Goal: Task Accomplishment & Management: Manage account settings

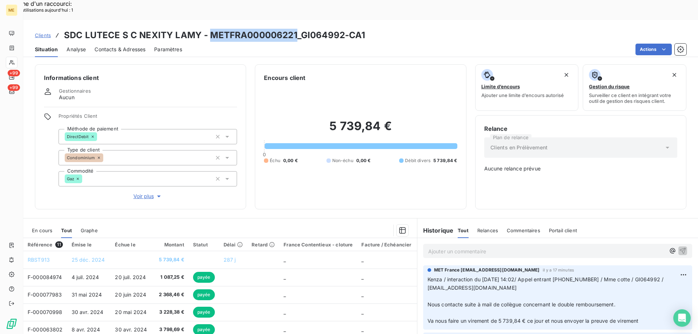
scroll to position [68, 0]
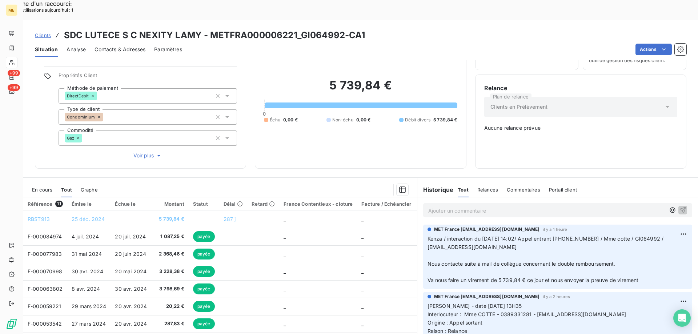
click at [454, 206] on p "Ajouter un commentaire ﻿" at bounding box center [546, 210] width 237 height 9
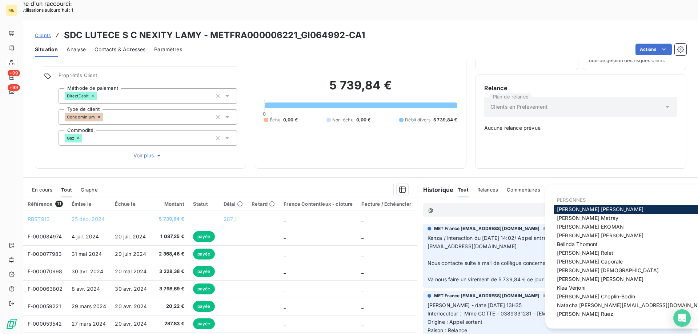
click at [571, 245] on span "Bélinda Thomont" at bounding box center [577, 244] width 41 height 6
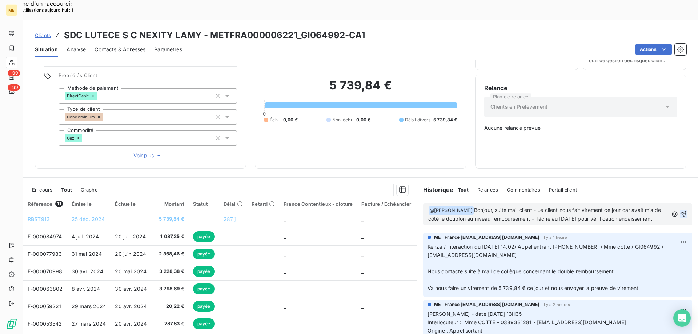
click at [681, 211] on icon "button" at bounding box center [684, 214] width 6 height 6
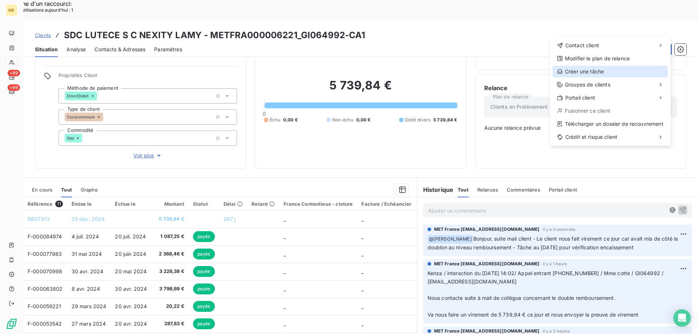
click at [583, 73] on div "Créer une tâche" at bounding box center [610, 72] width 115 height 12
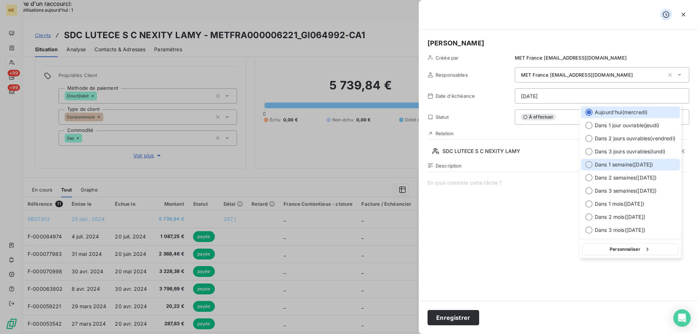
click at [591, 164] on div at bounding box center [588, 164] width 7 height 7
type input "15/10/2025"
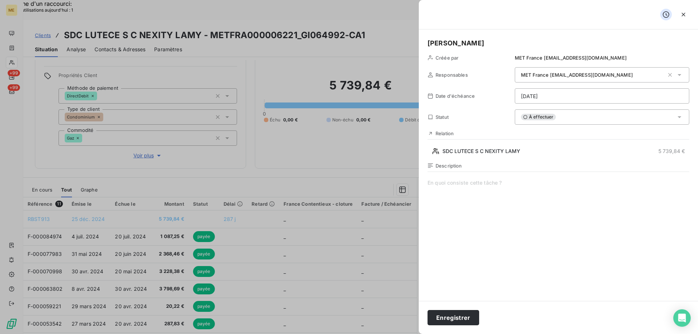
click at [465, 184] on span at bounding box center [558, 249] width 262 height 140
click at [453, 316] on button "Enregistrer" at bounding box center [453, 317] width 52 height 15
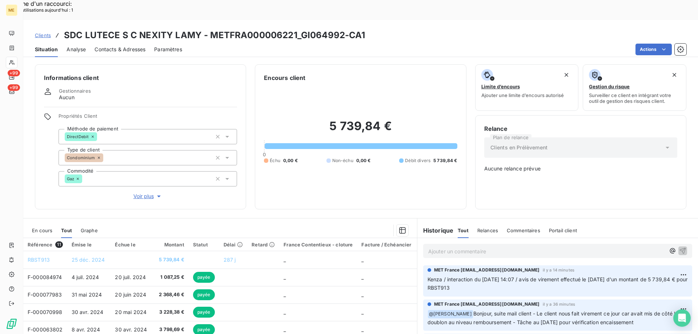
scroll to position [41, 0]
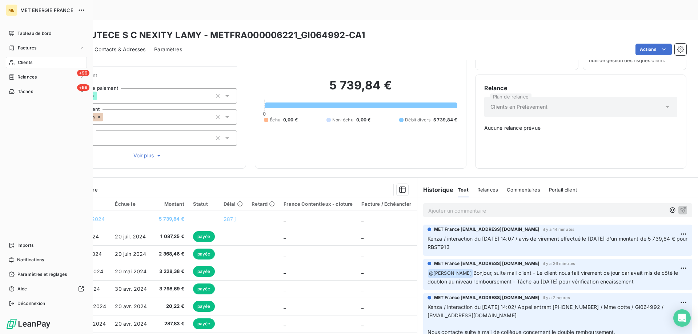
click at [43, 61] on div "Clients" at bounding box center [46, 63] width 81 height 12
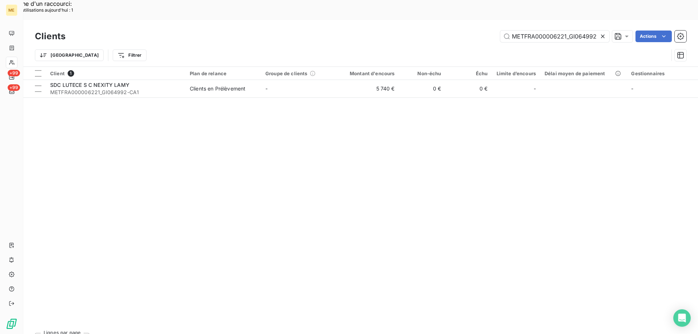
click at [601, 33] on icon at bounding box center [602, 36] width 7 height 7
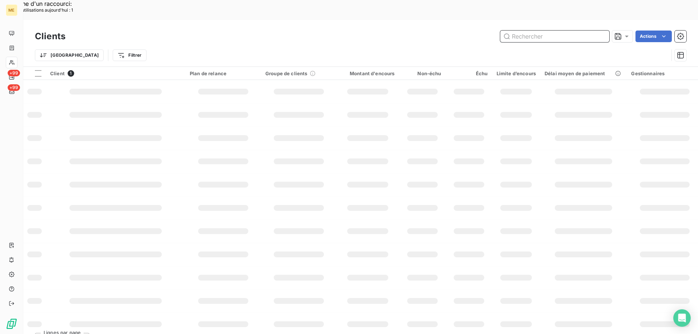
click at [568, 31] on input "text" at bounding box center [554, 37] width 109 height 12
paste input "METFRA000007503"
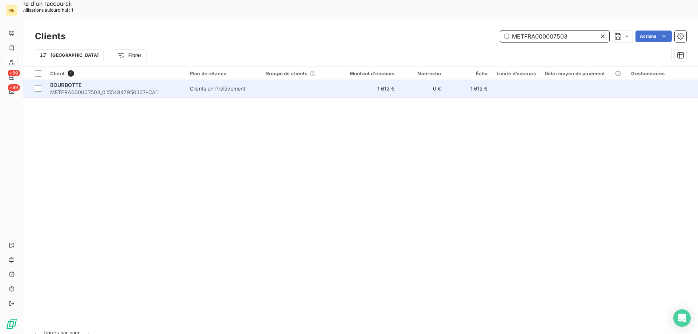
type input "METFRA000007503"
click at [96, 81] on div "BOURBOTTE" at bounding box center [115, 84] width 131 height 7
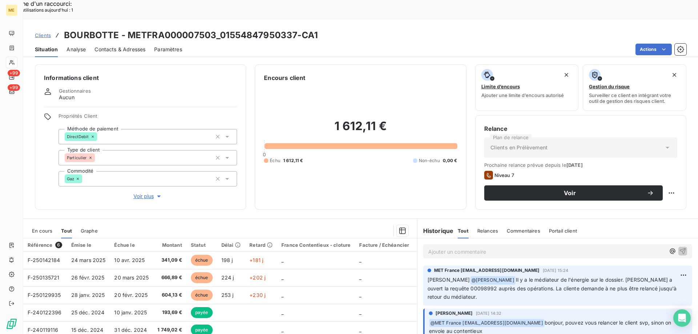
scroll to position [46, 0]
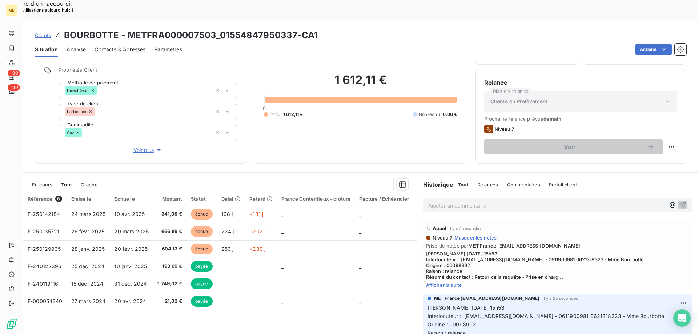
click at [434, 282] on span "Afficher la suite" at bounding box center [557, 285] width 263 height 6
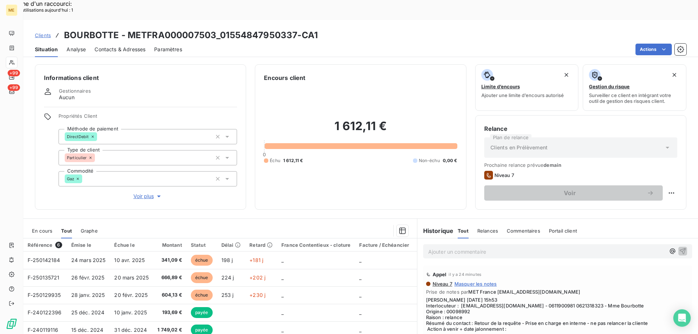
scroll to position [46, 0]
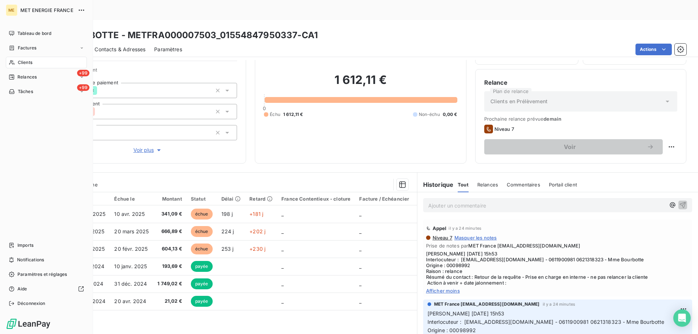
click at [33, 65] on div "Clients" at bounding box center [46, 63] width 81 height 12
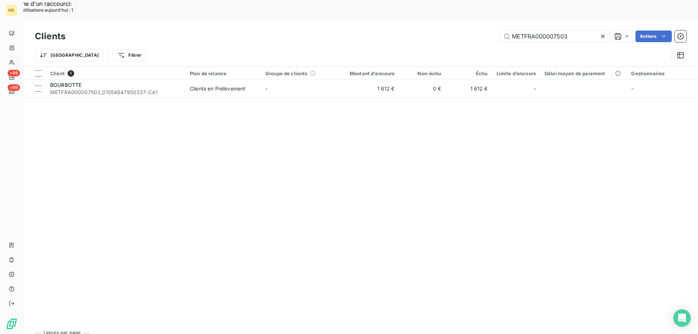
click at [601, 33] on icon at bounding box center [602, 36] width 7 height 7
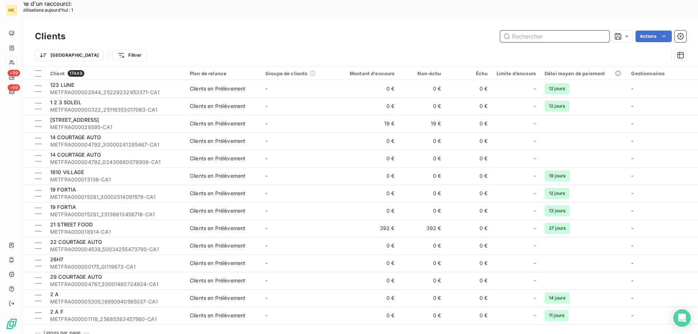
click at [519, 31] on input "text" at bounding box center [554, 37] width 109 height 12
paste input "METFRA000001857"
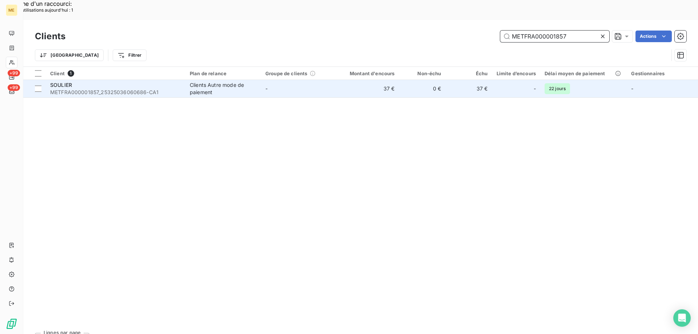
type input "METFRA000001857"
click at [102, 81] on div "SOULIER" at bounding box center [115, 84] width 131 height 7
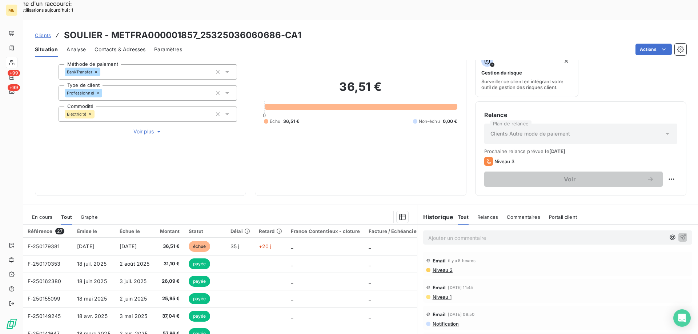
scroll to position [97, 0]
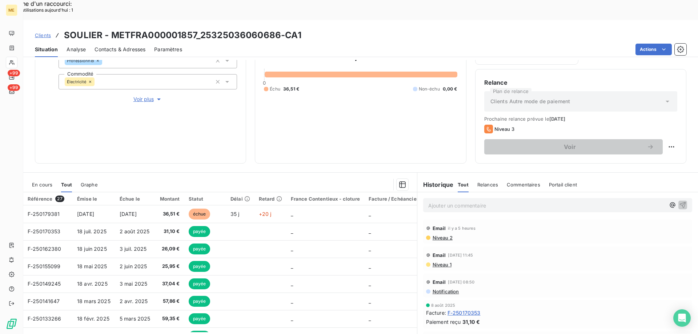
click at [567, 235] on div "Niveau 2" at bounding box center [557, 238] width 263 height 6
click at [480, 201] on p "Ajouter un commentaire ﻿" at bounding box center [546, 205] width 237 height 9
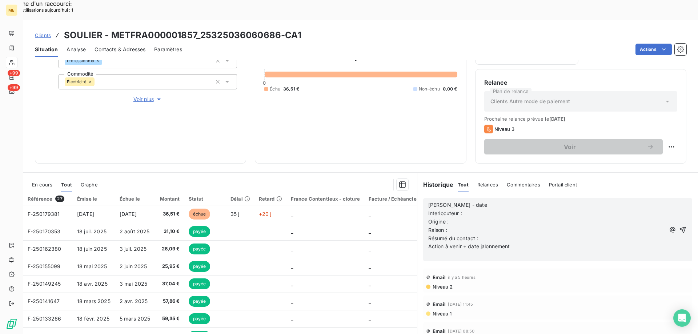
click at [474, 201] on p "Valérie - date" at bounding box center [546, 205] width 237 height 8
click at [473, 209] on p "Interlocuteur :" at bounding box center [546, 213] width 237 height 8
click at [469, 202] on span "Valérie - date 085/10/2025" at bounding box center [474, 205] width 92 height 6
click at [468, 209] on p "Interlocuteur :" at bounding box center [546, 213] width 237 height 8
click at [484, 209] on p "Interlocuteur :" at bounding box center [546, 213] width 237 height 8
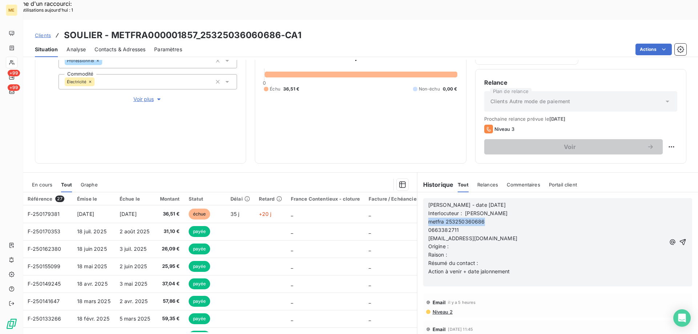
drag, startPoint x: 485, startPoint y: 201, endPoint x: 423, endPoint y: 200, distance: 61.8
click at [423, 200] on div "Valérie - date 08/10/2025 Interlocuteur : Mme soulier sylvie metfra 25325036068…" at bounding box center [557, 242] width 269 height 88
click at [428, 227] on span "0663382711" at bounding box center [443, 230] width 31 height 6
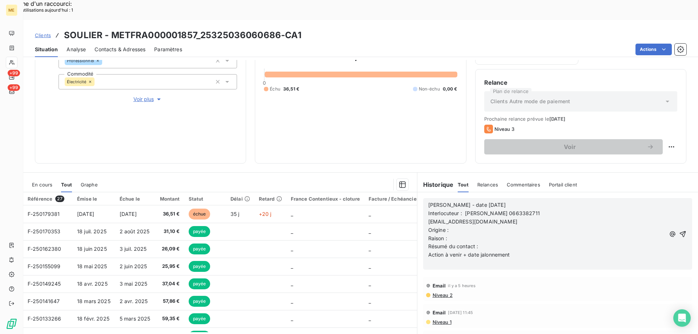
click at [428, 218] on p "[EMAIL_ADDRESS][DOMAIN_NAME]" at bounding box center [546, 222] width 237 height 8
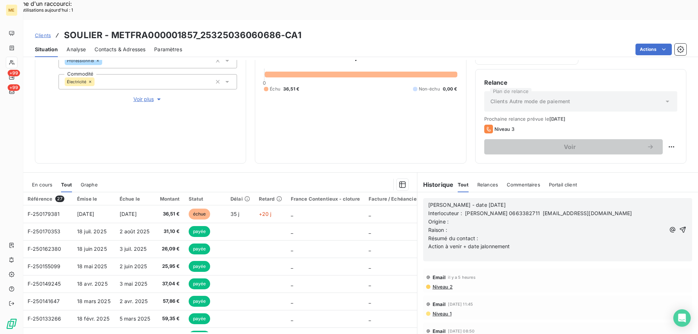
click at [455, 218] on p "Origine :" at bounding box center [546, 222] width 237 height 8
click at [455, 218] on p "Origine : Appel entrant" at bounding box center [546, 222] width 237 height 8
click at [449, 226] on p "Raison :" at bounding box center [546, 230] width 237 height 8
click at [506, 234] on p "Résumé du contact :" at bounding box center [546, 238] width 237 height 8
click at [543, 235] on span "Résumé du contact : Mme étonné de la relancer car fait virement le 18/10/2025" at bounding box center [519, 238] width 182 height 6
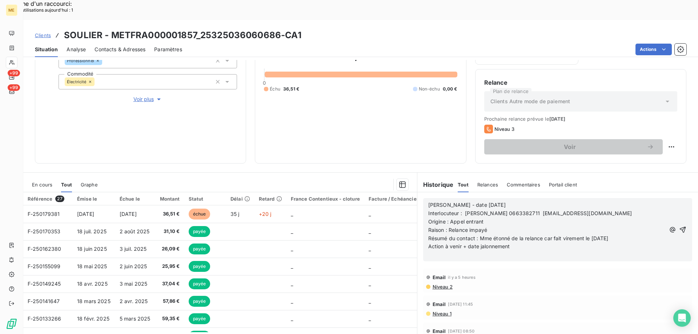
click at [622, 234] on p "Résumé du contact : Mme étonné de la relance car fait virement le 18/10/2025" at bounding box center [546, 238] width 237 height 8
click at [602, 235] on span "Résumé du contact : Mme étonné de la relance car fait virement le 18/10/2025" at bounding box center [518, 238] width 180 height 6
click at [629, 234] on p "Résumé du contact : Mme étonné de la relance car fait virement le 18/09/2025" at bounding box center [546, 238] width 237 height 8
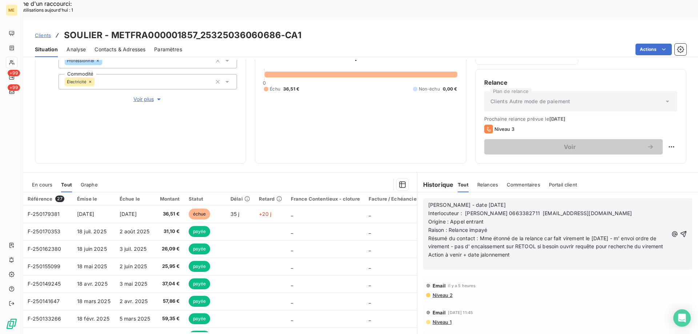
click at [521, 259] on p "﻿" at bounding box center [548, 263] width 240 height 8
click at [521, 251] on p "Action à venir + date jalonnement" at bounding box center [548, 255] width 240 height 8
click at [680, 230] on icon "button" at bounding box center [683, 233] width 7 height 7
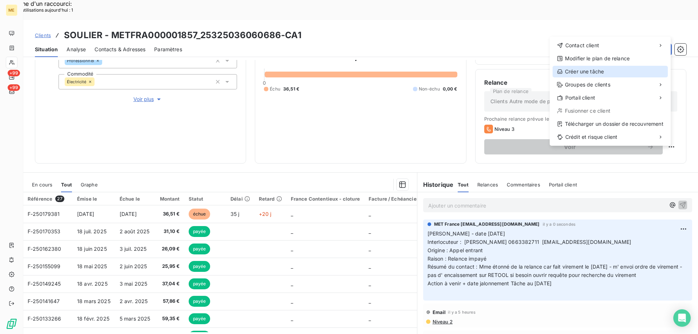
click at [590, 74] on div "Créer une tâche" at bounding box center [610, 72] width 115 height 12
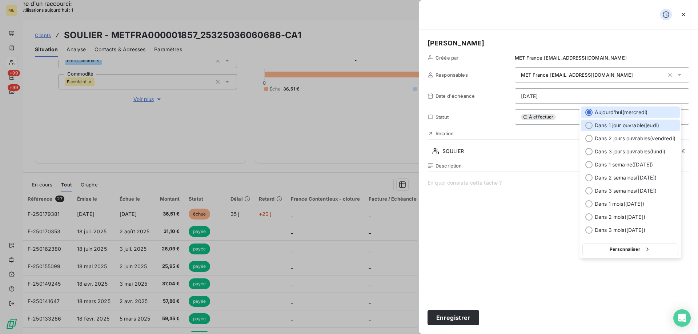
click at [589, 125] on div at bounding box center [588, 125] width 7 height 7
type input "[DATE]"
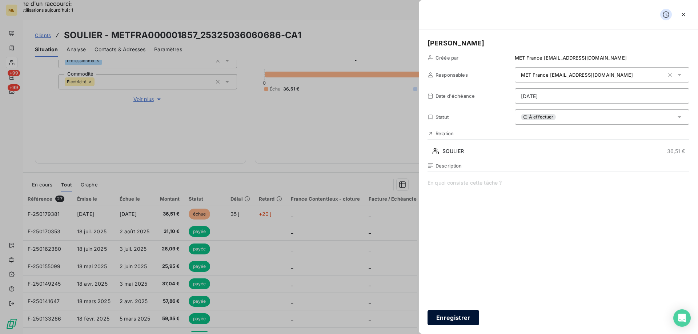
click at [445, 318] on button "Enregistrer" at bounding box center [453, 317] width 52 height 15
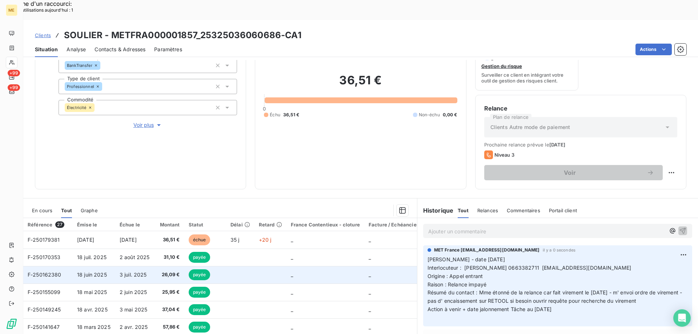
scroll to position [73, 0]
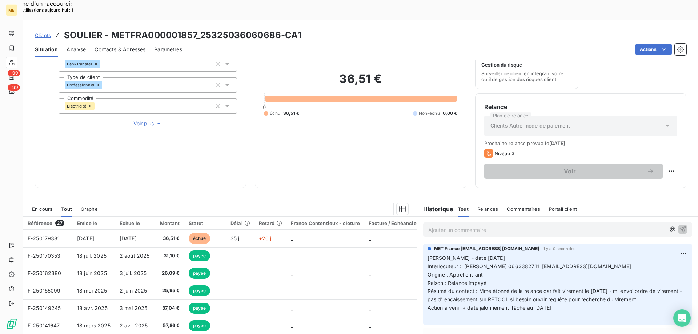
drag, startPoint x: 487, startPoint y: 257, endPoint x: 423, endPoint y: 238, distance: 66.5
click at [423, 244] on div "MET France met-france@recouvrement.met.com il y a 0 secondes Valérie - date 08/…" at bounding box center [557, 284] width 269 height 81
copy p "Valérie - date 08/10/2025 Interlocuteur : Mme soulier sylvie 0663382711 labouti…"
drag, startPoint x: 566, startPoint y: 292, endPoint x: 426, endPoint y: 237, distance: 149.9
click at [427, 254] on p "Valérie - date 08/10/2025 Interlocuteur : Mme soulier sylvie 0663382711 labouti…" at bounding box center [557, 287] width 260 height 67
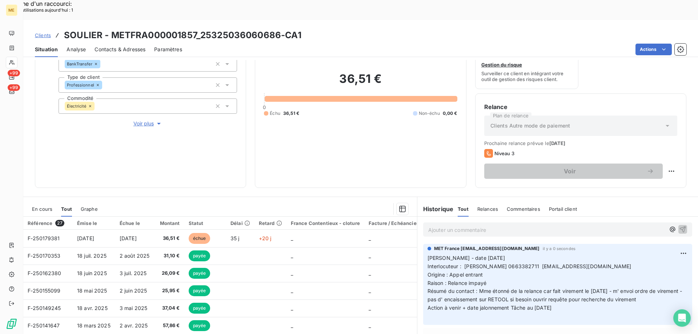
copy p "alérie - date 08/10/2025 Interlocuteur : Mme soulier sylvie 0663382711 laboutiq…"
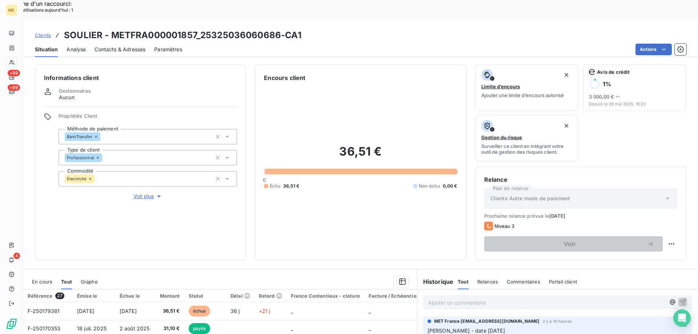
scroll to position [73, 0]
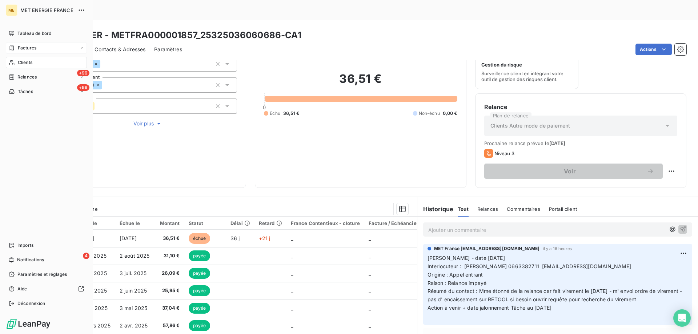
click at [37, 50] on div "Factures" at bounding box center [46, 48] width 81 height 12
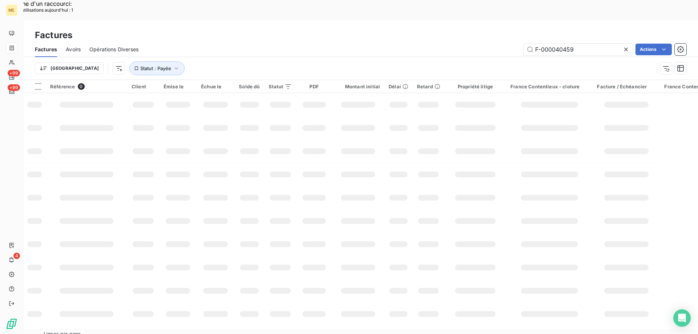
drag, startPoint x: 625, startPoint y: 30, endPoint x: 585, endPoint y: 36, distance: 39.7
click at [622, 46] on icon at bounding box center [625, 49] width 7 height 7
click at [559, 44] on input "text" at bounding box center [577, 50] width 109 height 12
paste input "f250182419"
click at [539, 44] on input "f250182419" at bounding box center [577, 50] width 109 height 12
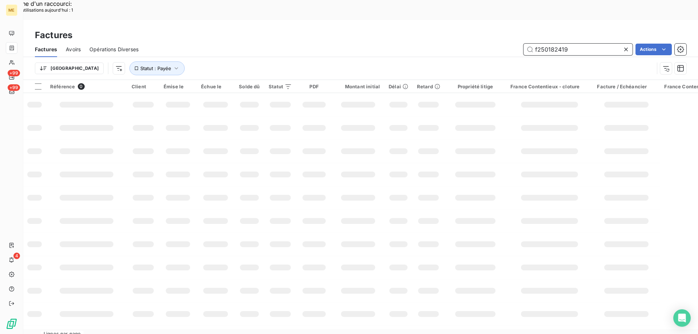
click at [538, 44] on input "f250182419" at bounding box center [577, 50] width 109 height 12
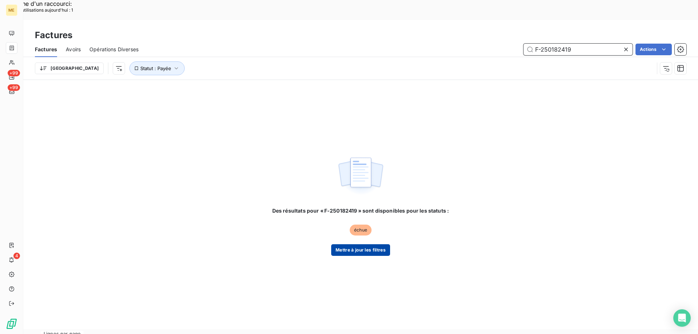
type input "F-250182419"
click at [376, 244] on button "Mettre à jour les filtres" at bounding box center [360, 250] width 59 height 12
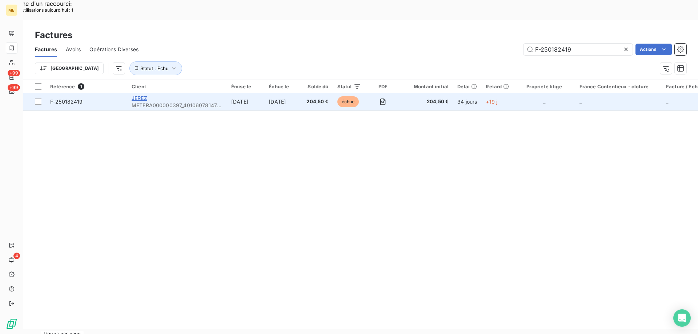
click at [139, 95] on span "JEREZ" at bounding box center [140, 98] width 16 height 6
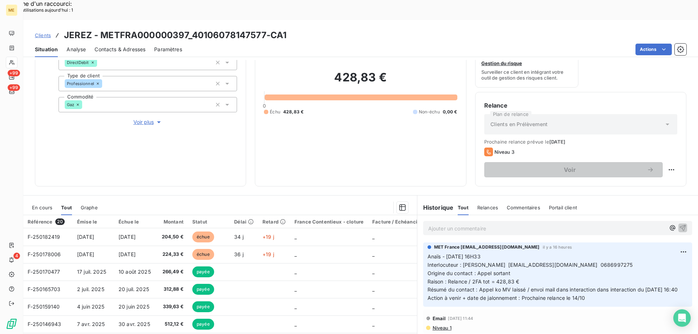
scroll to position [61, 0]
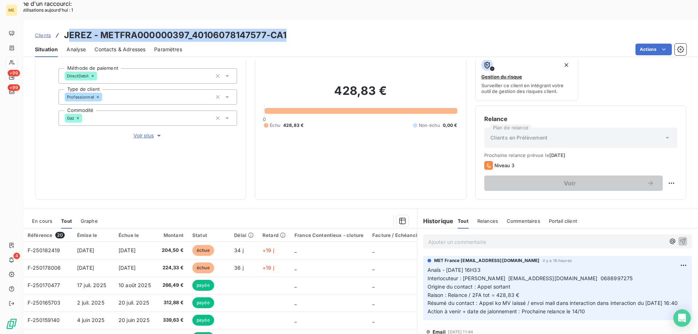
drag, startPoint x: 67, startPoint y: 16, endPoint x: 284, endPoint y: 7, distance: 217.2
click at [284, 20] on div "Clients JEREZ - METFRA000000397_40106078147577-CA1 Situation Analyse Contacts &…" at bounding box center [360, 38] width 675 height 37
copy h3 "EREZ - METFRA000000397_40106078147577-CA1"
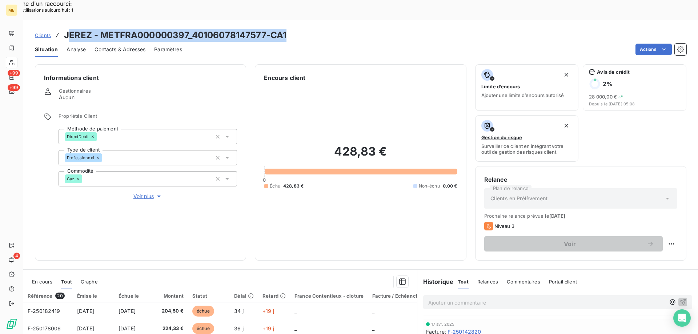
scroll to position [365, 0]
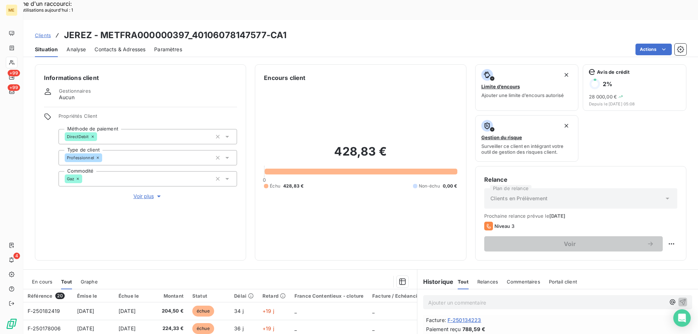
click at [343, 44] on div "Actions" at bounding box center [438, 50] width 495 height 12
drag, startPoint x: 99, startPoint y: 14, endPoint x: 188, endPoint y: 11, distance: 89.8
click at [188, 29] on h3 "JEREZ - METFRA000000397_40106078147577-CA1" at bounding box center [175, 35] width 222 height 13
copy h3 "METFRA000000397"
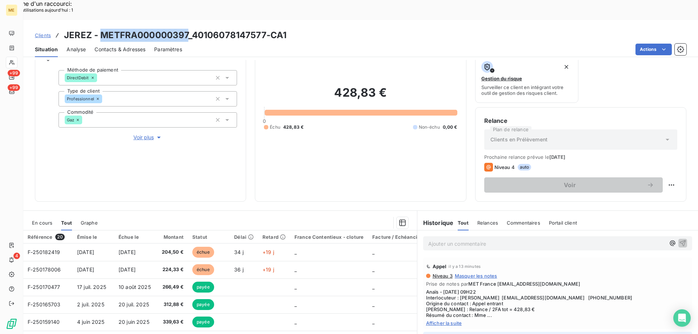
scroll to position [97, 0]
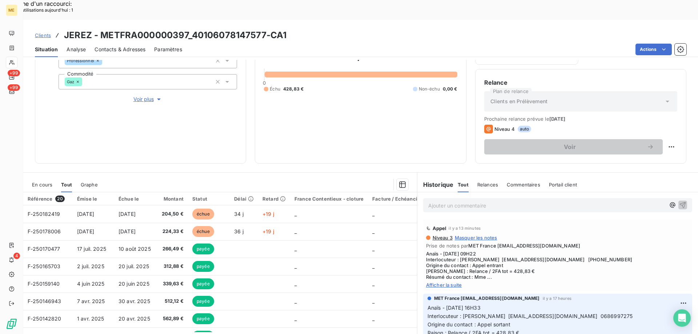
click at [439, 282] on span "Afficher la suite" at bounding box center [557, 285] width 263 height 6
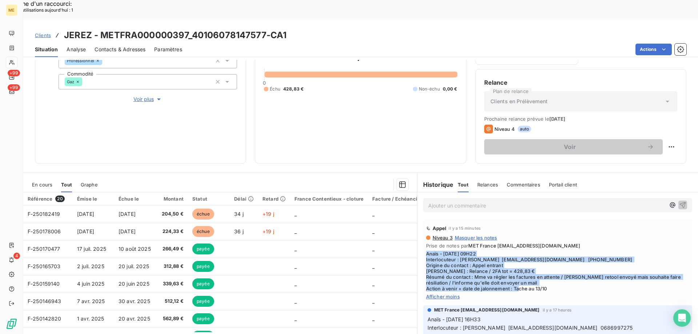
drag, startPoint x: 549, startPoint y: 270, endPoint x: 424, endPoint y: 233, distance: 130.4
click at [426, 251] on span "Anaïs - [DATE] 09H22 Interlocuteur : [PERSON_NAME] [EMAIL_ADDRESS][DOMAIN_NAME]…" at bounding box center [557, 271] width 263 height 41
copy span "Anaïs - [DATE] 09H22 Interlocuteur : [PERSON_NAME] [EMAIL_ADDRESS][DOMAIN_NAME]…"
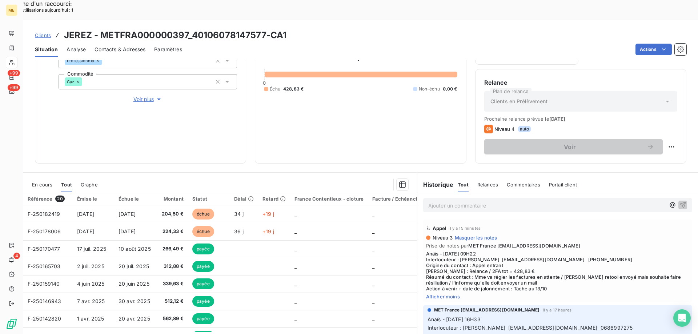
click at [434, 201] on p "Ajouter un commentaire ﻿" at bounding box center [546, 205] width 237 height 9
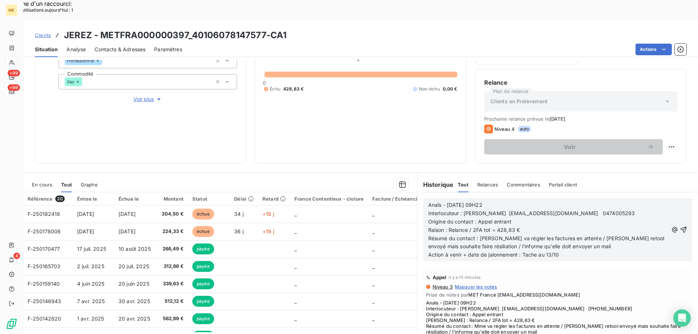
drag, startPoint x: 423, startPoint y: 184, endPoint x: 484, endPoint y: 184, distance: 60.7
click at [484, 198] on div "Anaïs - 09/10/2025 - 09H22 Interlocuteur : Mme Alicia Baraille contact@jpautolo…" at bounding box center [557, 229] width 269 height 63
drag, startPoint x: 495, startPoint y: 185, endPoint x: 419, endPoint y: 189, distance: 75.7
click at [419, 192] on div "Anaïs - 09/10/2025 - 09H22 Interlocuteur : Mme Alicia Baraille contact@jpautolo…" at bounding box center [557, 229] width 281 height 75
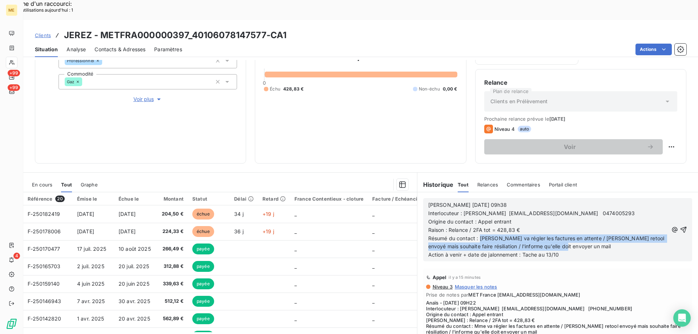
drag, startPoint x: 478, startPoint y: 219, endPoint x: 564, endPoint y: 225, distance: 86.0
click at [564, 234] on p "Résumé du contact : Mme va régler les factures en attente / lien retool envoyé …" at bounding box center [548, 242] width 240 height 17
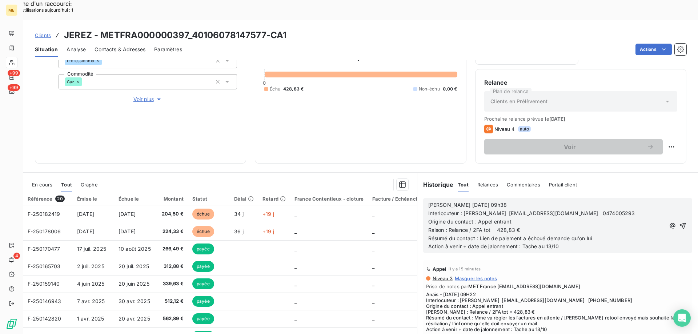
drag, startPoint x: 578, startPoint y: 218, endPoint x: 611, endPoint y: 217, distance: 33.4
click at [611, 234] on p "Résumé du contact : Lien de paiement a échoué demande qu'on lui" at bounding box center [546, 238] width 237 height 8
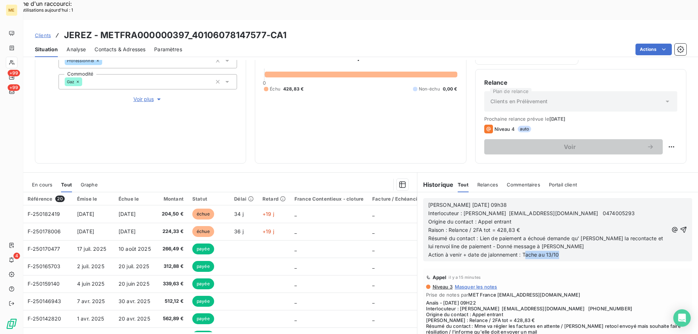
drag, startPoint x: 521, startPoint y: 235, endPoint x: 574, endPoint y: 229, distance: 53.1
click at [578, 251] on p "Action à venir + date de jalonnement : Tache au 13/10" at bounding box center [548, 255] width 240 height 8
click at [680, 226] on icon "button" at bounding box center [683, 229] width 7 height 7
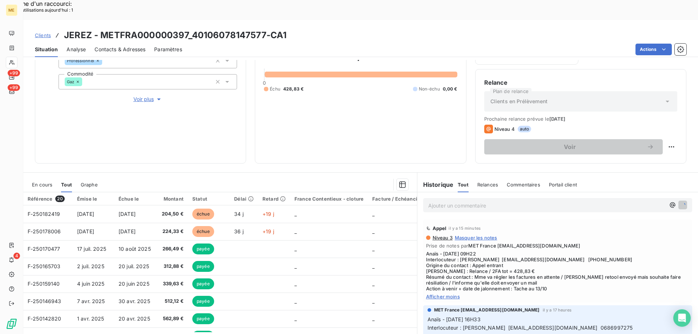
click at [627, 222] on div "Appel il y a 15 minutes" at bounding box center [557, 228] width 263 height 12
click at [525, 251] on span "Anaïs - [DATE] 09H22 Interlocuteur : [PERSON_NAME] [EMAIL_ADDRESS][DOMAIN_NAME]…" at bounding box center [557, 271] width 263 height 41
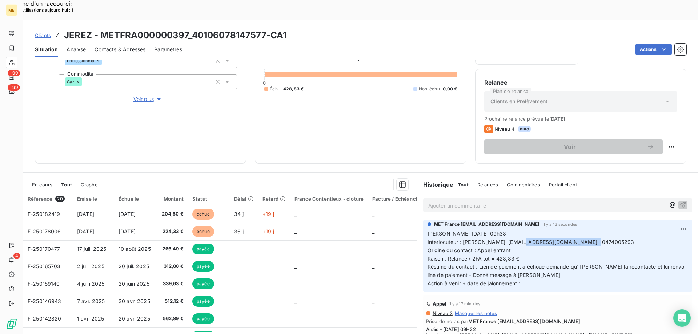
drag, startPoint x: 509, startPoint y: 223, endPoint x: 567, endPoint y: 223, distance: 58.5
click at [567, 239] on span "Interlocuteur : Mme Alicia Baraille contact@jpautoloisirs.fr 0474005293" at bounding box center [530, 242] width 207 height 6
copy span "[EMAIL_ADDRESS][DOMAIN_NAME]"
drag, startPoint x: 509, startPoint y: 230, endPoint x: 424, endPoint y: 213, distance: 86.4
click at [427, 230] on p "Valérie 09/10/2025 09h38 Interlocuteur : Mme Alicia Baraille contact@jpautolois…" at bounding box center [557, 259] width 260 height 58
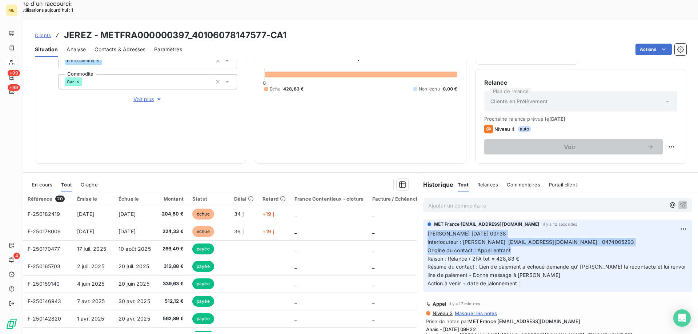
copy p "Valérie 09/10/2025 09h38 Interlocuteur : Mme Alicia Baraille contact@jpautolois…"
drag, startPoint x: 527, startPoint y: 266, endPoint x: 424, endPoint y: 216, distance: 114.1
click at [427, 230] on p "Valérie 09/10/2025 09h38 Interlocuteur : Mme Alicia Baraille contact@jpautolois…" at bounding box center [557, 259] width 260 height 58
copy p "Valérie 09/10/2025 09h38 Interlocuteur : Mme Alicia Baraille contact@jpautolois…"
click at [12, 63] on icon at bounding box center [11, 62] width 5 height 5
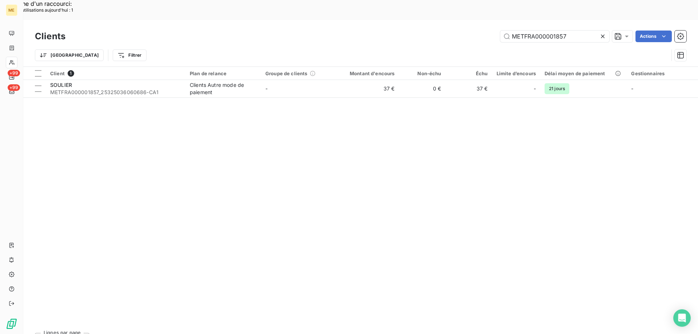
click at [602, 35] on icon at bounding box center [603, 37] width 4 height 4
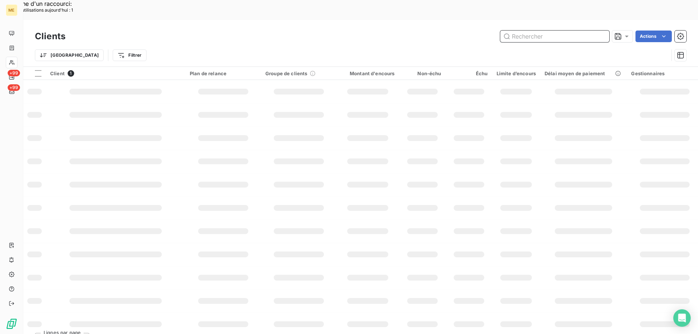
click at [554, 31] on input "text" at bounding box center [554, 37] width 109 height 12
paste input "METFRA000016463"
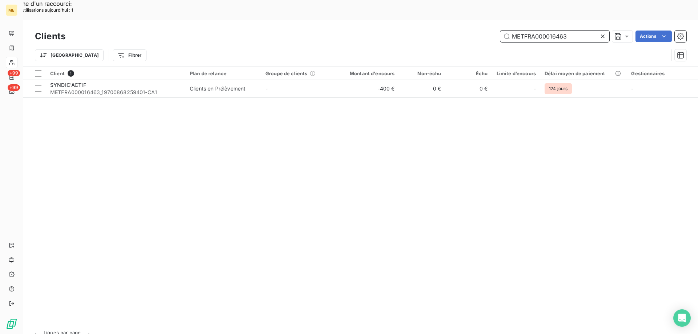
type input "METFRA000016463"
click at [603, 33] on icon at bounding box center [602, 36] width 7 height 7
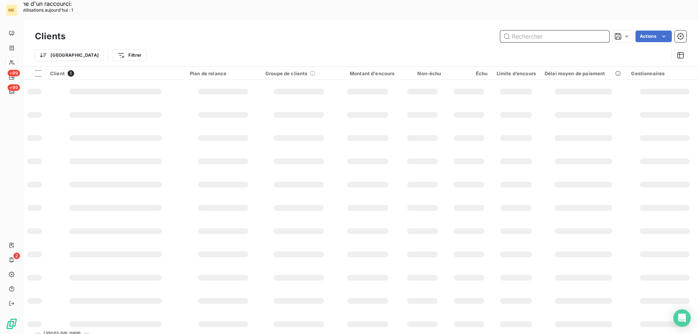
click at [564, 31] on input "text" at bounding box center [554, 37] width 109 height 12
paste input "METFRA000019230"
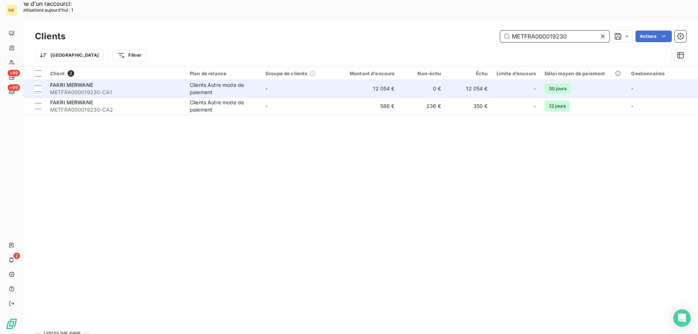
type input "METFRA000019230"
click at [67, 82] on span "FAKRI MERWANE" at bounding box center [71, 85] width 43 height 6
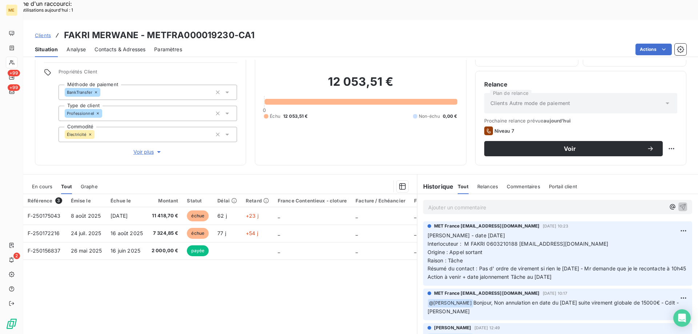
scroll to position [46, 0]
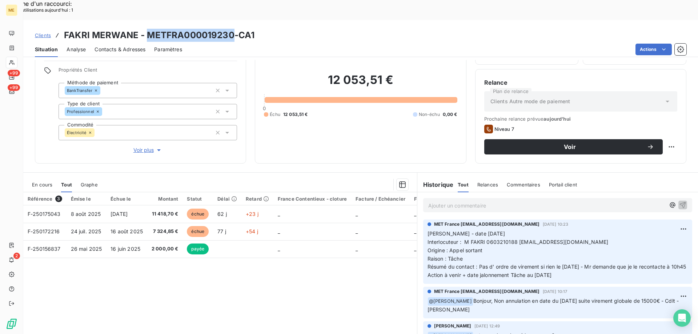
drag, startPoint x: 147, startPoint y: 12, endPoint x: 232, endPoint y: 9, distance: 85.1
click at [232, 29] on h3 "FAKRI MERWANE - METFRA000019230-CA1" at bounding box center [159, 35] width 190 height 13
copy h3 "METFRA000019230"
click at [241, 264] on div "Référence 3 Émise le Échue le Montant Statut Délai Retard France Contentieux - …" at bounding box center [220, 262] width 394 height 140
drag, startPoint x: 148, startPoint y: 14, endPoint x: 235, endPoint y: 13, distance: 87.6
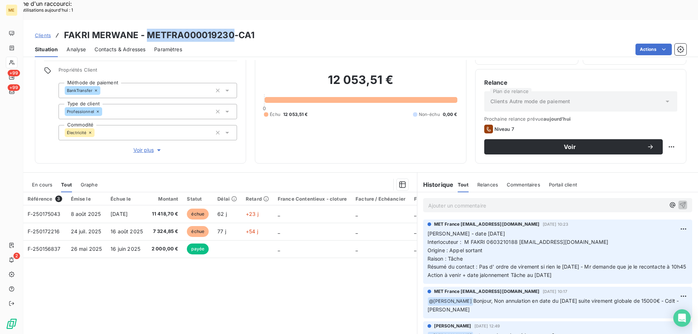
click at [235, 29] on h3 "FAKRI MERWANE - METFRA000019230-CA1" at bounding box center [159, 35] width 190 height 13
copy h3 "METFRA000019230"
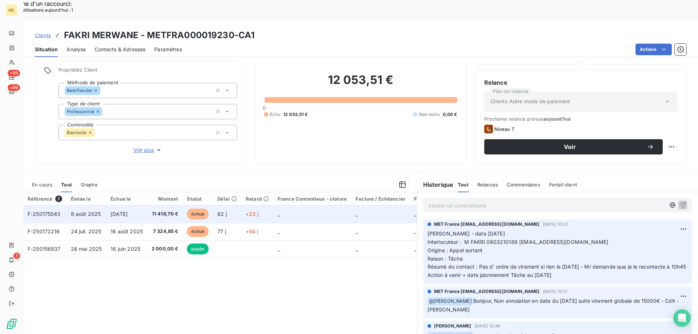
click at [37, 211] on span "F-250175043" at bounding box center [44, 214] width 33 height 6
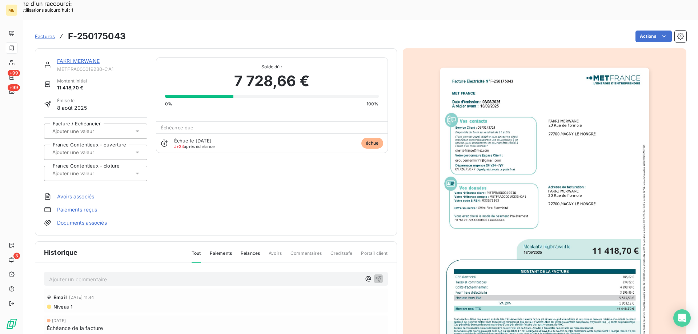
click at [592, 138] on img "button" at bounding box center [544, 216] width 209 height 296
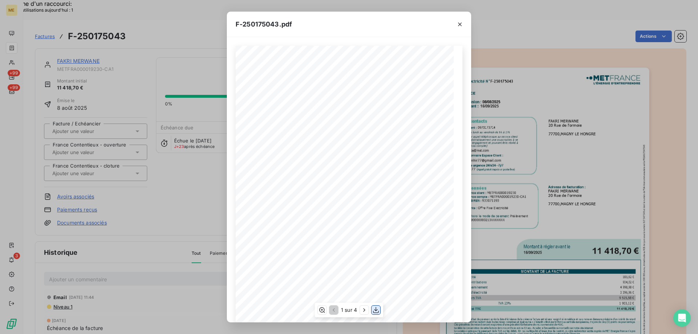
click at [376, 309] on icon "button" at bounding box center [375, 309] width 7 height 7
click at [459, 25] on icon "button" at bounding box center [460, 25] width 4 height 4
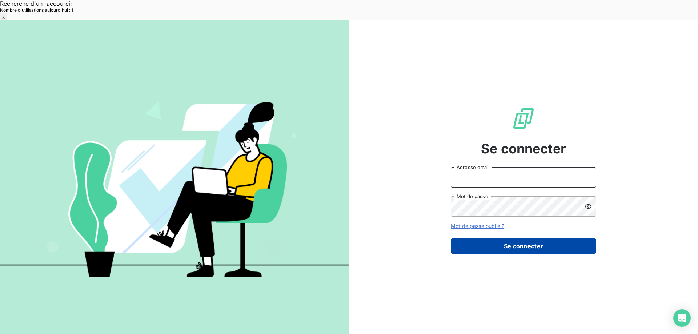
type input "[EMAIL_ADDRESS][DOMAIN_NAME]"
click at [491, 238] on button "Se connecter" at bounding box center [523, 245] width 145 height 15
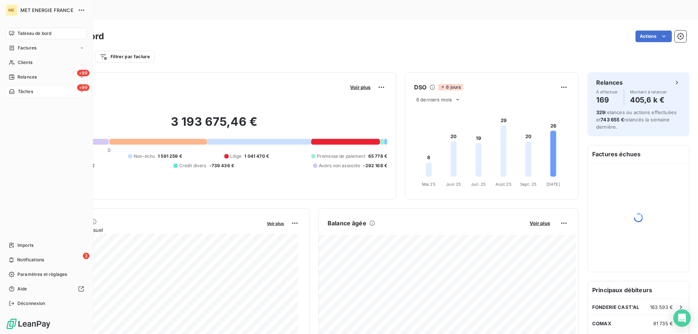
click at [45, 92] on div "+99 Tâches" at bounding box center [46, 92] width 81 height 12
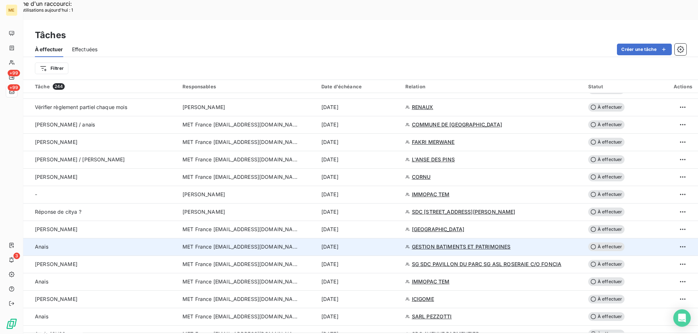
scroll to position [364, 0]
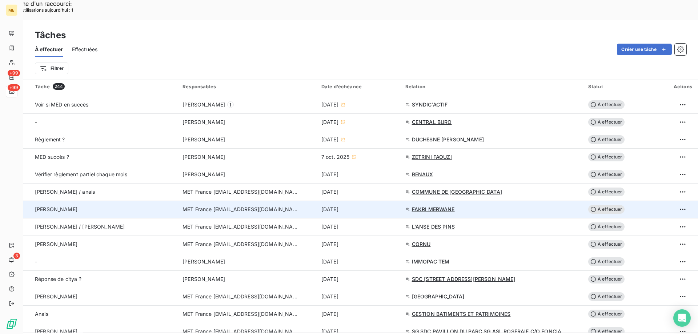
click at [419, 206] on span "FAKRI MERWANE" at bounding box center [433, 209] width 43 height 7
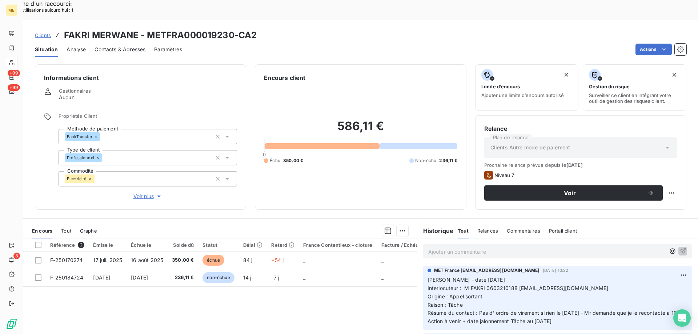
click at [445, 247] on p "Ajouter un commentaire ﻿" at bounding box center [546, 251] width 237 height 9
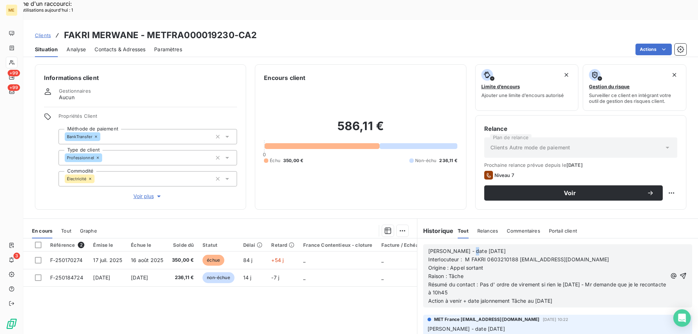
drag, startPoint x: 461, startPoint y: 234, endPoint x: 465, endPoint y: 232, distance: 4.6
click at [465, 248] on span "[PERSON_NAME] - date [DATE]" at bounding box center [466, 251] width 77 height 6
drag, startPoint x: 477, startPoint y: 265, endPoint x: 489, endPoint y: 274, distance: 14.5
click at [489, 281] on p "Résumé du contact : Pas d' ordre de virement si rien le [DATE] - Mr demande que…" at bounding box center [547, 289] width 238 height 17
drag, startPoint x: 533, startPoint y: 282, endPoint x: 539, endPoint y: 281, distance: 5.7
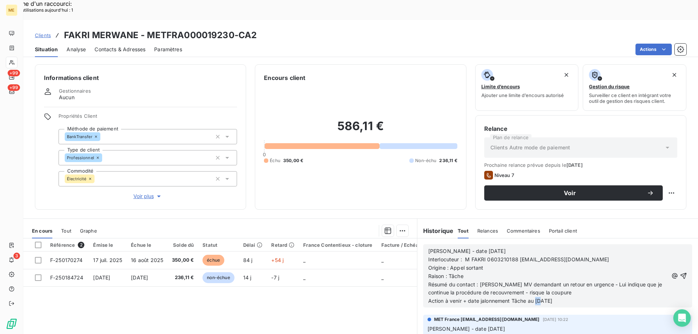
click at [539, 298] on span "Action à venir + date jalonnement Tâche au [DATE]" at bounding box center [490, 301] width 124 height 6
click at [681, 273] on icon "button" at bounding box center [684, 276] width 6 height 6
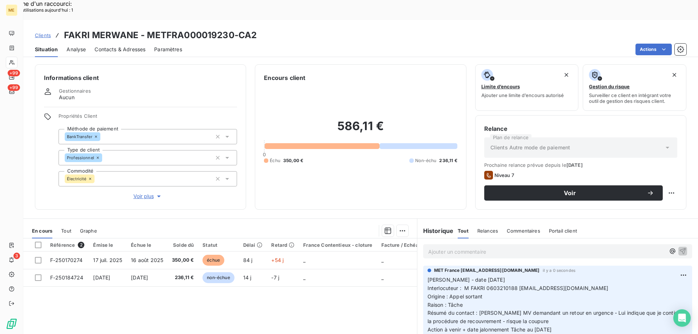
drag, startPoint x: 562, startPoint y: 309, endPoint x: 422, endPoint y: 259, distance: 148.9
click at [417, 264] on div "MET France [EMAIL_ADDRESS][DOMAIN_NAME] il y a 0 secondes [PERSON_NAME] - date …" at bounding box center [557, 302] width 281 height 76
copy p "[PERSON_NAME] - date [DATE] Interlocuteur : M FAKRI 0603210188 [EMAIL_ADDRESS][…"
drag, startPoint x: 145, startPoint y: 14, endPoint x: 234, endPoint y: 17, distance: 88.8
click at [234, 29] on h3 "FAKRI MERWANE - METFRA000019230-CA2" at bounding box center [160, 35] width 193 height 13
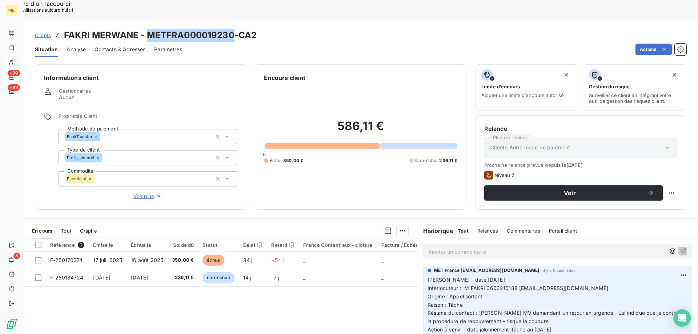
copy h3 "METFRA000019230"
click at [458, 247] on p "Ajouter un commentaire ﻿" at bounding box center [546, 251] width 237 height 9
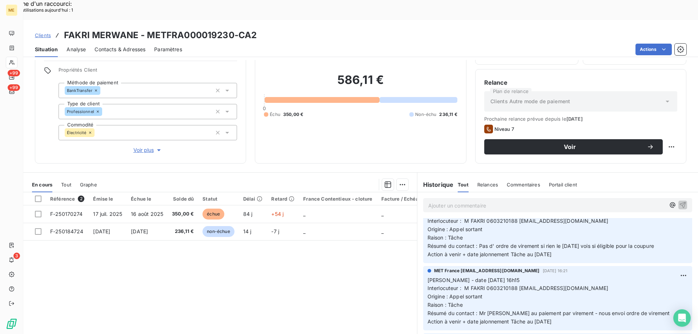
scroll to position [273, 0]
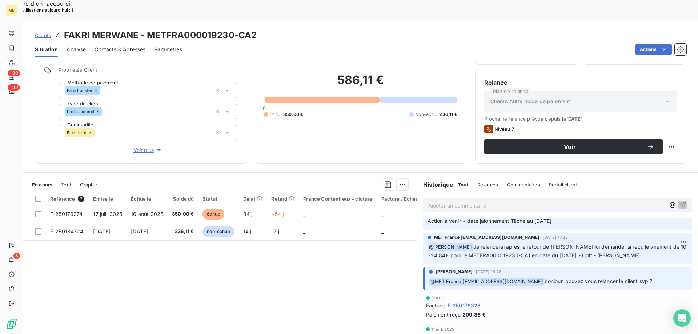
click at [460, 201] on p "Ajouter un commentaire ﻿" at bounding box center [546, 205] width 237 height 9
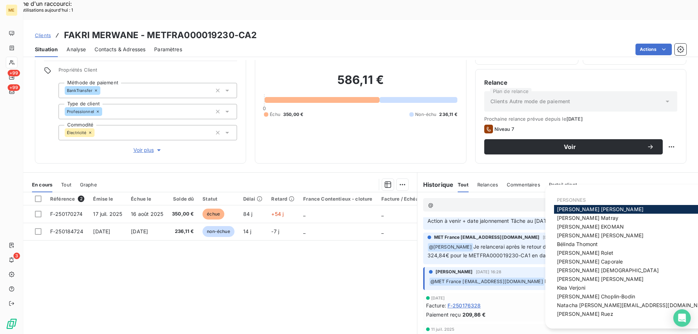
click at [573, 216] on span "[PERSON_NAME]" at bounding box center [587, 218] width 61 height 6
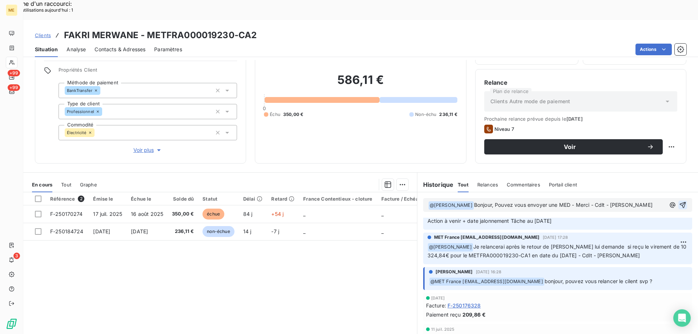
click at [679, 201] on icon "button" at bounding box center [682, 204] width 7 height 7
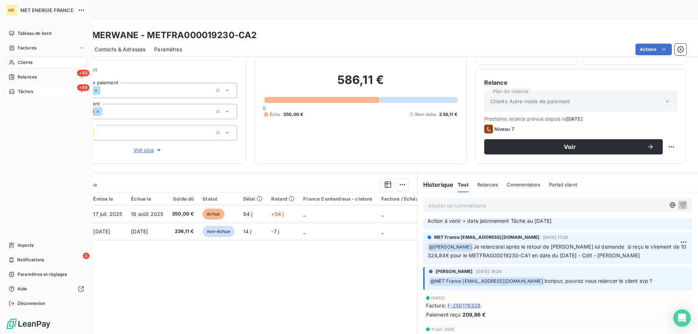
click at [45, 95] on div "+99 Tâches" at bounding box center [46, 92] width 81 height 12
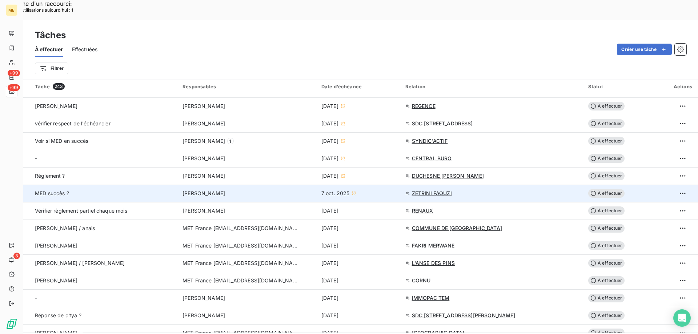
scroll to position [364, 0]
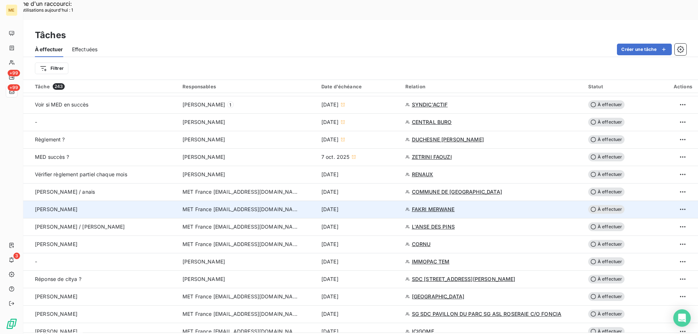
click at [602, 205] on span "À effectuer" at bounding box center [606, 209] width 36 height 9
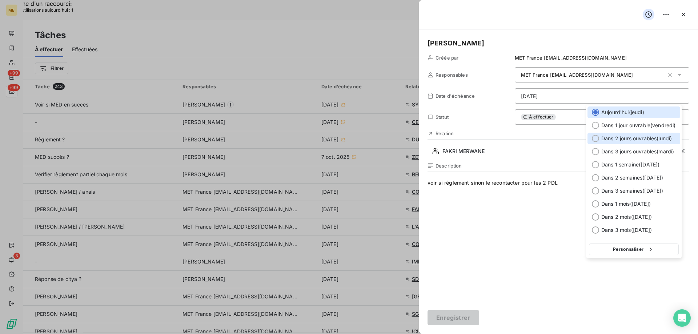
click at [596, 137] on div at bounding box center [595, 138] width 7 height 7
type input "[DATE]"
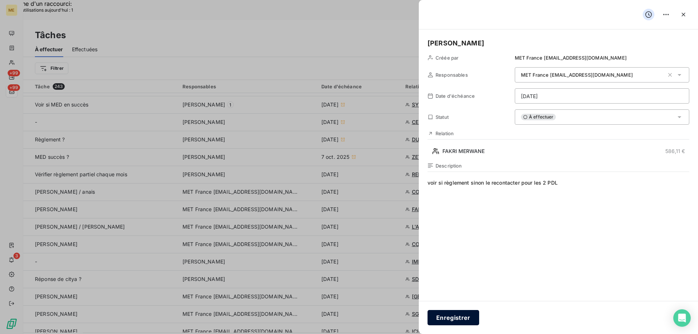
drag, startPoint x: 446, startPoint y: 320, endPoint x: 452, endPoint y: 316, distance: 7.0
click at [446, 319] on button "Enregistrer" at bounding box center [453, 317] width 52 height 15
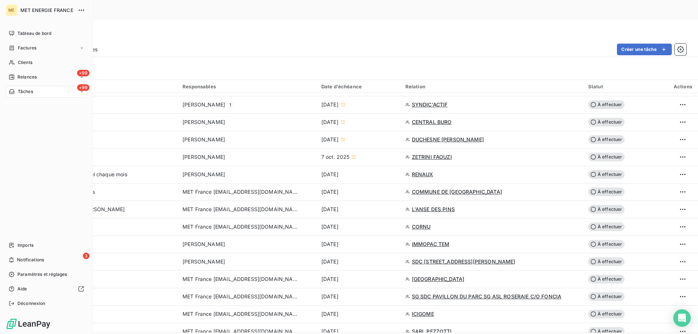
click at [48, 96] on div "+99 Tâches" at bounding box center [46, 92] width 81 height 12
click at [38, 256] on div "3 Notifications" at bounding box center [46, 260] width 81 height 12
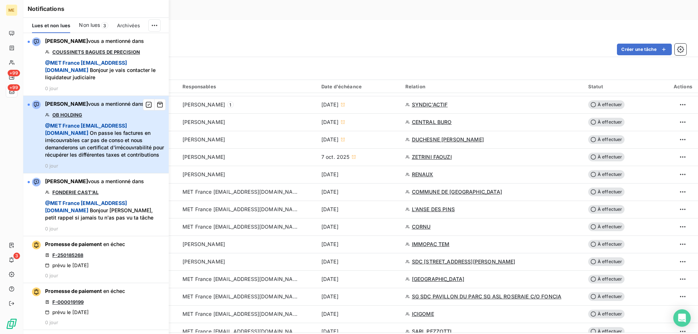
click at [91, 140] on span "@ MET France met-france@recouvrement.met.com On passe les factures en irrécouvr…" at bounding box center [104, 140] width 119 height 36
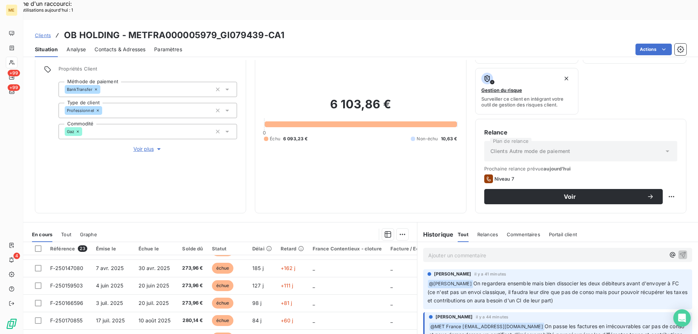
scroll to position [97, 0]
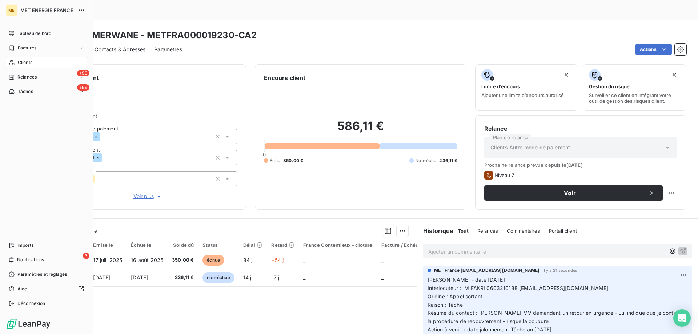
click at [31, 62] on span "Clients" at bounding box center [25, 62] width 15 height 7
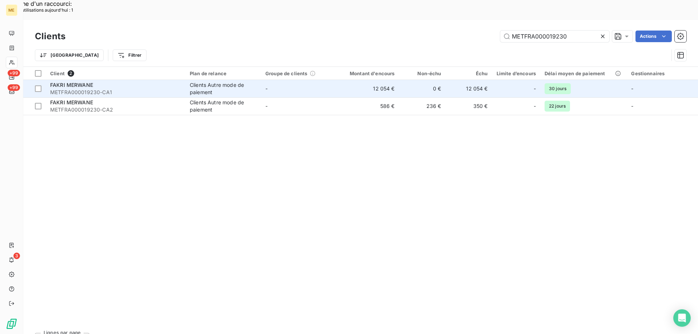
type input "METFRA000019230"
click at [79, 89] on span "METFRA000019230-CA1" at bounding box center [115, 92] width 131 height 7
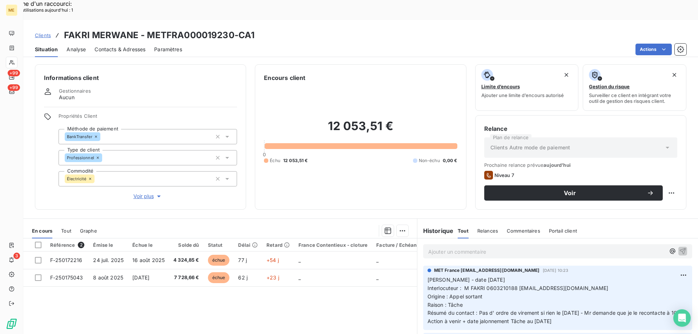
click at [449, 247] on p "Ajouter un commentaire ﻿" at bounding box center [546, 251] width 237 height 9
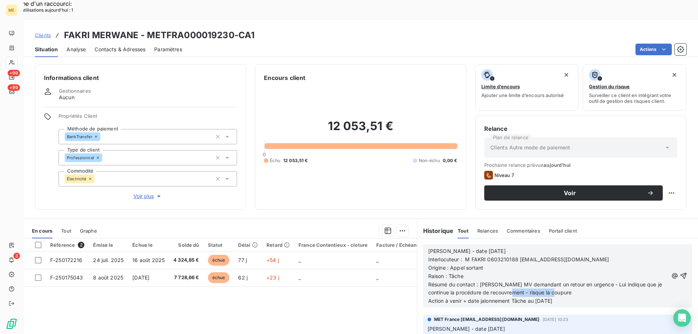
drag, startPoint x: 505, startPoint y: 272, endPoint x: 550, endPoint y: 273, distance: 45.5
click at [550, 281] on p "Résumé du contact : [PERSON_NAME] MV demandant un retour en urgence - Lui indiq…" at bounding box center [548, 289] width 240 height 17
click at [570, 281] on p "Résumé du contact : [PERSON_NAME] MV demandant un retour en urgence - Lui indiq…" at bounding box center [548, 289] width 240 height 17
click at [681, 273] on icon "button" at bounding box center [684, 276] width 6 height 6
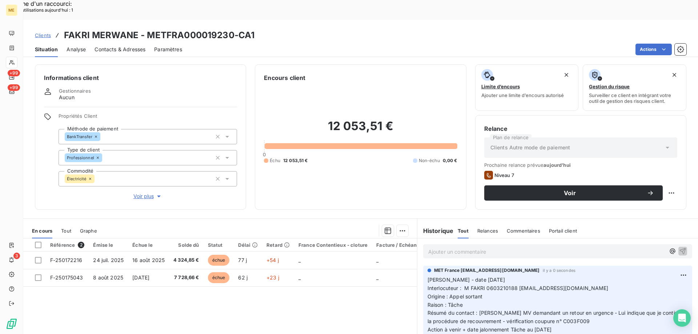
click at [356, 294] on div "Référence 2 Émise le Échue le Solde dû Statut Délai Retard France Contentieux -…" at bounding box center [220, 308] width 394 height 140
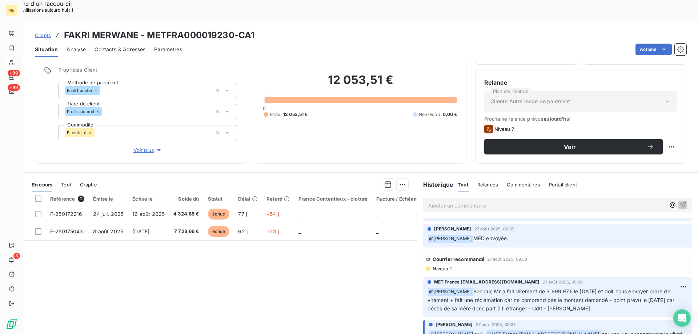
scroll to position [2108, 0]
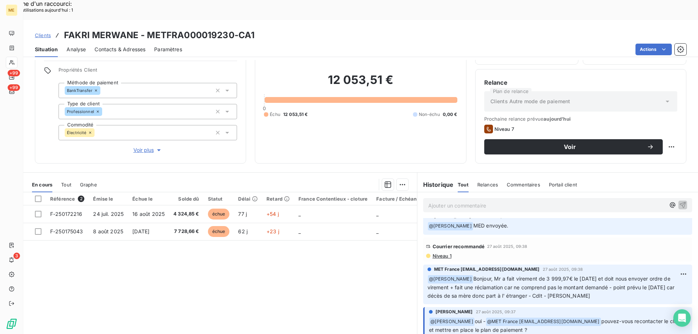
click at [437, 253] on span "Niveau 1" at bounding box center [442, 256] width 20 height 6
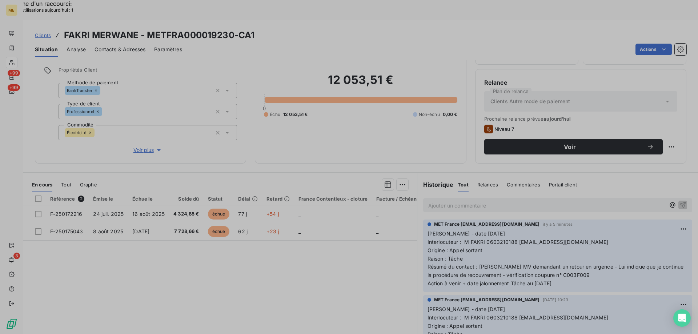
scroll to position [2125, 0]
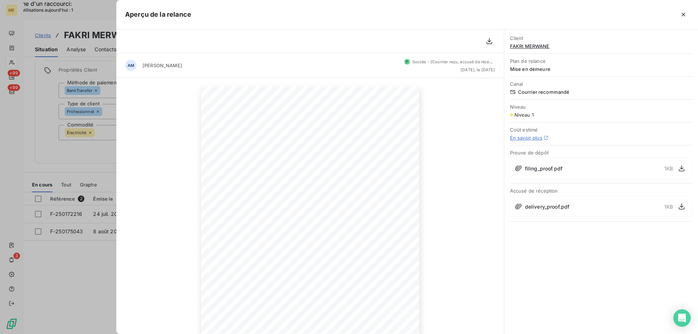
click at [83, 240] on div at bounding box center [349, 167] width 698 height 334
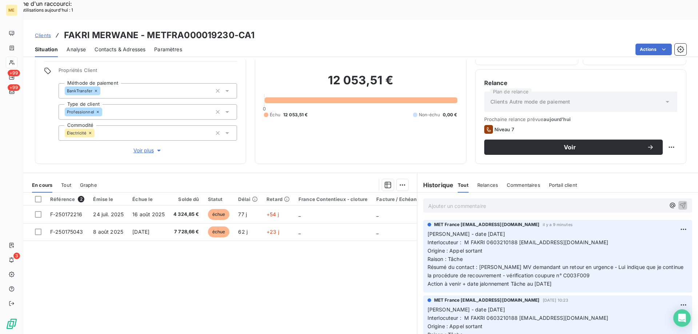
scroll to position [46, 0]
click at [445, 201] on p "Ajouter un commentaire ﻿" at bounding box center [546, 205] width 237 height 9
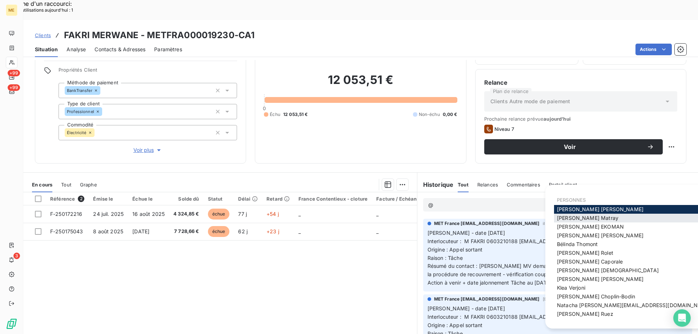
click at [583, 216] on span "Amélie Matray" at bounding box center [587, 218] width 61 height 6
click at [570, 244] on span "[PERSON_NAME]" at bounding box center [577, 244] width 41 height 6
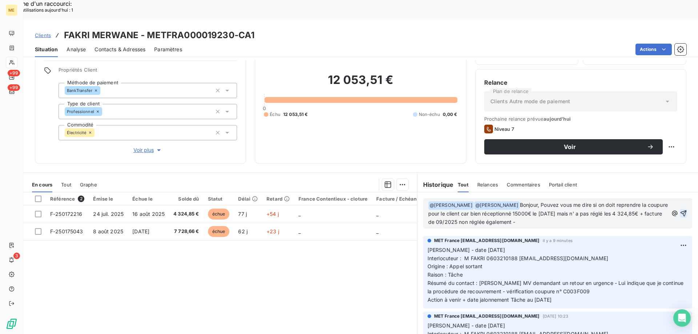
click at [589, 202] on span "Bonjour, Pouvez vous me dire si on doit reprendre la coupure pour le client car…" at bounding box center [548, 213] width 241 height 23
click at [491, 211] on p "﻿ @ Amélie Matray ﻿ ﻿ @ Bélinda Thomont ﻿ Bonjour, Pouvez vous me dire si on do…" at bounding box center [548, 213] width 240 height 25
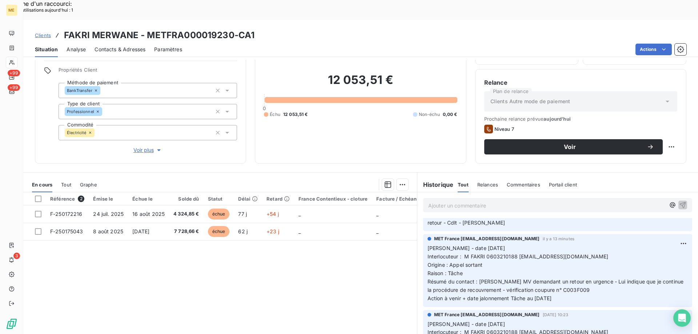
scroll to position [0, 0]
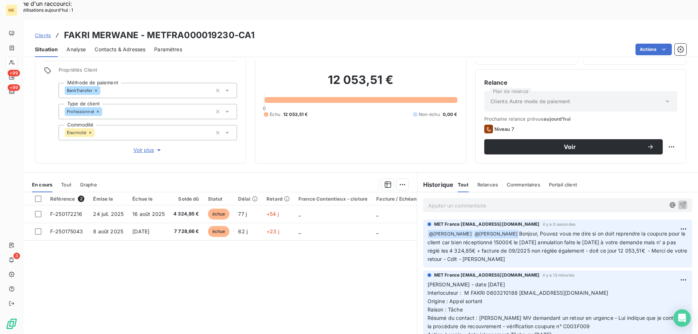
drag, startPoint x: 526, startPoint y: 238, endPoint x: 529, endPoint y: 215, distance: 23.5
click at [529, 230] on p "﻿ @ Amélie Matray ﻿ @ Bélinda Thomont Bonjour, Pouvez vous me dire si on doit r…" at bounding box center [557, 247] width 260 height 34
click at [276, 260] on div "Référence 2 Émise le Échue le Solde dû Statut Délai Retard France Contentieux -…" at bounding box center [220, 262] width 394 height 140
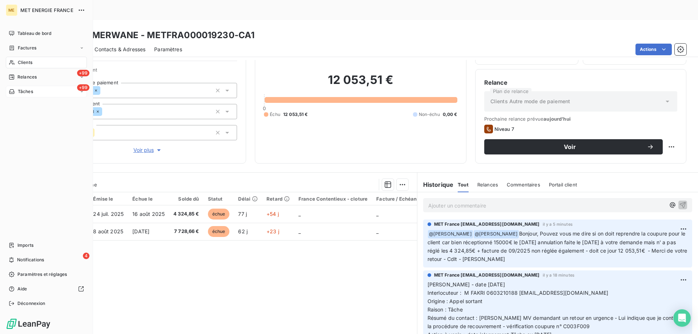
click at [41, 92] on div "+99 Tâches" at bounding box center [46, 92] width 81 height 12
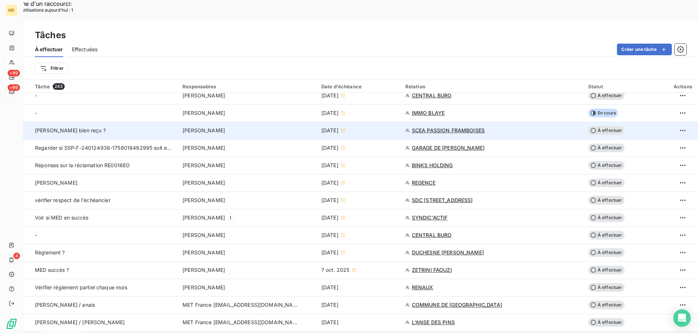
scroll to position [400, 0]
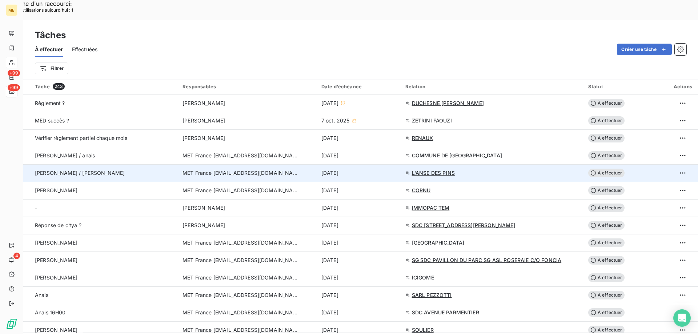
click at [426, 169] on span "L'ANSE DES PINS" at bounding box center [433, 172] width 43 height 7
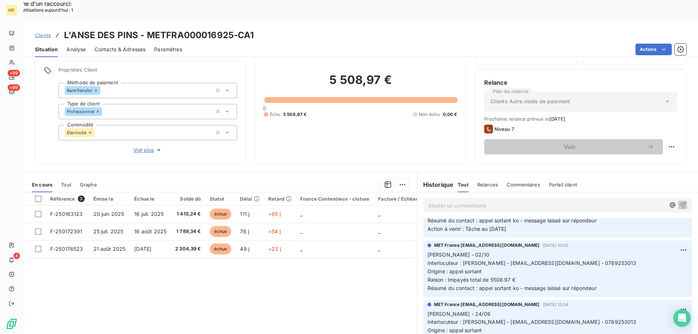
scroll to position [109, 0]
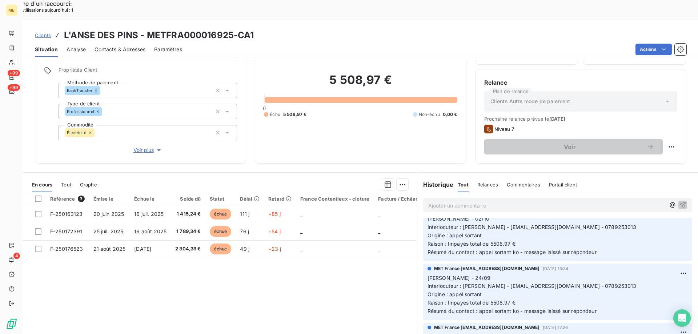
click at [273, 286] on div "Référence 3 Émise le Échue le Solde dû Statut Délai Retard France Contentieux -…" at bounding box center [220, 262] width 394 height 140
click at [141, 146] on span "Voir plus" at bounding box center [147, 149] width 29 height 7
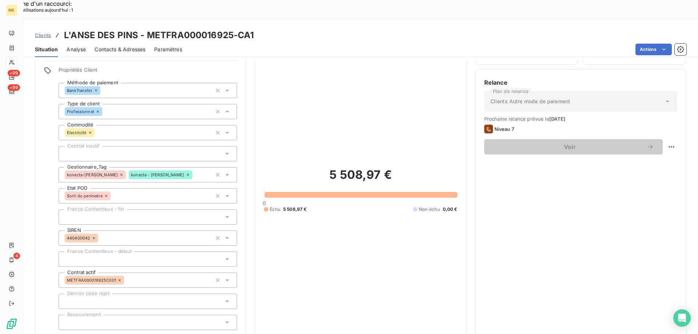
click at [138, 328] on span "Réduire" at bounding box center [148, 339] width 27 height 7
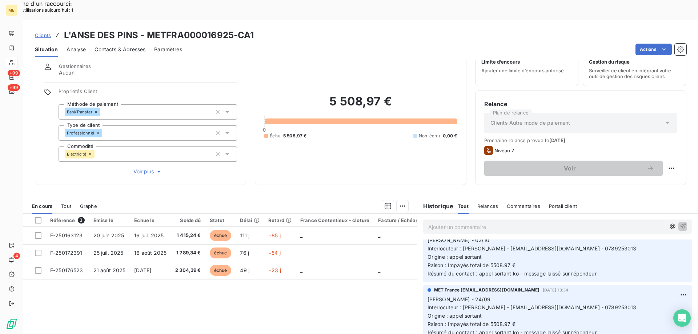
scroll to position [10, 0]
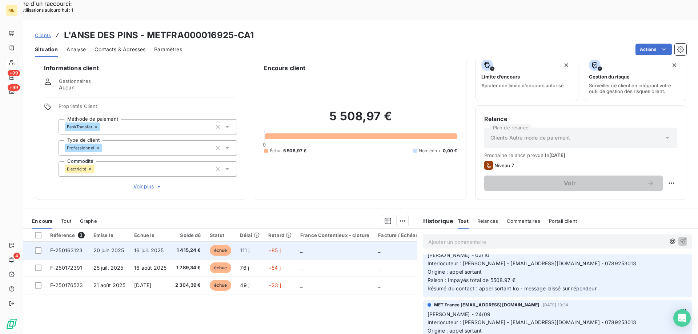
click at [62, 247] on span "F-250163123" at bounding box center [66, 250] width 33 height 6
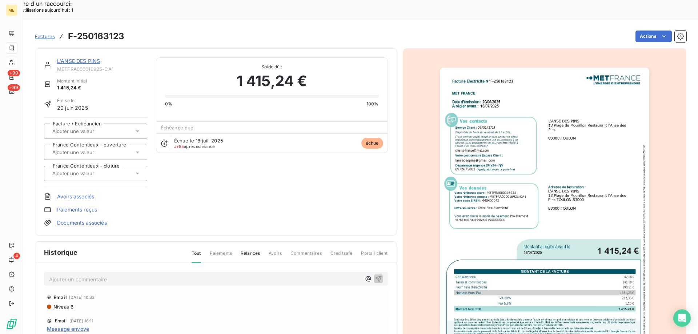
click at [589, 153] on img "button" at bounding box center [544, 216] width 209 height 296
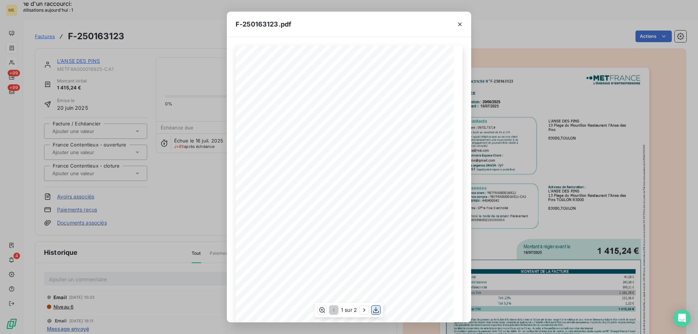
click at [378, 310] on icon "button" at bounding box center [375, 309] width 7 height 7
click at [459, 26] on icon "button" at bounding box center [459, 24] width 7 height 7
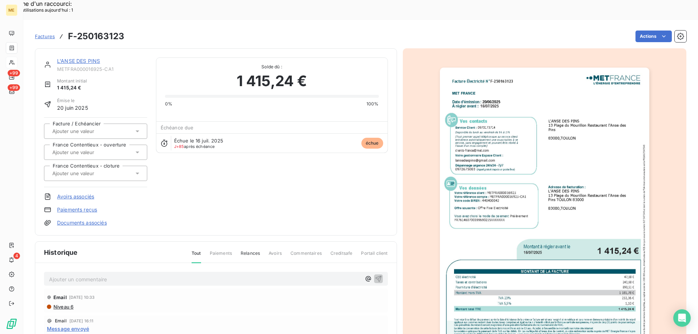
click at [557, 204] on img "button" at bounding box center [544, 216] width 209 height 296
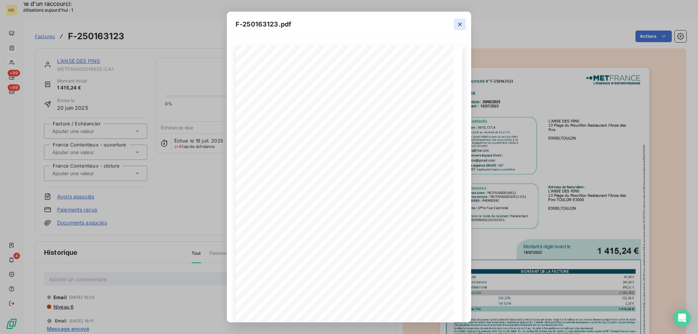
click at [459, 25] on icon "button" at bounding box center [460, 25] width 4 height 4
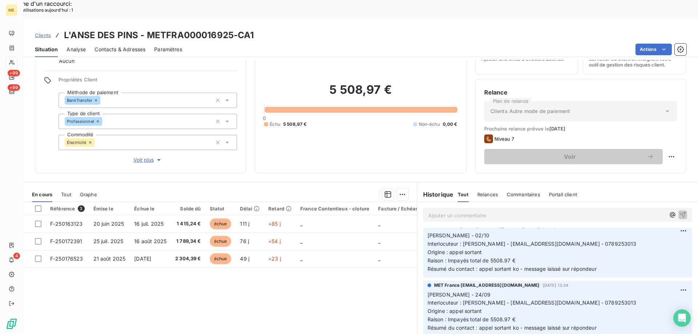
scroll to position [109, 0]
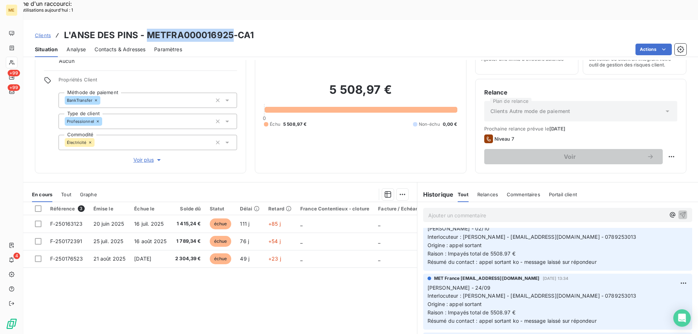
drag, startPoint x: 146, startPoint y: 15, endPoint x: 230, endPoint y: 19, distance: 84.4
click at [230, 29] on h3 "L'ANSE DES PINS - METFRA000016925-CA1" at bounding box center [159, 35] width 190 height 13
copy h3 "METFRA000016925"
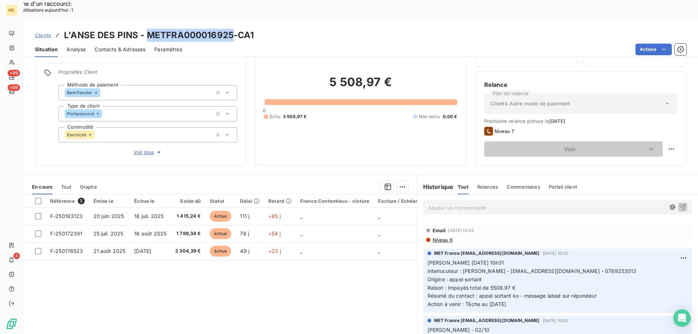
scroll to position [46, 0]
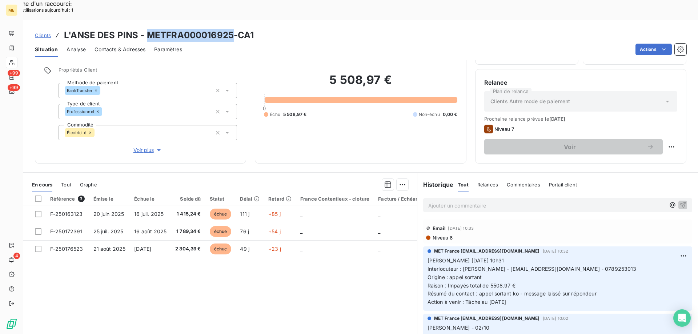
drag, startPoint x: 521, startPoint y: 284, endPoint x: 421, endPoint y: 241, distance: 108.9
click at [423, 246] on div "MET France met-france@recouvrement.met.com 7 oct. 2025, 10:32 Valérie 07/10/202…" at bounding box center [557, 278] width 269 height 64
copy p "Valérie 07/10/2025 10h31 Interlocuteur : Mr meunier - t5meunier@gmail.com - 078…"
click at [433, 201] on p "Ajouter un commentaire ﻿" at bounding box center [546, 205] width 237 height 9
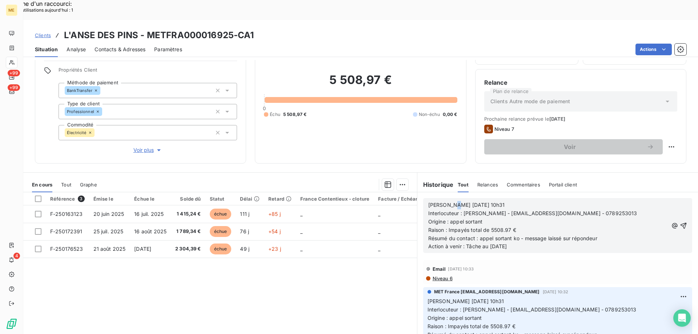
click at [449, 202] on span "Valérie 07/10/2025 10h31" at bounding box center [466, 205] width 77 height 6
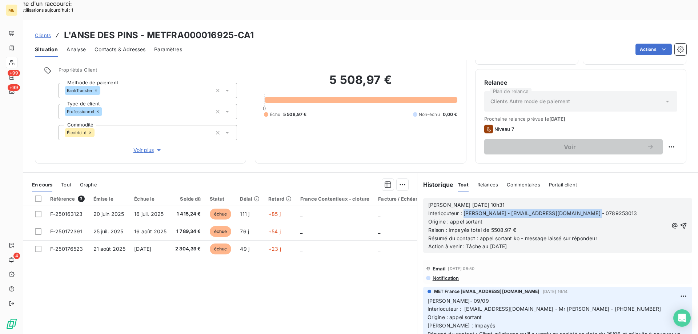
drag, startPoint x: 462, startPoint y: 191, endPoint x: 597, endPoint y: 193, distance: 134.9
click at [597, 209] on p "Interlocuteur : Mr meunier - t5meunier@gmail.com - 0789253013" at bounding box center [548, 213] width 240 height 8
click at [524, 209] on p "Interlocuteur : Stéphane RETOURET" at bounding box center [548, 213] width 240 height 8
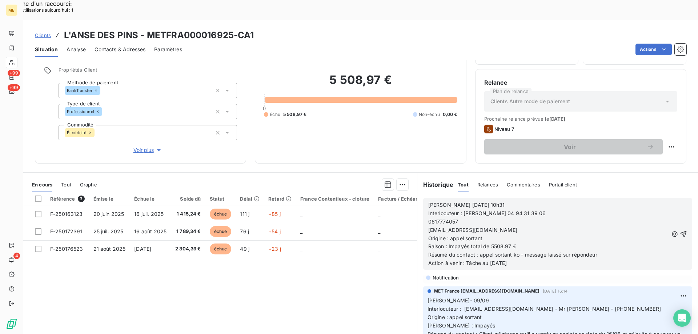
click at [428, 218] on span "0617774057" at bounding box center [443, 221] width 30 height 6
click at [423, 201] on div "Valérie 09/10/2025 10h31 Interlocuteur : Stéphane RETOURET 04 94 31 39 06 06177…" at bounding box center [557, 234] width 269 height 72
click at [428, 218] on span "0617774057" at bounding box center [443, 221] width 30 height 6
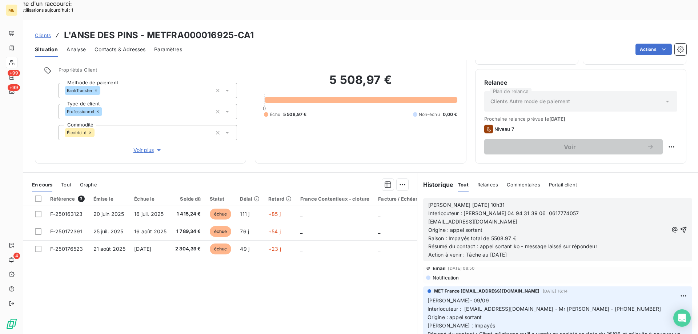
click at [428, 218] on span "[EMAIL_ADDRESS][DOMAIN_NAME]" at bounding box center [472, 221] width 89 height 6
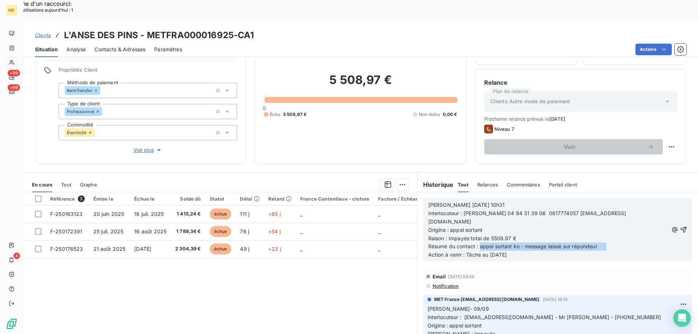
drag, startPoint x: 477, startPoint y: 218, endPoint x: 604, endPoint y: 222, distance: 127.7
click at [604, 242] on p "Résumé du contact : appel sortant ko - message laissé sur répondeur Action à ve…" at bounding box center [548, 250] width 240 height 17
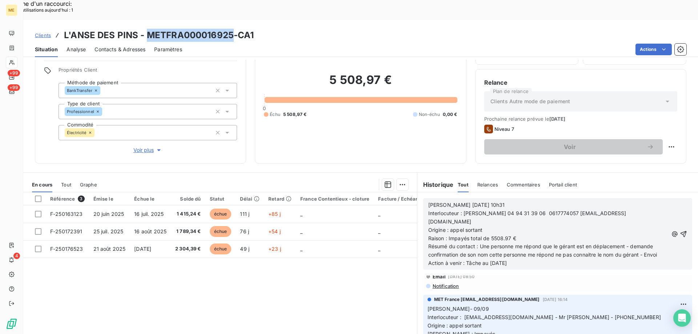
drag, startPoint x: 146, startPoint y: 15, endPoint x: 233, endPoint y: 20, distance: 87.1
click at [233, 29] on h3 "L'ANSE DES PINS - METFRA000016925-CA1" at bounding box center [159, 35] width 190 height 13
copy h3 "METFRA000016925"
click at [666, 243] on span "Résumé du contact : Une personne me répond que le gérant est en déplacement - d…" at bounding box center [611, 254] width 366 height 23
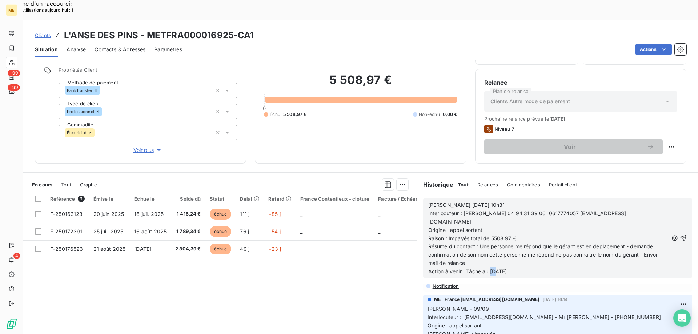
drag, startPoint x: 487, startPoint y: 243, endPoint x: 492, endPoint y: 244, distance: 5.6
click at [492, 244] on span "Résumé du contact : Une personne me répond que le gérant est en déplacement - d…" at bounding box center [548, 258] width 240 height 31
click at [680, 234] on icon "button" at bounding box center [683, 237] width 7 height 7
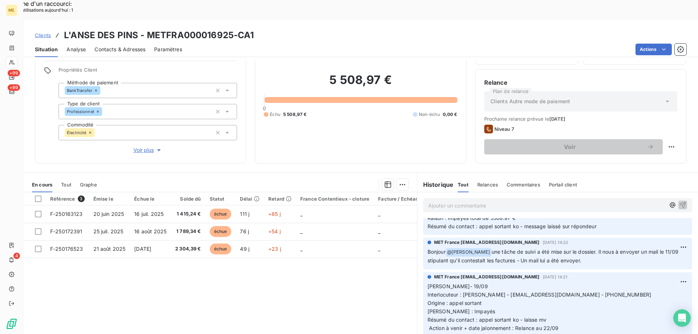
scroll to position [322, 0]
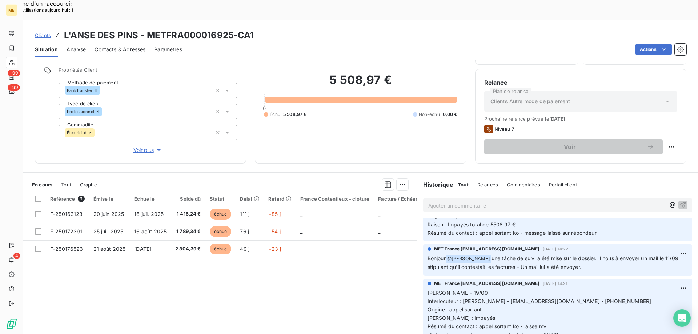
click at [146, 146] on span "Voir plus" at bounding box center [147, 149] width 29 height 7
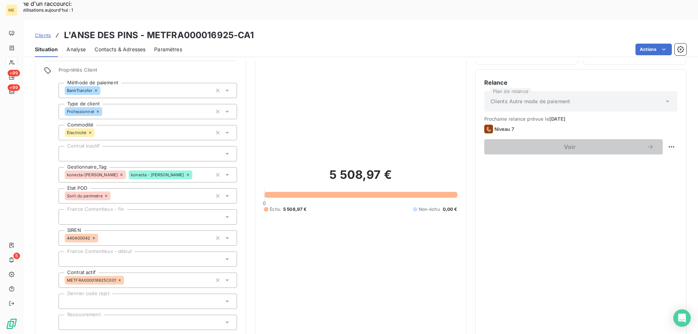
click at [138, 328] on span "Réduire" at bounding box center [148, 339] width 27 height 7
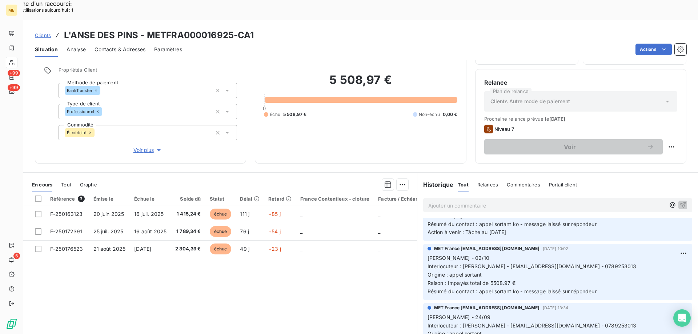
scroll to position [0, 0]
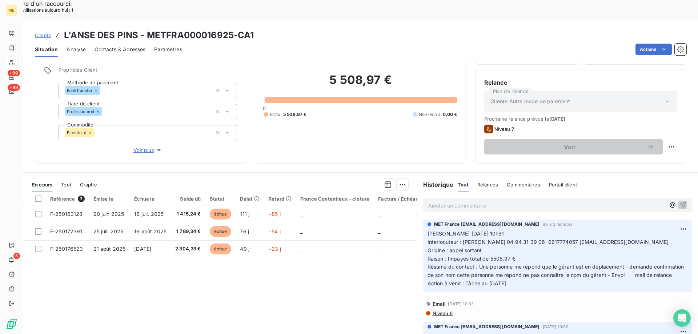
drag, startPoint x: 482, startPoint y: 273, endPoint x: 419, endPoint y: 213, distance: 86.4
click at [423, 220] on div "MET France met-france@recouvrement.met.com il y a 3 minutes Valérie 09/10/2025 …" at bounding box center [557, 256] width 269 height 73
copy p "Valérie 09/10/2025 10h31 Interlocuteur : Stéphane RETOURET 04 94 31 39 06 06177…"
click at [645, 237] on div "Supprimer" at bounding box center [655, 238] width 41 height 12
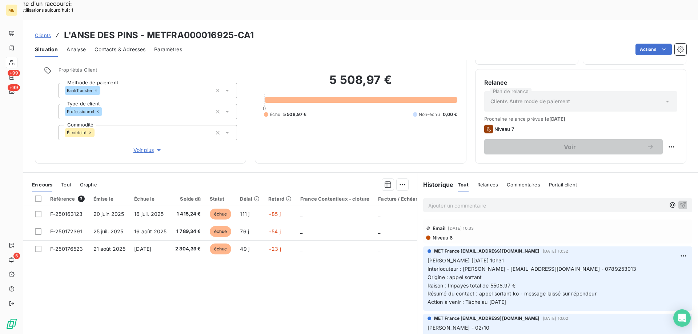
click at [477, 201] on p "Ajouter un commentaire ﻿" at bounding box center [546, 205] width 237 height 9
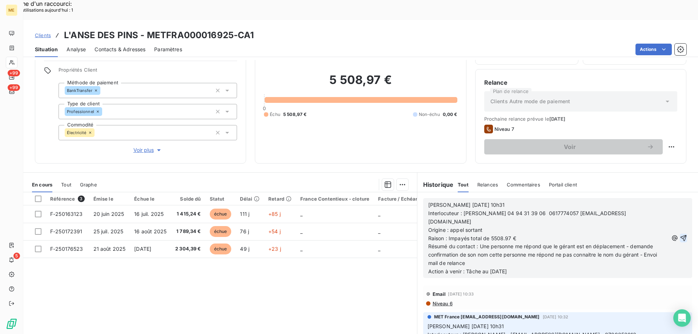
drag, startPoint x: 470, startPoint y: 237, endPoint x: 471, endPoint y: 232, distance: 5.5
click at [471, 243] on span "Résumé du contact : Une personne me répond que le gérant est en déplacement - d…" at bounding box center [548, 258] width 240 height 31
click at [465, 243] on span "Résumé du contact : Une personne me répond que le gérant est en déplacement - d…" at bounding box center [548, 258] width 240 height 31
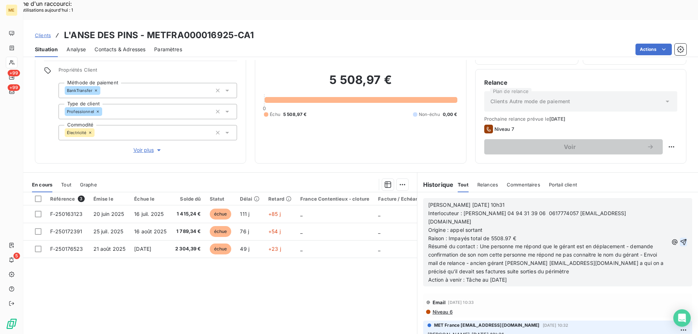
click at [503, 245] on span "Résumé du contact : Une personne me répond que le gérant est en déplacement - d…" at bounding box center [592, 263] width 328 height 40
click at [547, 243] on span "Résumé du contact : Une personne me répond que le gérant est en déplacement - d…" at bounding box center [590, 263] width 325 height 40
click at [681, 239] on icon "button" at bounding box center [684, 242] width 6 height 6
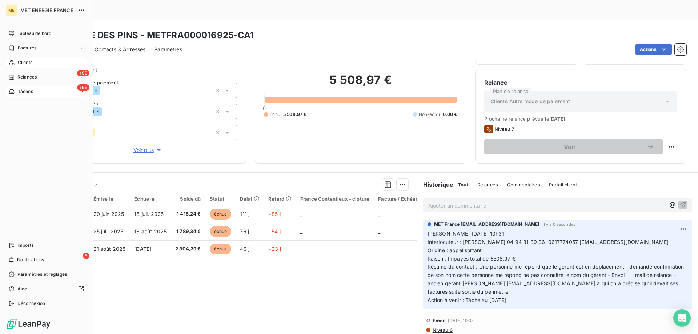
click at [47, 94] on div "+99 Tâches" at bounding box center [46, 92] width 81 height 12
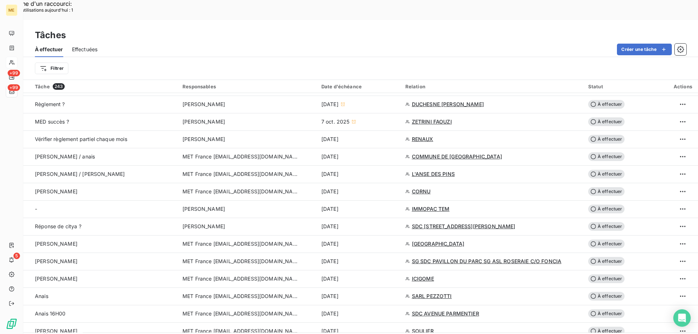
scroll to position [400, 0]
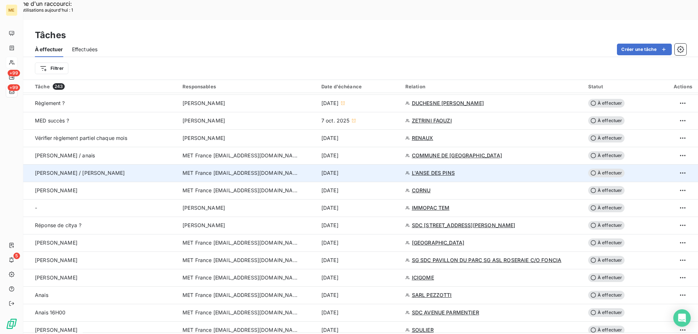
click at [603, 169] on span "À effectuer" at bounding box center [606, 173] width 36 height 9
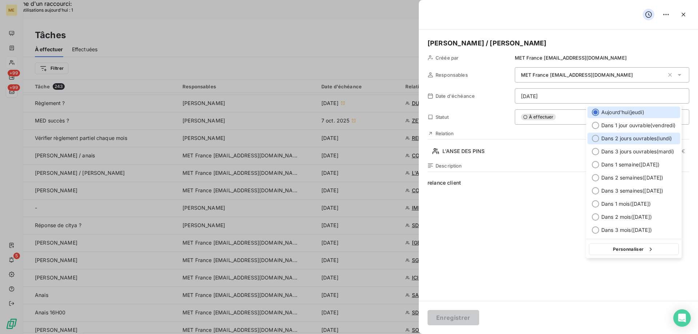
click at [595, 139] on div at bounding box center [595, 138] width 7 height 7
type input "13/10/2025"
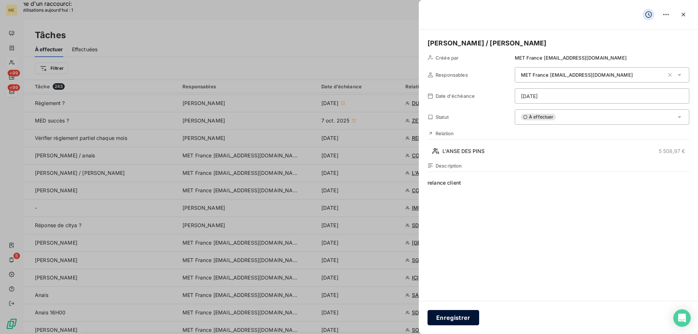
click at [449, 317] on button "Enregistrer" at bounding box center [453, 317] width 52 height 15
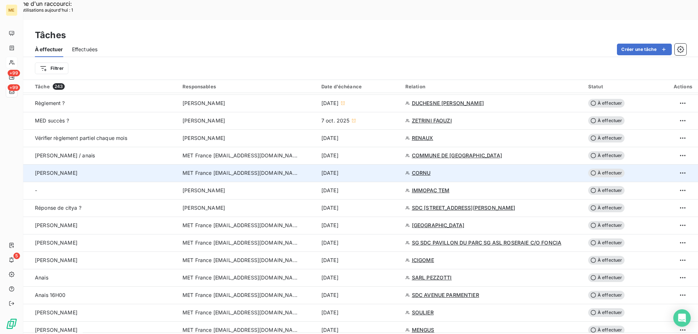
click at [422, 169] on span "CORNU" at bounding box center [421, 172] width 19 height 7
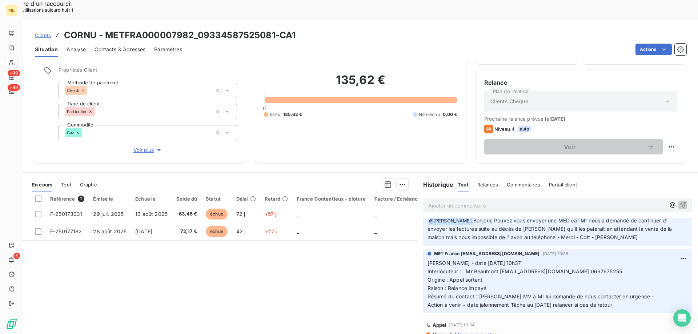
scroll to position [36, 0]
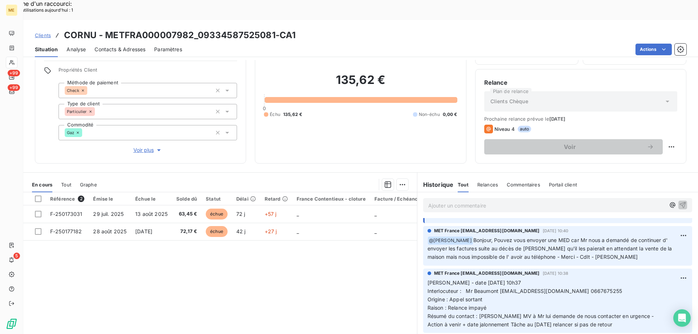
click at [587, 288] on span "Interlocuteur : Mr Beaumont beaumonteric4449@gmail.com 0667675255" at bounding box center [524, 291] width 194 height 6
copy span "0667675255"
click at [651, 279] on p "Valérie - date 07/10/2025 10h37 Interlocuteur : Mr Beaumont beaumonteric4449@gm…" at bounding box center [557, 304] width 260 height 50
click at [138, 146] on span "Voir plus" at bounding box center [147, 149] width 29 height 7
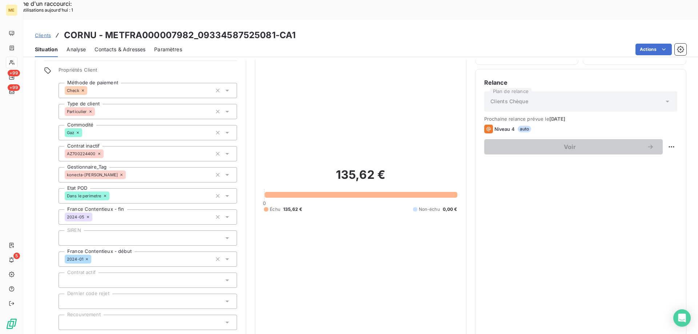
click at [143, 328] on span "Réduire" at bounding box center [148, 339] width 27 height 7
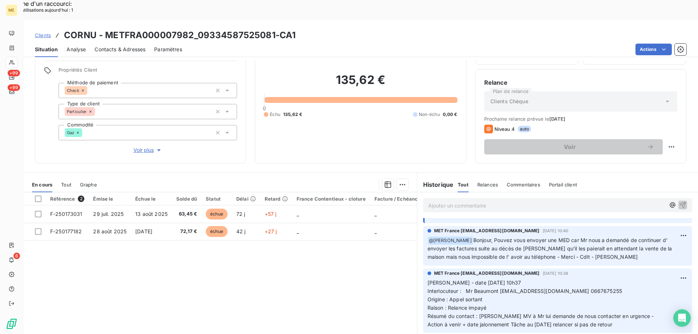
scroll to position [0, 0]
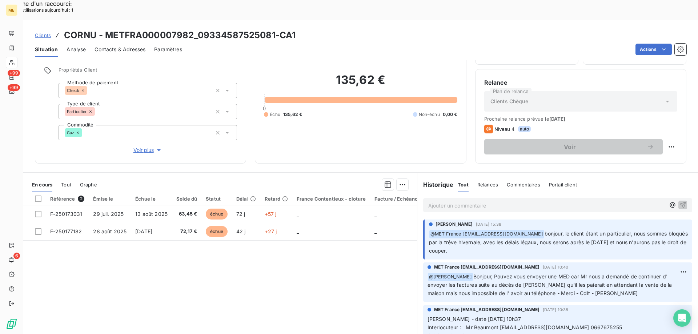
click at [633, 315] on p "Valérie - date 07/10/2025 10h37 Interlocuteur : Mr Beaumont beaumonteric4449@gm…" at bounding box center [557, 340] width 260 height 50
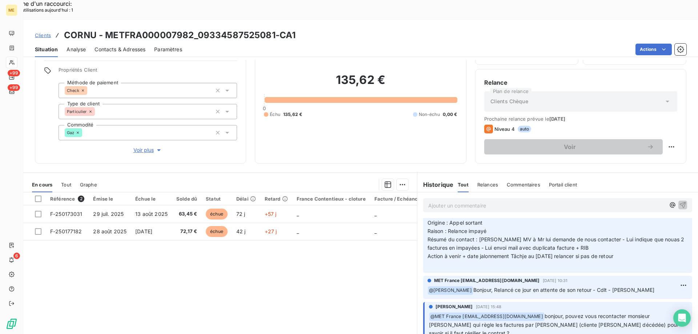
scroll to position [218, 0]
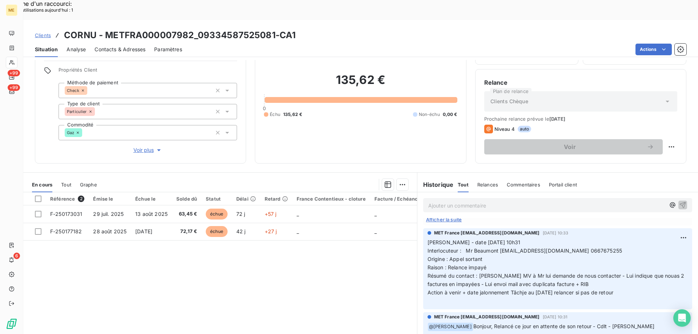
drag, startPoint x: 626, startPoint y: 274, endPoint x: 423, endPoint y: 220, distance: 210.0
click at [423, 228] on div "MET France met-france@recouvrement.met.com 3 oct. 2025, 10:33 Valérie - date 03…" at bounding box center [557, 268] width 269 height 81
copy p "Valérie - date 03/10/2025 10h31 Interlocuteur : Mr Beaumont beaumonteric4449@gm…"
click at [441, 201] on p "Ajouter un commentaire ﻿" at bounding box center [546, 205] width 237 height 9
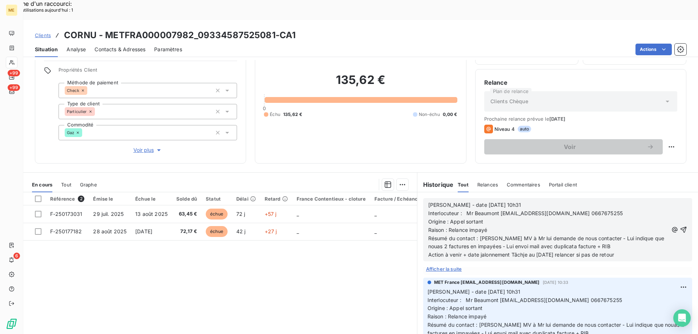
scroll to position [268, 0]
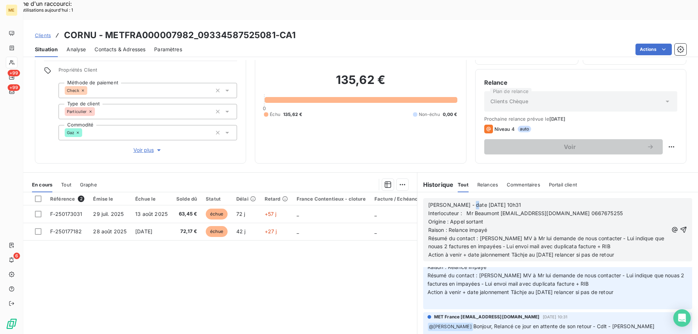
click at [465, 202] on span "Valérie - date 03/10/2025 10h31" at bounding box center [474, 205] width 93 height 6
drag, startPoint x: 483, startPoint y: 224, endPoint x: 591, endPoint y: 230, distance: 107.8
click at [591, 234] on p "Résumé du contact : Laisse MV à Mr lui demande de nous contacter - Lui indique …" at bounding box center [548, 242] width 240 height 17
drag, startPoint x: 593, startPoint y: 217, endPoint x: 612, endPoint y: 230, distance: 23.2
click at [611, 234] on p "Résumé du contact : Laisse MV à Mr lui demande de nous contacter - Lui indique …" at bounding box center [548, 242] width 240 height 17
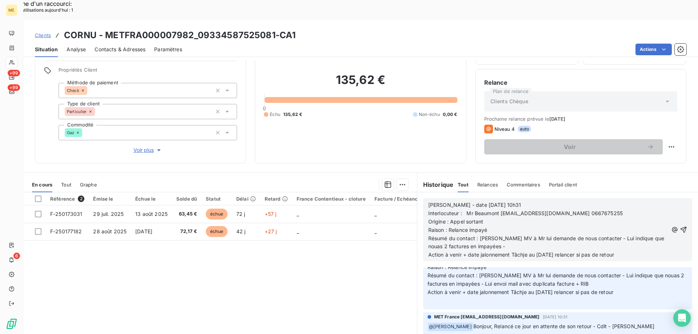
scroll to position [259, 0]
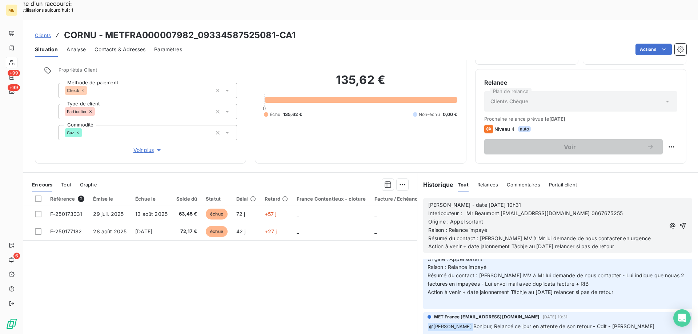
click at [522, 243] on span "Action à venir + date jalonnement Tâchje au 07/10/2025 relancer si pas de retour" at bounding box center [521, 246] width 186 height 6
click at [539, 243] on span "Action à venir + date jalonnement Tâche au 07/10/2025 relancer si pas de retour" at bounding box center [520, 246] width 185 height 6
click at [535, 243] on span "Action à venir + date jalonnement Tâche au 0/10/2025 relancer si pas de retour" at bounding box center [524, 246] width 193 height 6
click at [679, 222] on icon "button" at bounding box center [682, 225] width 7 height 7
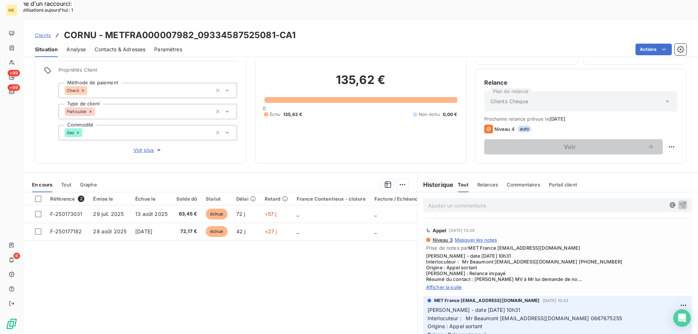
scroll to position [286, 0]
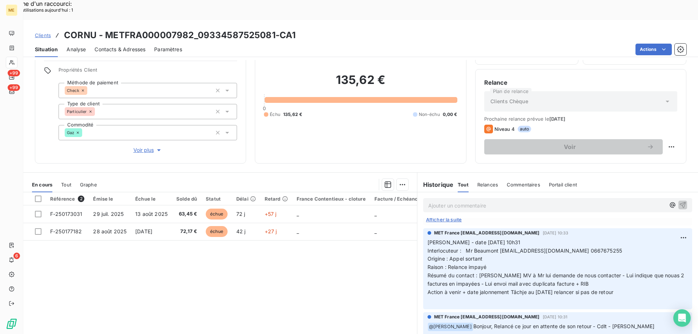
drag, startPoint x: 627, startPoint y: 270, endPoint x: 423, endPoint y: 224, distance: 209.0
click at [423, 228] on div "MET France met-france@recouvrement.met.com 3 oct. 2025, 10:33 Valérie - date 03…" at bounding box center [557, 268] width 269 height 81
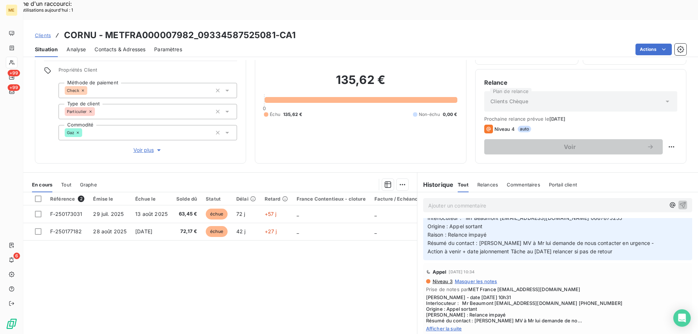
scroll to position [0, 0]
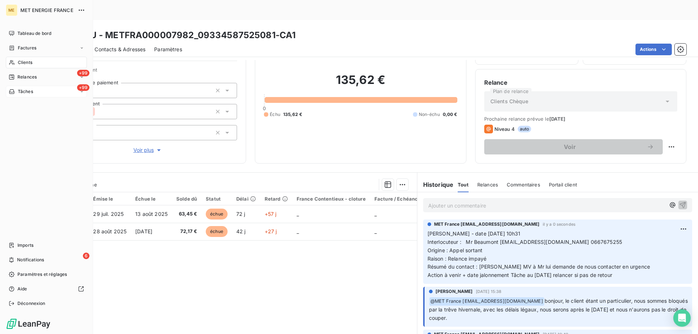
click at [45, 92] on div "+99 Tâches" at bounding box center [46, 92] width 81 height 12
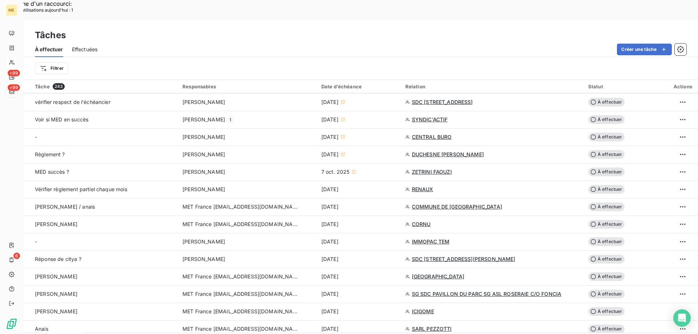
scroll to position [364, 0]
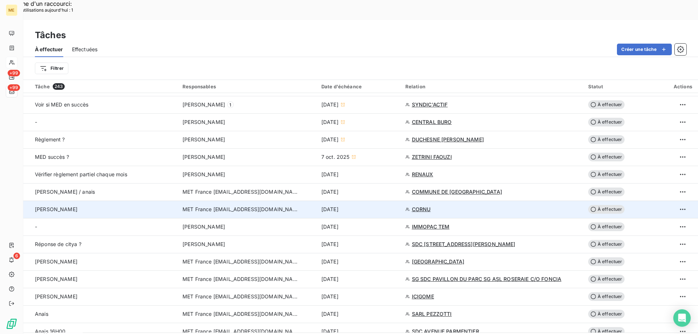
click at [606, 205] on span "À effectuer" at bounding box center [606, 209] width 36 height 9
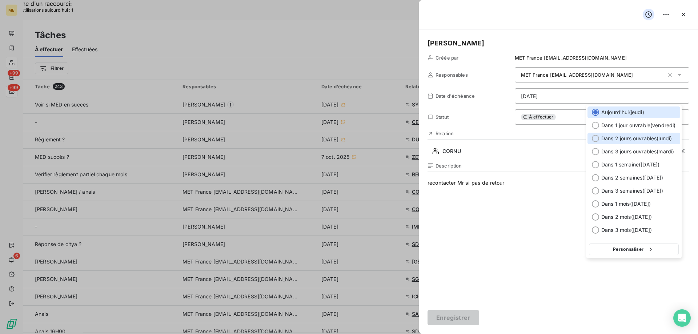
drag, startPoint x: 595, startPoint y: 137, endPoint x: 542, endPoint y: 215, distance: 94.3
click at [594, 137] on div at bounding box center [595, 138] width 7 height 7
type input "13/10/2025"
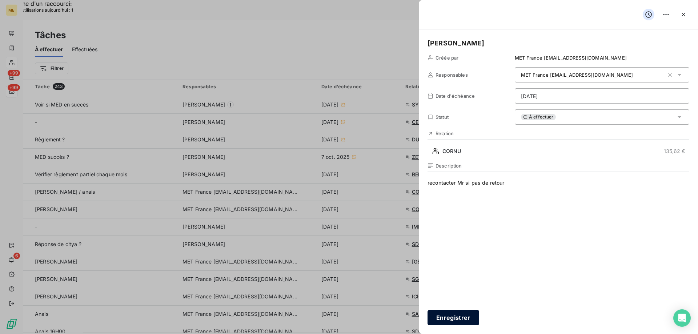
click at [454, 317] on button "Enregistrer" at bounding box center [453, 317] width 52 height 15
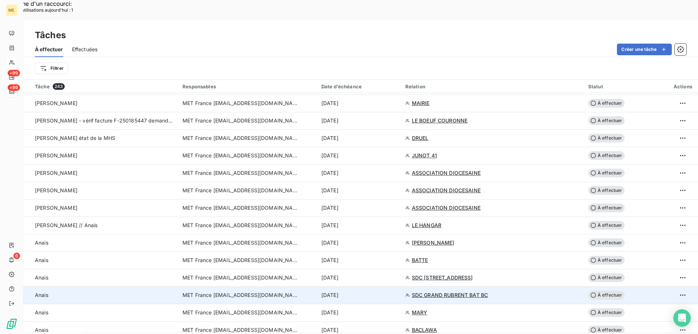
scroll to position [1506, 0]
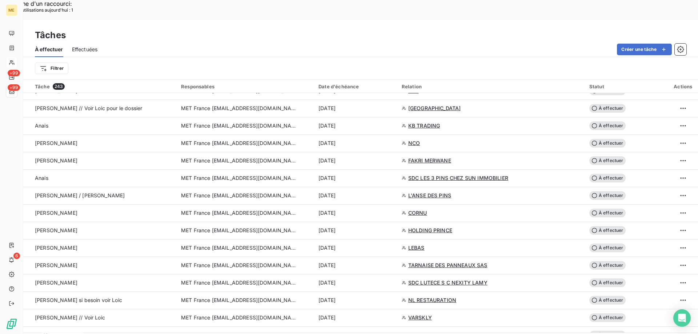
scroll to position [197, 0]
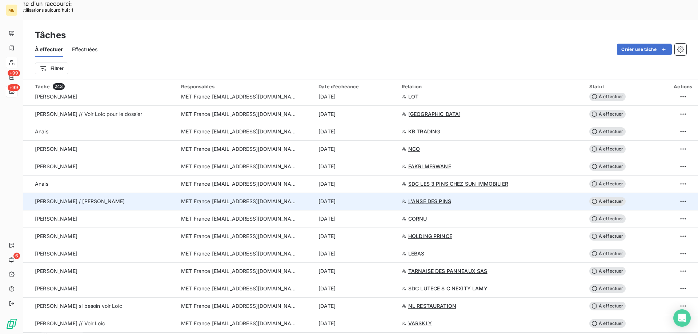
click at [424, 198] on span "L'ANSE DES PINS" at bounding box center [429, 201] width 43 height 7
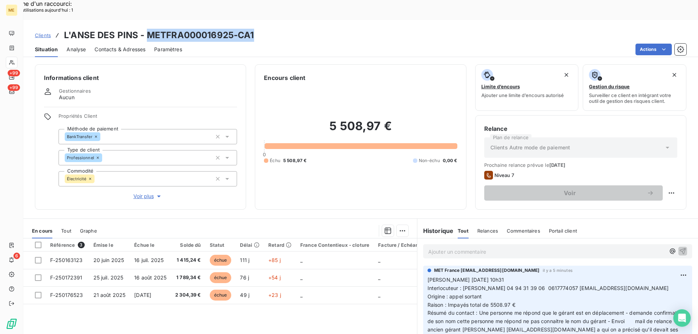
drag, startPoint x: 149, startPoint y: 13, endPoint x: 264, endPoint y: 17, distance: 115.3
click at [264, 29] on div "Clients L'ANSE DES PINS - METFRA000016925-CA1" at bounding box center [360, 35] width 675 height 13
copy h3 "METFRA000016925-CA1"
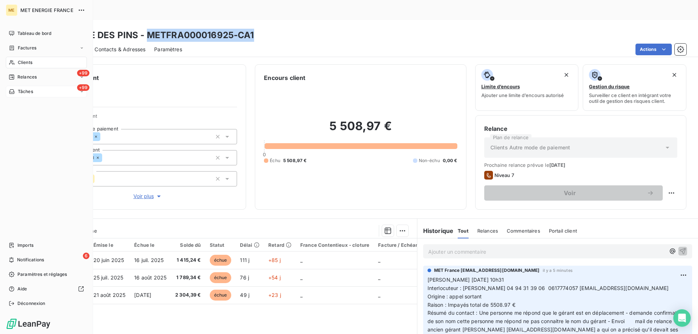
click at [49, 91] on div "+99 Tâches" at bounding box center [46, 92] width 81 height 12
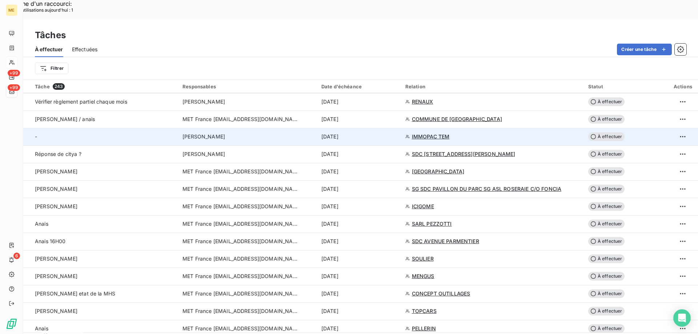
scroll to position [364, 0]
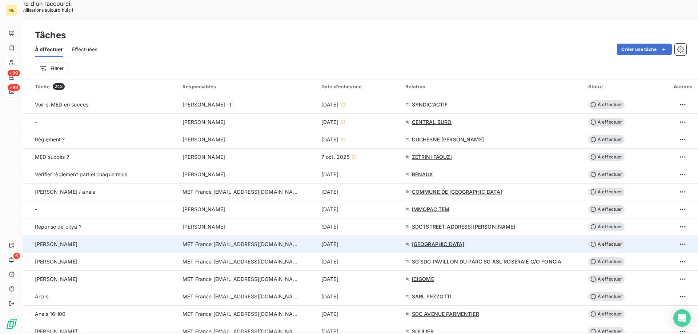
click at [423, 241] on span "HOTEL DE PARIS" at bounding box center [438, 244] width 53 height 7
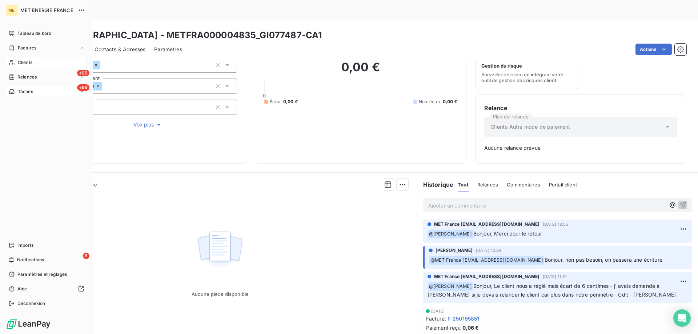
click at [47, 90] on div "+99 Tâches" at bounding box center [46, 92] width 81 height 12
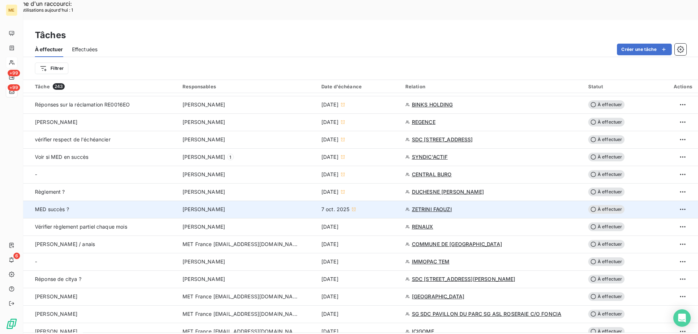
scroll to position [436, 0]
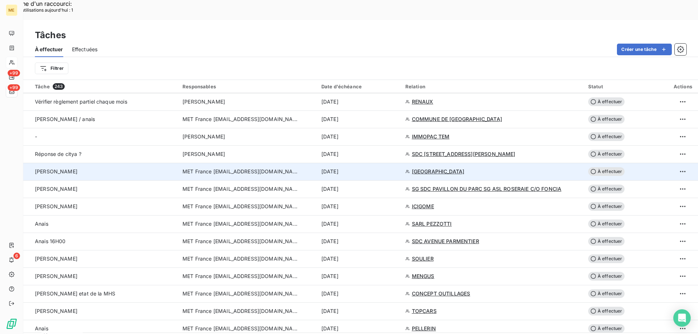
click at [427, 168] on span "HOTEL DE PARIS" at bounding box center [438, 171] width 53 height 7
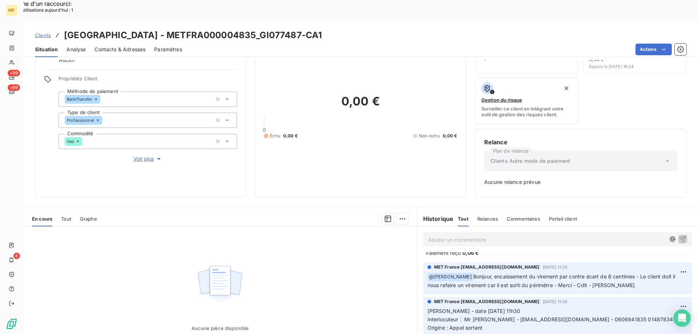
scroll to position [72, 0]
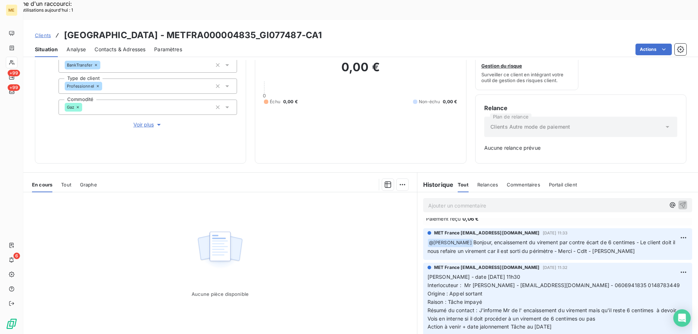
click at [598, 282] on span "Interlocuteur : Mr Yahyaoui - compta@parishotellefaubourg.com - 0606941835 0148…" at bounding box center [553, 285] width 252 height 6
copy span "0606941835"
click at [141, 121] on span "Voir plus" at bounding box center [147, 124] width 29 height 7
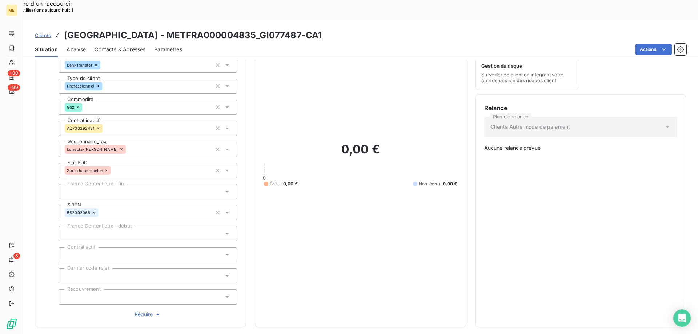
click at [143, 311] on span "Réduire" at bounding box center [148, 314] width 27 height 7
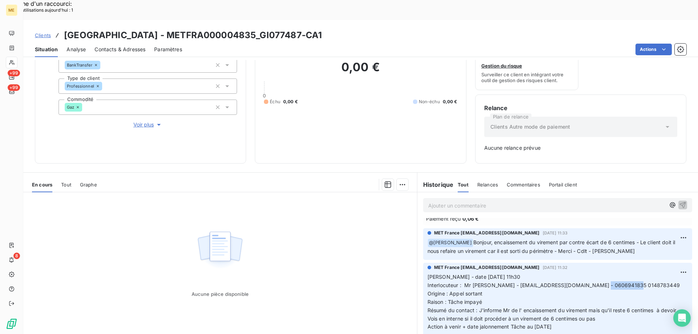
click at [447, 291] on p "Valérie - date 26/09/2025 11h30 Interlocuteur : Mr Yahyaoui - compta@parishotel…" at bounding box center [557, 302] width 260 height 58
click at [329, 273] on div "Aucune pièce disponible" at bounding box center [220, 262] width 394 height 140
click at [481, 291] on p "Valérie - date 26/09/2025 11h30 Interlocuteur : Mr Yahyaoui - compta@parishotel…" at bounding box center [557, 302] width 260 height 58
click at [630, 307] on p "Valérie - date 26/09/2025 11h30 Interlocuteur : Mr Yahyaoui - compta@parishotel…" at bounding box center [557, 302] width 260 height 58
click at [325, 271] on div "Aucune pièce disponible" at bounding box center [220, 262] width 394 height 140
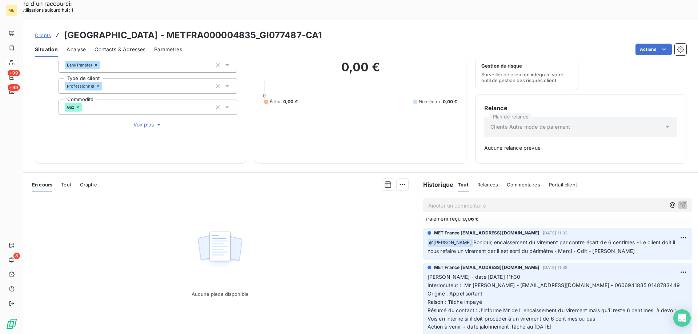
drag, startPoint x: 563, startPoint y: 307, endPoint x: 425, endPoint y: 258, distance: 146.9
click at [427, 273] on p "Valérie - date 26/09/2025 11h30 Interlocuteur : Mr Yahyaoui - compta@parishotel…" at bounding box center [557, 302] width 260 height 58
copy p "Valérie - date 26/09/2025 11h30 Interlocuteur : Mr Yahyaoui - compta@parishotel…"
click at [451, 201] on p "Ajouter un commentaire ﻿" at bounding box center [546, 205] width 237 height 9
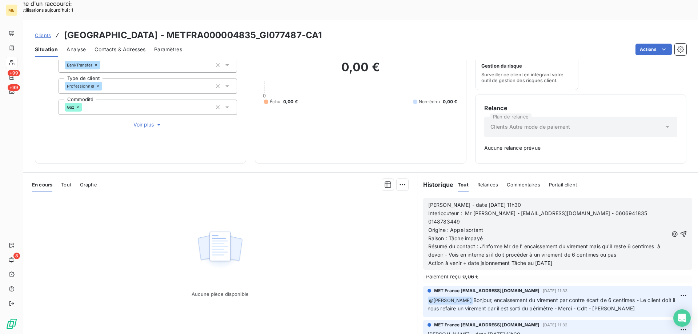
scroll to position [158, 0]
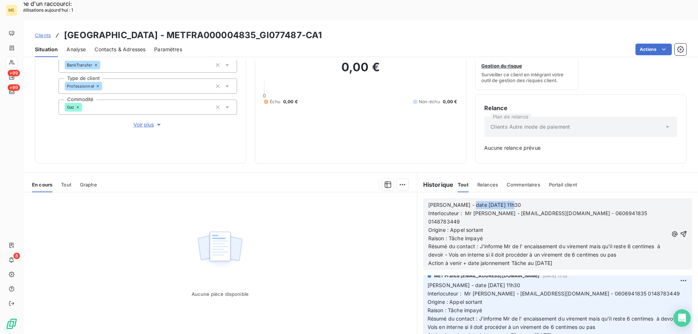
drag, startPoint x: 461, startPoint y: 186, endPoint x: 524, endPoint y: 186, distance: 62.5
click at [524, 201] on p "Valérie - date 26/09/2025 11h30" at bounding box center [548, 205] width 240 height 8
drag, startPoint x: 460, startPoint y: 210, endPoint x: 493, endPoint y: 212, distance: 33.1
click at [493, 234] on p "Raison : Tâche impayé" at bounding box center [548, 238] width 240 height 8
click at [480, 243] on span "Résumé du contact : J'informe Mr de l' encaissement du virement mais qu'il rest…" at bounding box center [544, 250] width 233 height 15
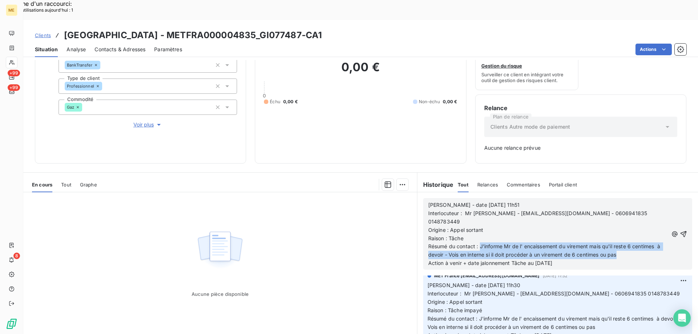
drag, startPoint x: 477, startPoint y: 218, endPoint x: 626, endPoint y: 226, distance: 149.3
click at [626, 242] on p "Résumé du contact : J'informe Mr de l' encaissement du virement mais qu'il rest…" at bounding box center [548, 250] width 240 height 17
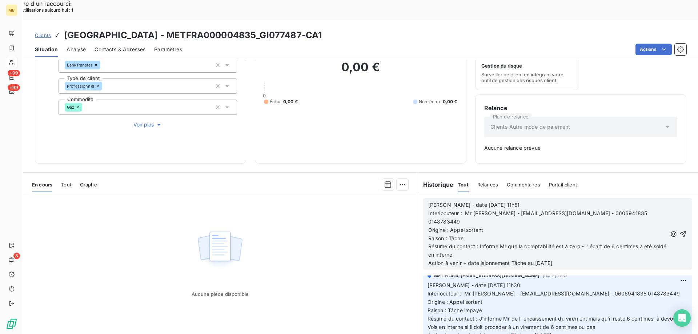
drag, startPoint x: 532, startPoint y: 234, endPoint x: 575, endPoint y: 239, distance: 43.6
click at [575, 259] on p "Action à venir + date jalonnement Tâche au 30/09/2025" at bounding box center [547, 263] width 239 height 8
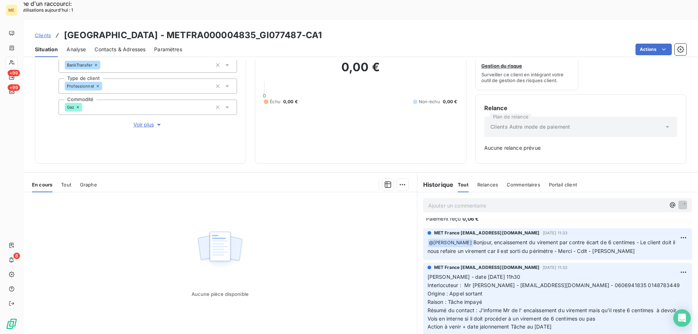
scroll to position [185, 0]
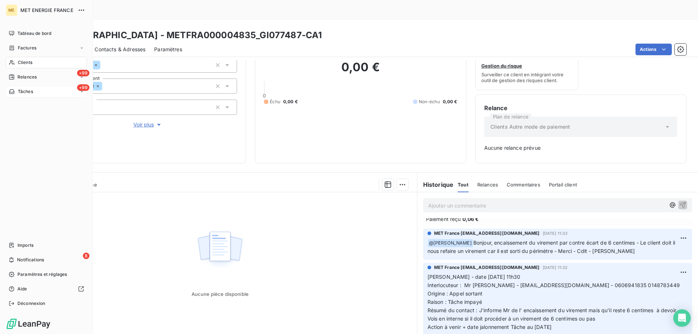
click at [45, 92] on div "+99 Tâches" at bounding box center [46, 92] width 81 height 12
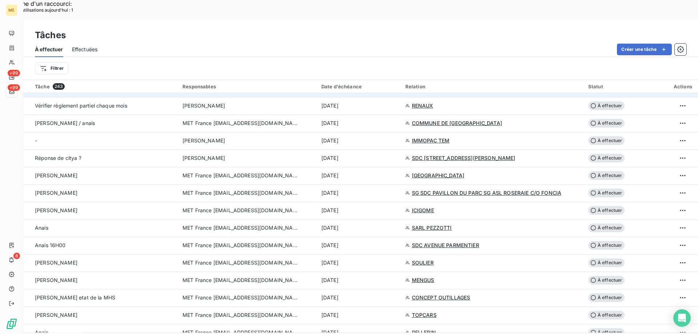
scroll to position [436, 0]
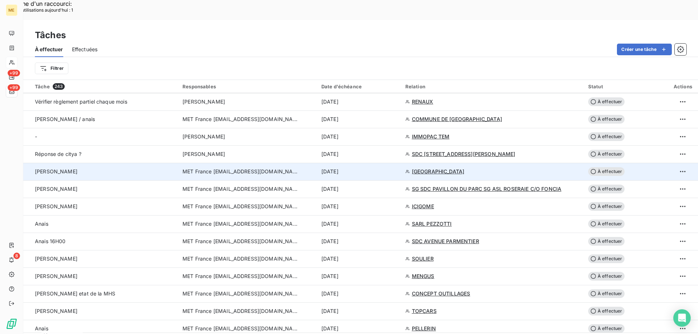
click at [606, 167] on span "À effectuer" at bounding box center [606, 171] width 36 height 9
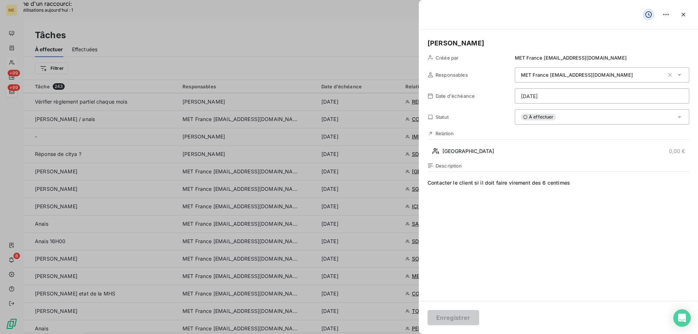
click at [558, 114] on div "À effectuer" at bounding box center [602, 116] width 174 height 15
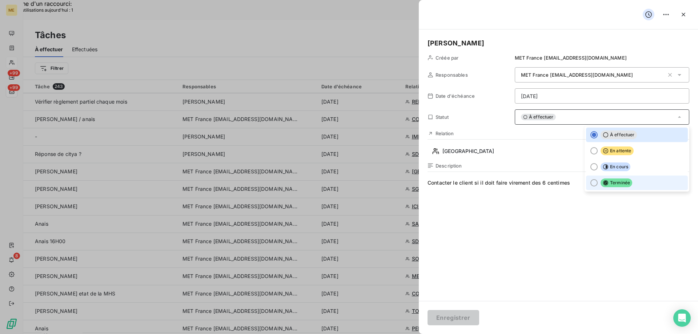
click at [590, 181] on div at bounding box center [593, 182] width 7 height 7
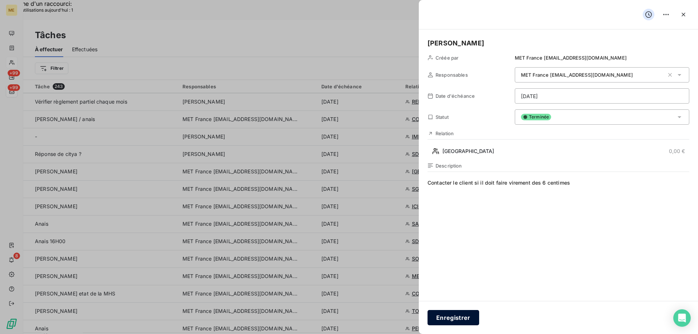
click at [447, 317] on button "Enregistrer" at bounding box center [453, 317] width 52 height 15
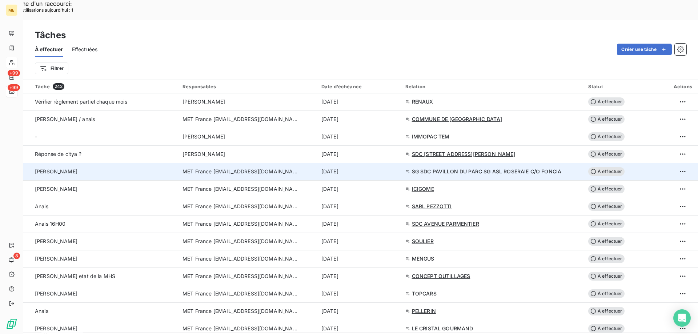
click at [442, 168] on span "SG SDC PAVILLON DU PARC SG ASL ROSERAIE C/O FONCIA" at bounding box center [487, 171] width 150 height 7
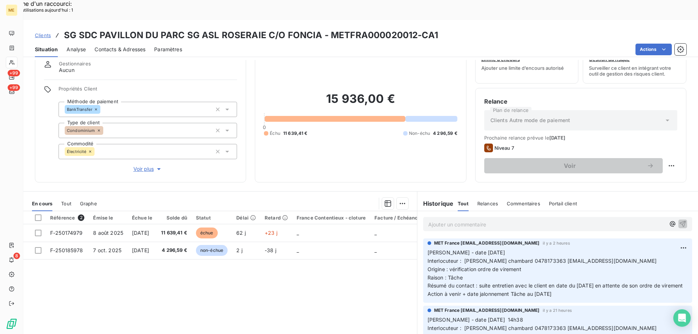
scroll to position [46, 0]
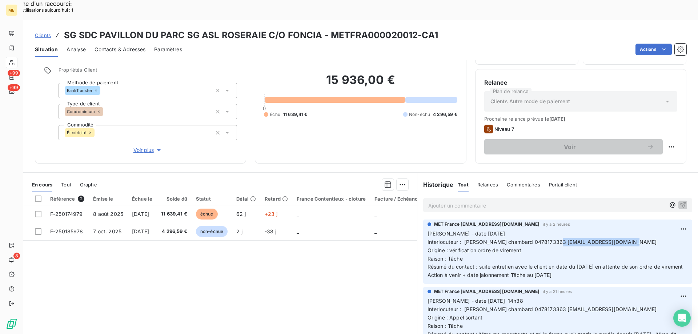
drag, startPoint x: 554, startPoint y: 222, endPoint x: 620, endPoint y: 224, distance: 65.8
click at [620, 230] on p "Valérie - date 09/10/2025 Interlocuteur : Mme bessard chambard 0478173363 bessa…" at bounding box center [557, 255] width 260 height 50
copy span "[EMAIL_ADDRESS][DOMAIN_NAME]"
click at [619, 265] on p "Valérie - date 09/10/2025 Interlocuteur : Mme bessard chambard 0478173363 bessa…" at bounding box center [557, 255] width 260 height 50
click at [334, 252] on div "Référence 2 Émise le Échue le Solde dû Statut Délai Retard France Contentieux -…" at bounding box center [220, 262] width 394 height 140
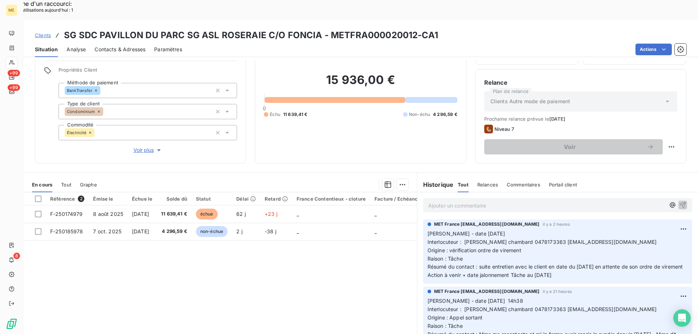
click at [535, 239] on span "Interlocuteur : Mme bessard chambard 0478173363 bessard@regie-lescuyer.fr" at bounding box center [541, 242] width 229 height 6
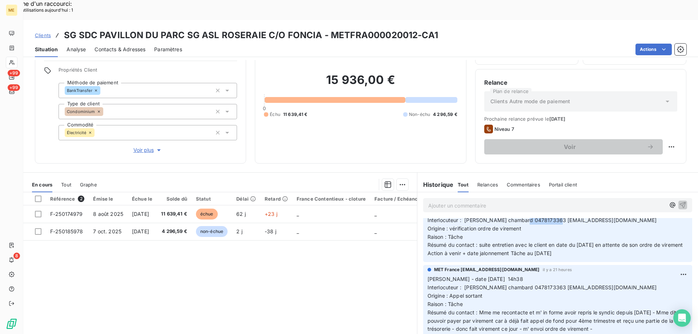
scroll to position [0, 0]
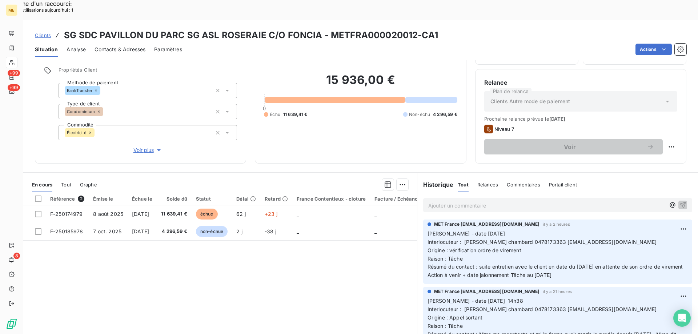
click at [338, 259] on div "Référence 2 Émise le Échue le Solde dû Statut Délai Retard France Contentieux -…" at bounding box center [220, 262] width 394 height 140
drag, startPoint x: 546, startPoint y: 265, endPoint x: 429, endPoint y: 213, distance: 127.4
click at [425, 220] on div "MET France met-france@recouvrement.met.com il y a 2 heures Valérie - date 09/10…" at bounding box center [557, 252] width 269 height 64
drag, startPoint x: 653, startPoint y: 238, endPoint x: 586, endPoint y: 228, distance: 67.7
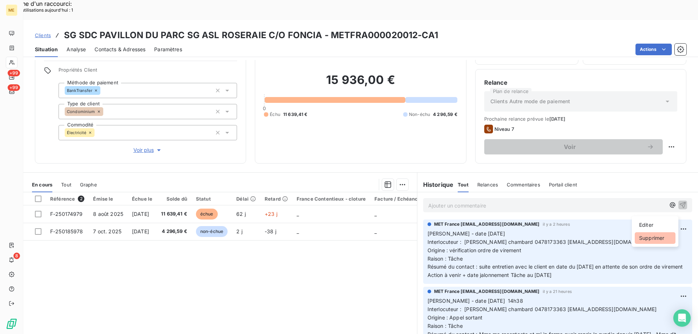
click at [653, 237] on div "Supprimer" at bounding box center [655, 238] width 41 height 12
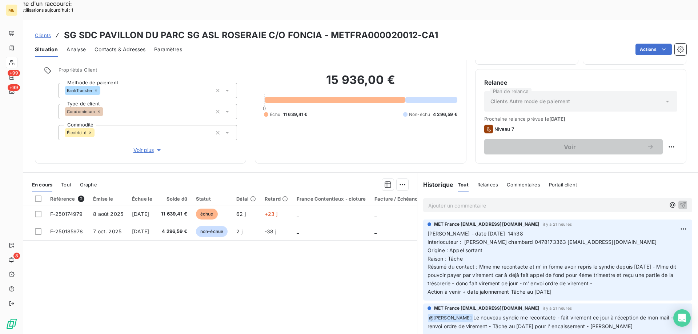
click at [514, 201] on p "Ajouter un commentaire ﻿" at bounding box center [546, 205] width 237 height 9
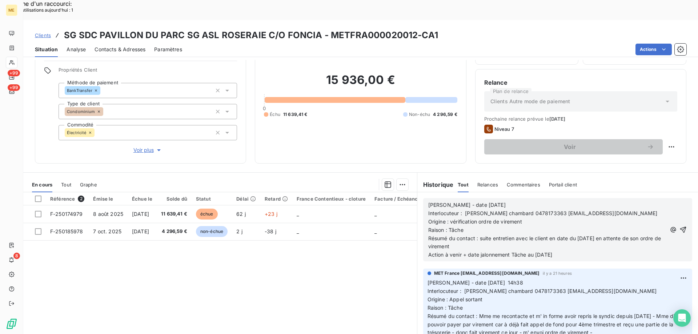
click at [501, 201] on p "Valérie - date 09/10/2025" at bounding box center [547, 205] width 238 height 8
drag, startPoint x: 447, startPoint y: 200, endPoint x: 520, endPoint y: 204, distance: 72.8
click at [520, 218] on p "Origine : vérification ordre de virement" at bounding box center [547, 222] width 238 height 8
drag, startPoint x: 477, startPoint y: 218, endPoint x: 498, endPoint y: 226, distance: 23.2
click at [498, 234] on p "Résumé du contact : suite entretien avec le client en date du 08/10/2025 en att…" at bounding box center [547, 242] width 238 height 17
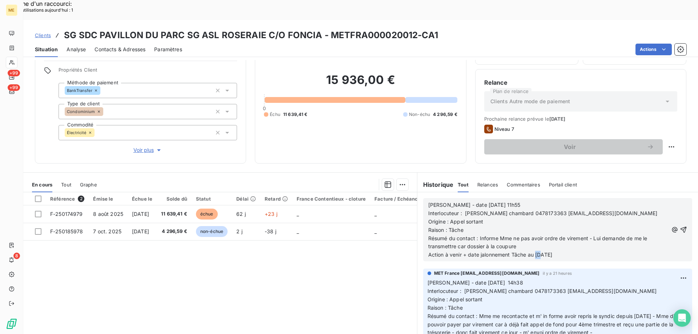
drag, startPoint x: 533, startPoint y: 232, endPoint x: 537, endPoint y: 233, distance: 3.7
click at [537, 252] on span "Action à venir + date jalonnement Tâche au 13/10/2025" at bounding box center [490, 255] width 124 height 6
click at [680, 226] on icon "button" at bounding box center [683, 229] width 7 height 7
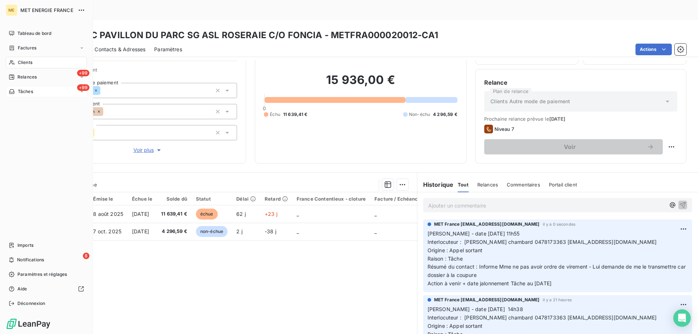
click at [49, 92] on div "+99 Tâches" at bounding box center [46, 92] width 81 height 12
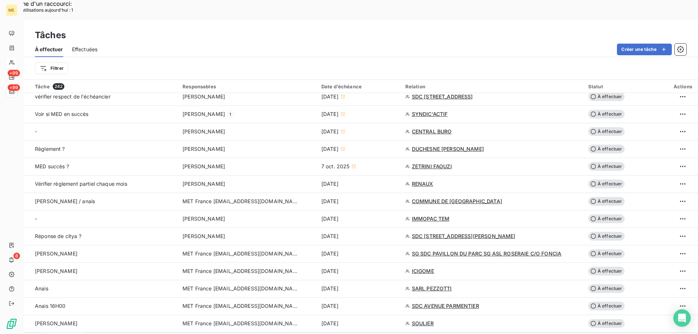
scroll to position [364, 0]
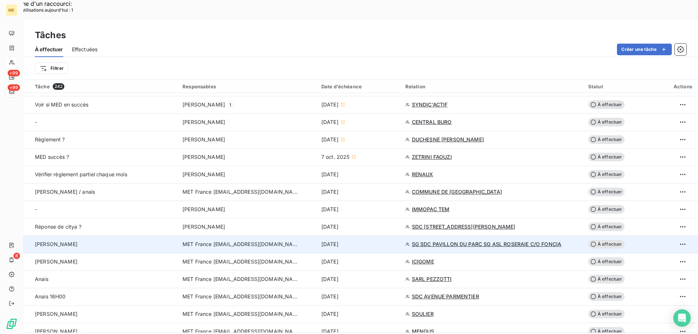
click at [604, 240] on span "À effectuer" at bounding box center [606, 244] width 36 height 9
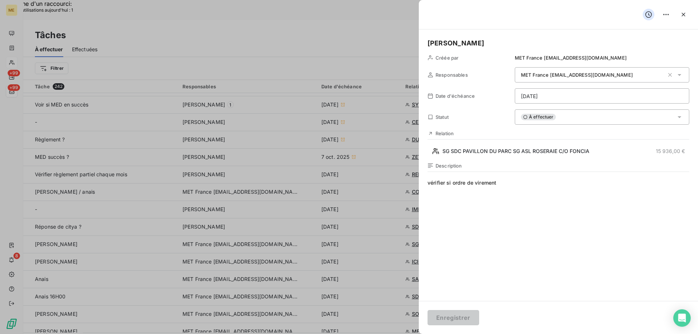
click at [468, 49] on div "Valérie Créée par MET France met-france@recouvrement.met.com Responsables MET F…" at bounding box center [558, 165] width 279 height 272
click at [454, 318] on button "Enregistrer" at bounding box center [453, 317] width 52 height 15
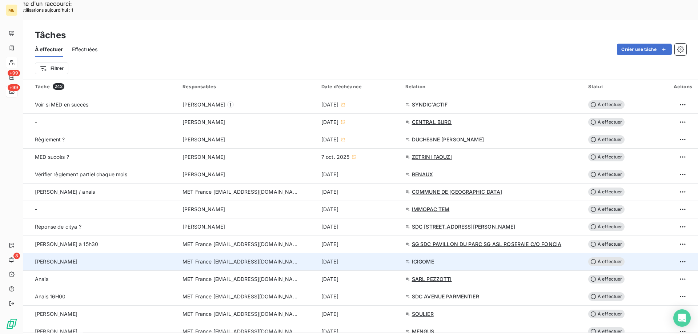
click at [416, 258] on span "ICIGOME" at bounding box center [423, 261] width 22 height 7
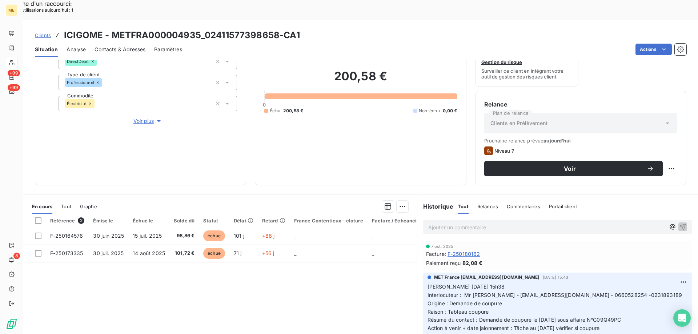
scroll to position [97, 0]
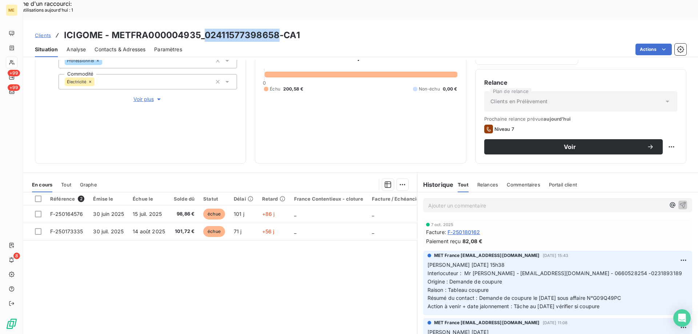
drag, startPoint x: 204, startPoint y: 13, endPoint x: 279, endPoint y: 14, distance: 75.2
click at [279, 29] on h3 "ICIGOME - METFRA000004935_02411577398658-CA1" at bounding box center [182, 35] width 236 height 13
drag, startPoint x: 619, startPoint y: 287, endPoint x: 422, endPoint y: 245, distance: 201.5
click at [423, 251] on div "MET France met-france@recouvrement.met.com 6 oct. 2025, 15:43 Valérie 06/10/202…" at bounding box center [557, 283] width 269 height 64
click at [434, 201] on p "Ajouter un commentaire ﻿" at bounding box center [546, 205] width 237 height 9
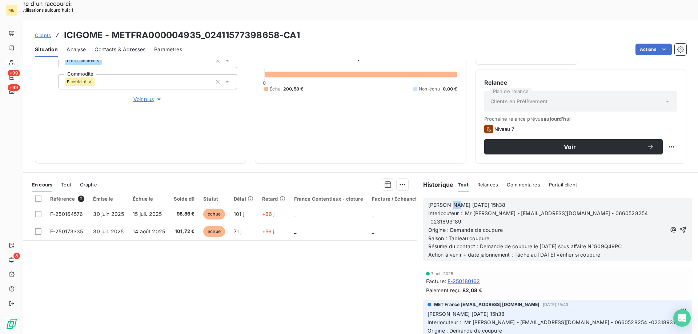
drag, startPoint x: 443, startPoint y: 184, endPoint x: 450, endPoint y: 183, distance: 7.3
click at [450, 202] on span "Valérie 06/10/2025 15h38" at bounding box center [466, 205] width 77 height 6
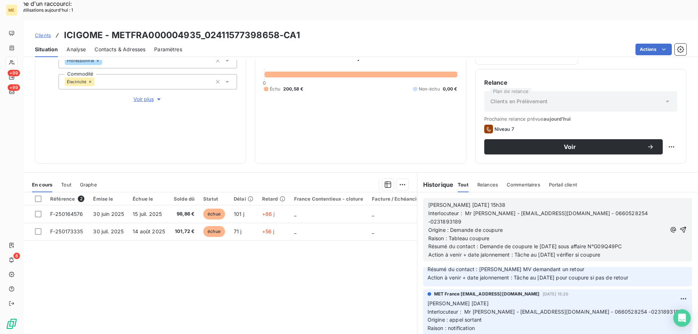
drag, startPoint x: 585, startPoint y: 225, endPoint x: 423, endPoint y: 184, distance: 167.2
click at [423, 198] on div "Valérie 09/10/2025 15h38 Interlocuteur : Mr Peudupin - icigome@orange.fr - 0660…" at bounding box center [557, 229] width 269 height 63
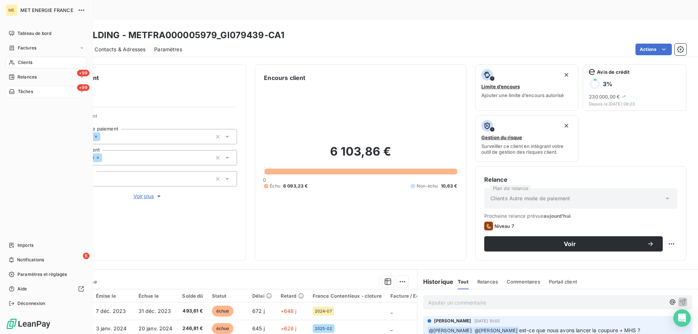
click at [44, 92] on div "+99 Tâches" at bounding box center [46, 92] width 81 height 12
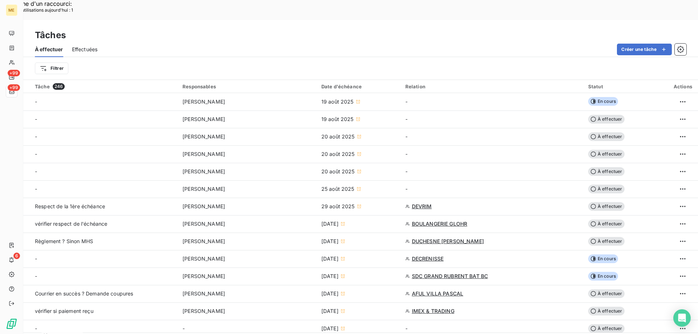
click at [194, 61] on div "Filtrer" at bounding box center [357, 68] width 645 height 14
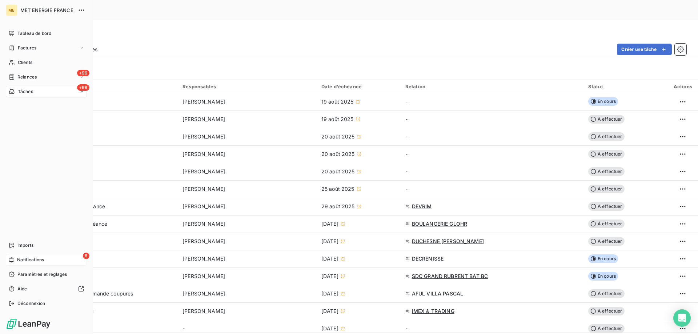
click at [46, 256] on div "6 Notifications" at bounding box center [46, 260] width 81 height 12
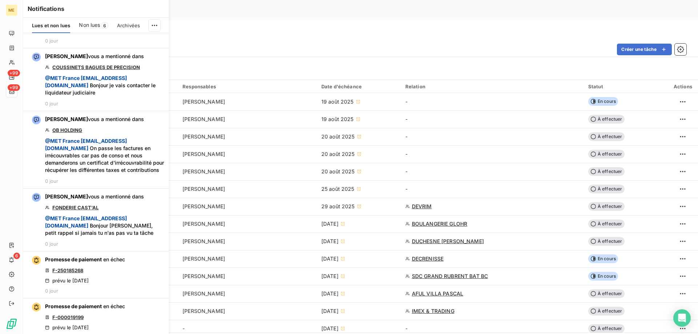
scroll to position [691, 0]
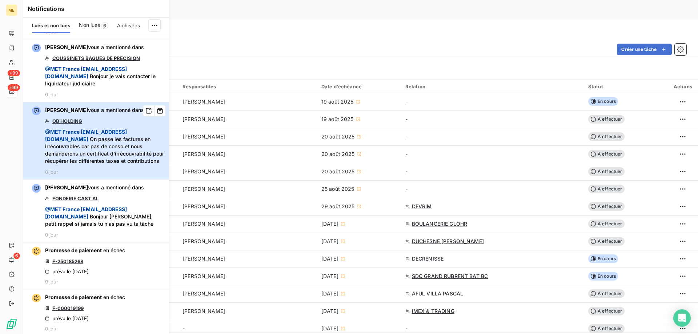
click at [93, 165] on span "@ MET [GEOGRAPHIC_DATA] [EMAIL_ADDRESS][DOMAIN_NAME] On passe les factures en i…" at bounding box center [104, 146] width 119 height 36
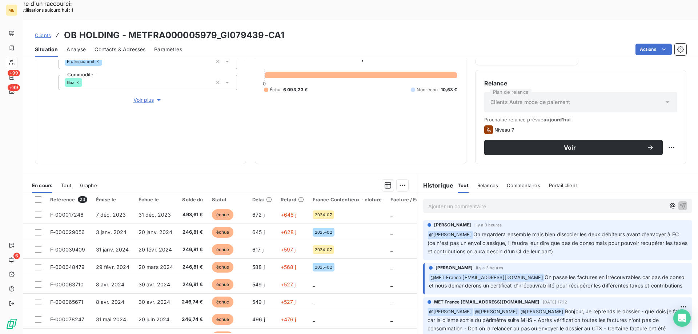
scroll to position [97, 0]
click at [452, 201] on p "Ajouter un commentaire ﻿" at bounding box center [546, 205] width 237 height 9
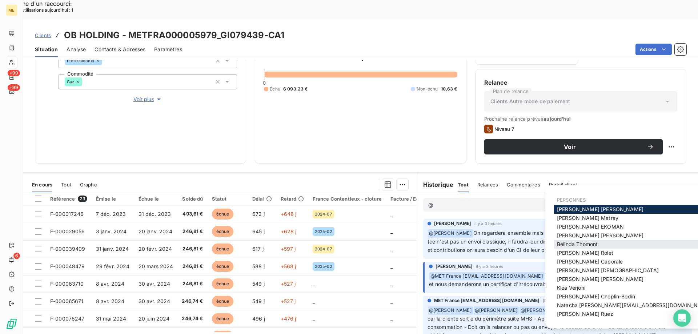
click at [568, 247] on span "[PERSON_NAME]" at bounding box center [577, 244] width 41 height 6
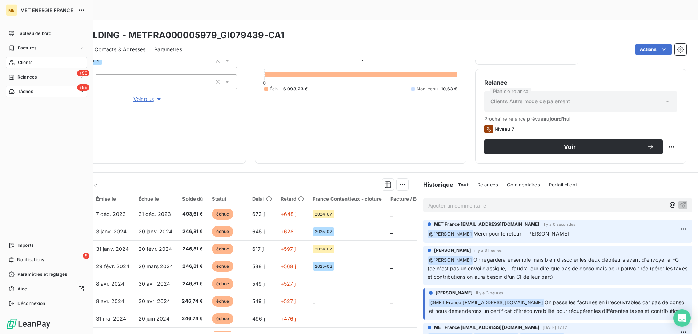
click at [42, 92] on div "+99 Tâches" at bounding box center [46, 92] width 81 height 12
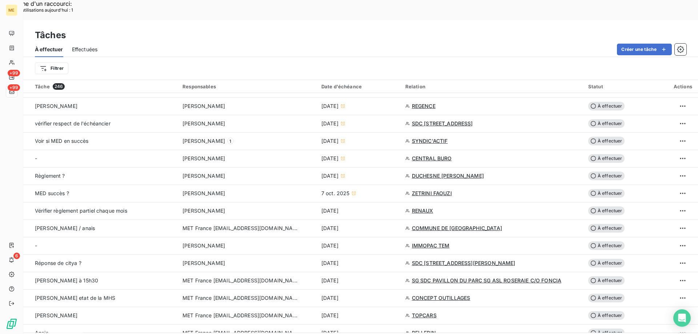
scroll to position [364, 0]
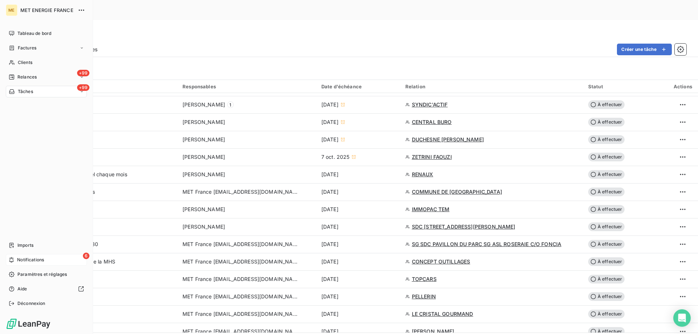
click at [49, 258] on div "6 Notifications" at bounding box center [46, 260] width 81 height 12
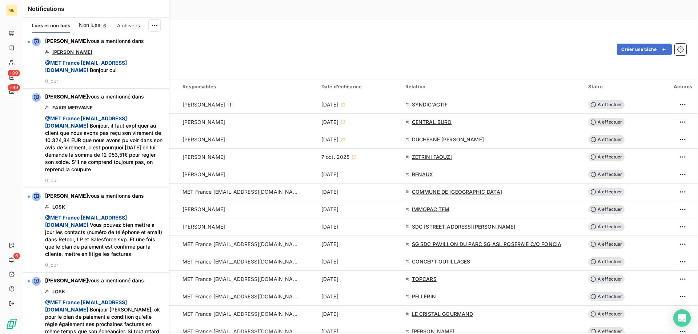
click at [86, 23] on span "Non lues" at bounding box center [89, 24] width 21 height 7
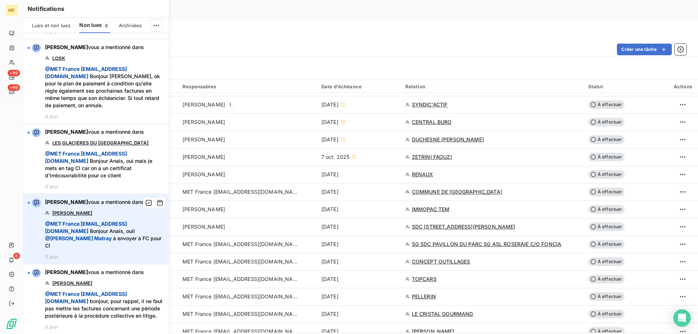
scroll to position [156, 0]
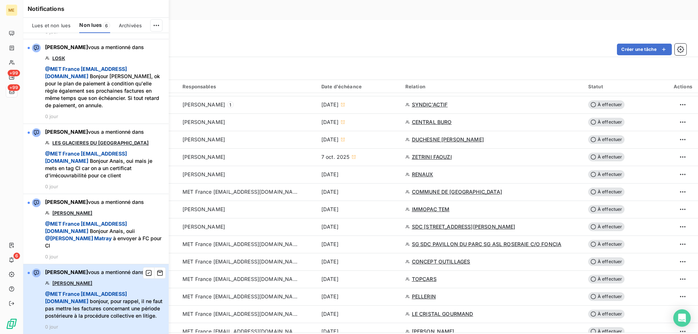
click at [69, 295] on span "@ MET [GEOGRAPHIC_DATA] [EMAIL_ADDRESS][DOMAIN_NAME]" at bounding box center [86, 297] width 82 height 13
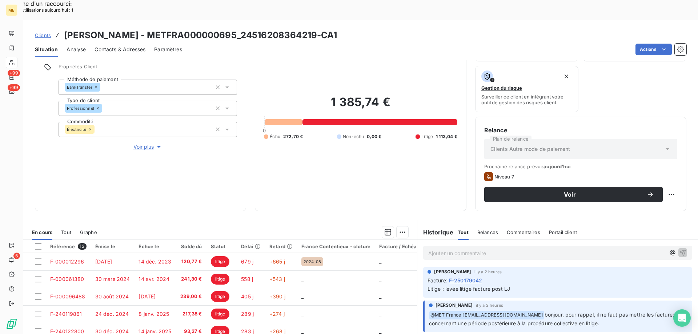
scroll to position [97, 0]
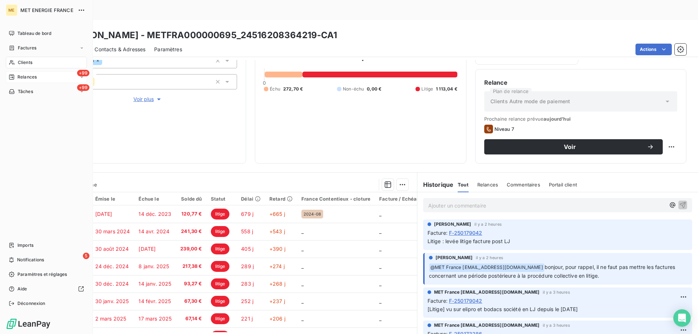
click at [53, 77] on div "+99 Relances" at bounding box center [46, 77] width 81 height 12
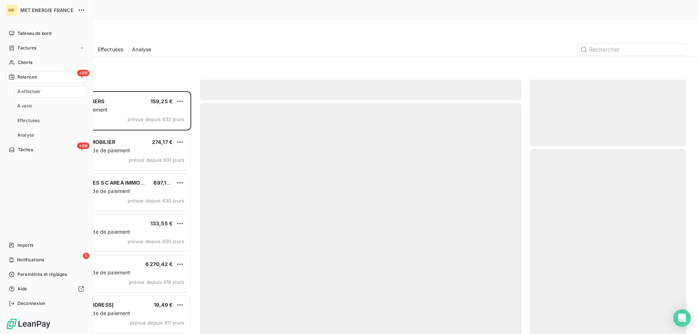
scroll to position [257, 151]
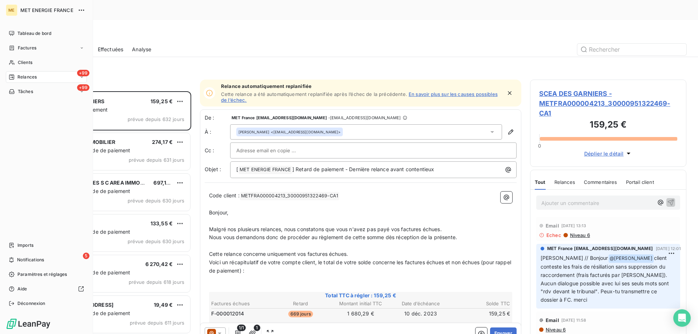
drag, startPoint x: 36, startPoint y: 63, endPoint x: 133, endPoint y: 71, distance: 97.0
click at [36, 63] on div "Clients" at bounding box center [46, 63] width 81 height 12
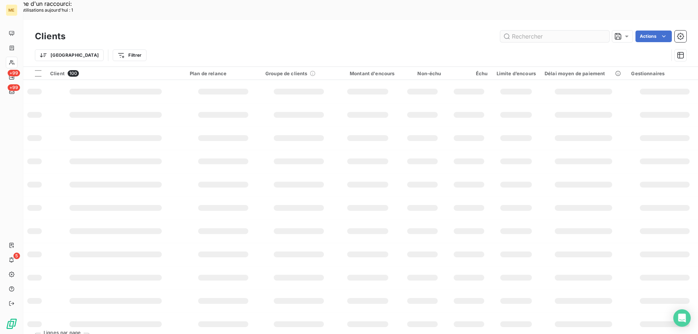
click at [530, 31] on input "text" at bounding box center [554, 37] width 109 height 12
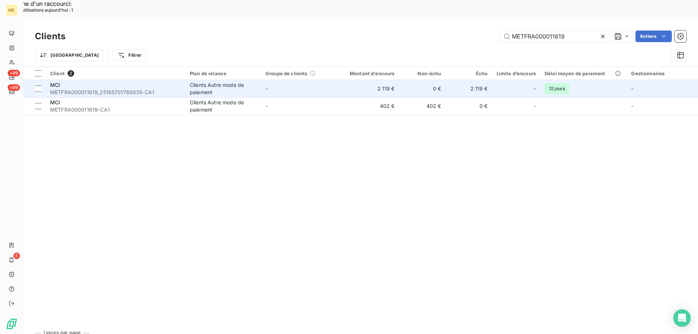
type input "METFRA000011619"
click at [77, 81] on div "MCI" at bounding box center [115, 84] width 131 height 7
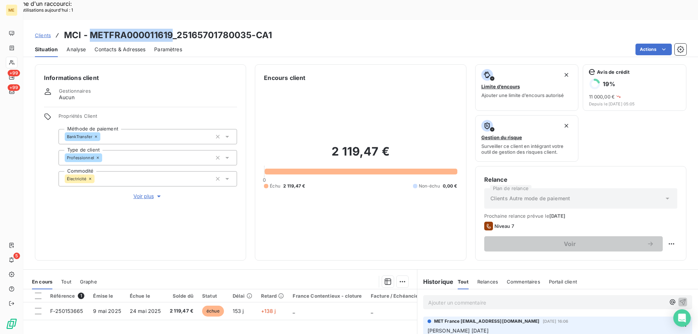
drag, startPoint x: 171, startPoint y: 19, endPoint x: 91, endPoint y: 9, distance: 81.3
click at [91, 29] on h3 "MCI - METFRA000011619_25165701780035-CA1" at bounding box center [168, 35] width 208 height 13
copy h3 "METFRA000011619"
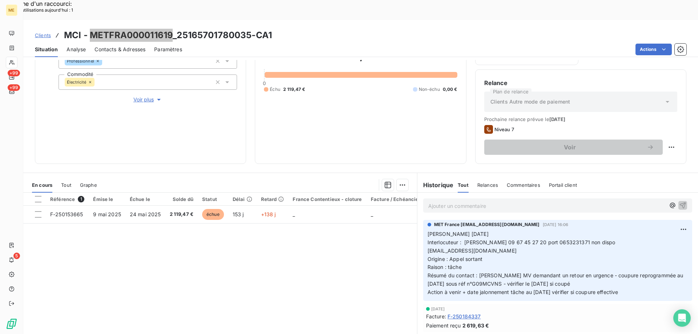
scroll to position [97, 0]
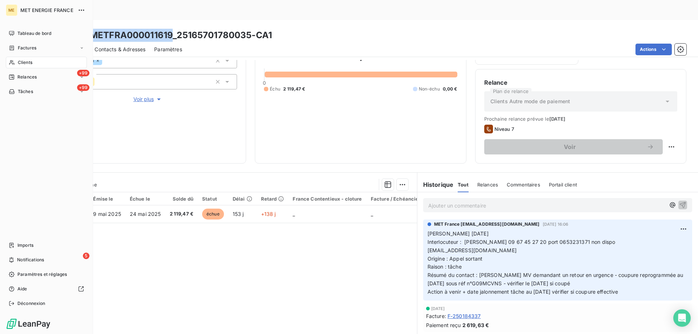
drag, startPoint x: 24, startPoint y: 65, endPoint x: 34, endPoint y: 66, distance: 9.8
click at [27, 65] on span "Clients" at bounding box center [25, 62] width 15 height 7
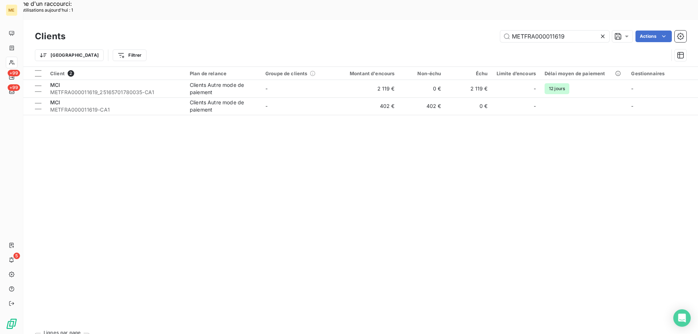
click at [601, 33] on icon at bounding box center [602, 36] width 7 height 7
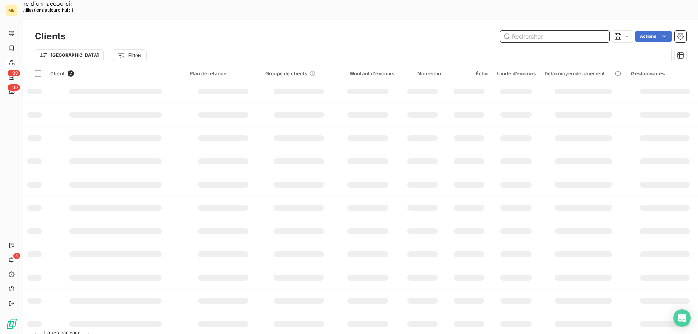
click at [550, 31] on input "text" at bounding box center [554, 37] width 109 height 12
paste input "METFRA000004850"
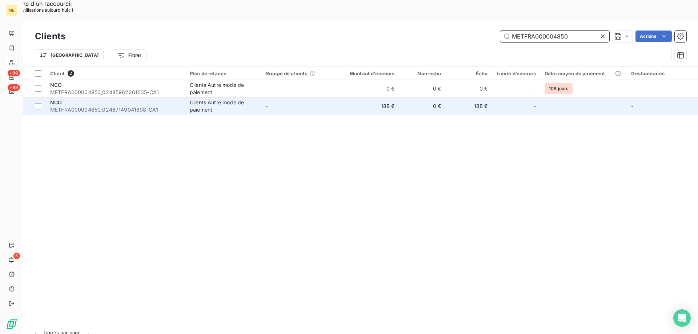
type input "METFRA000004850"
click at [135, 99] on div "NCO" at bounding box center [115, 102] width 131 height 7
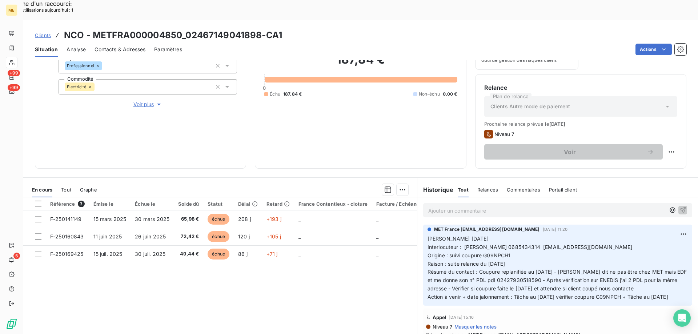
scroll to position [97, 0]
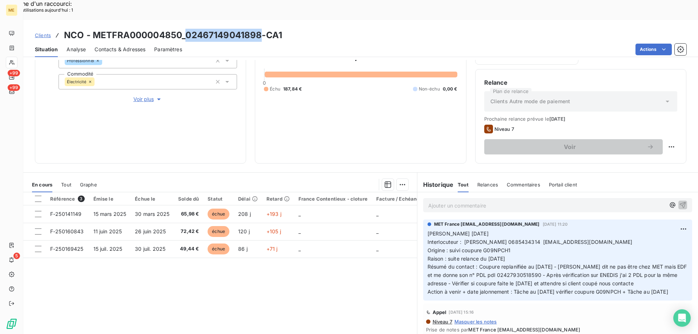
drag, startPoint x: 186, startPoint y: 15, endPoint x: 262, endPoint y: 15, distance: 75.2
click at [262, 29] on h3 "NCO - METFRA000004850_02467149041898-CA1" at bounding box center [173, 35] width 218 height 13
copy h3 "02467149041898"
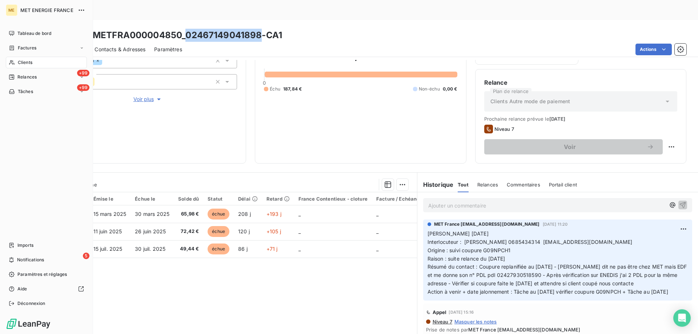
click at [45, 61] on div "Clients" at bounding box center [46, 63] width 81 height 12
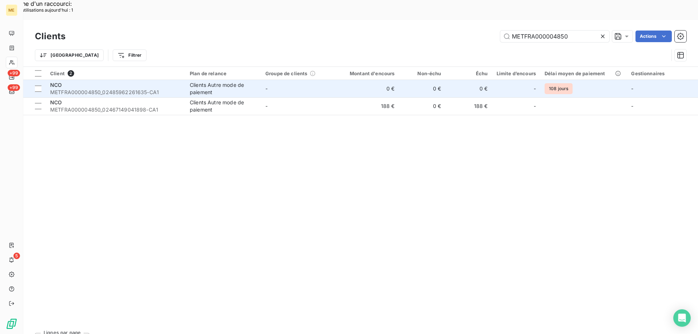
click at [105, 81] on div "NCO" at bounding box center [115, 84] width 131 height 7
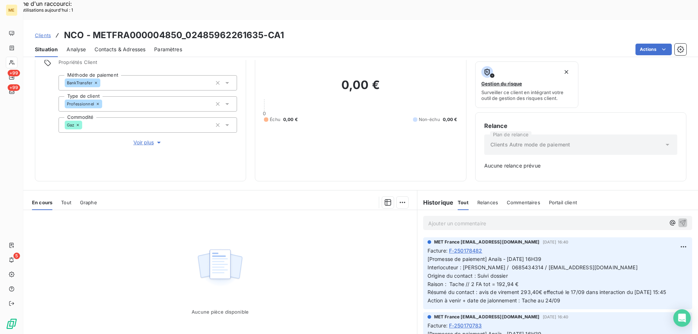
scroll to position [72, 0]
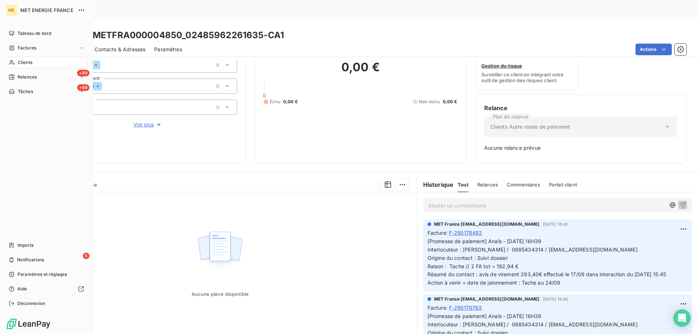
click at [48, 63] on div "Clients" at bounding box center [46, 63] width 81 height 12
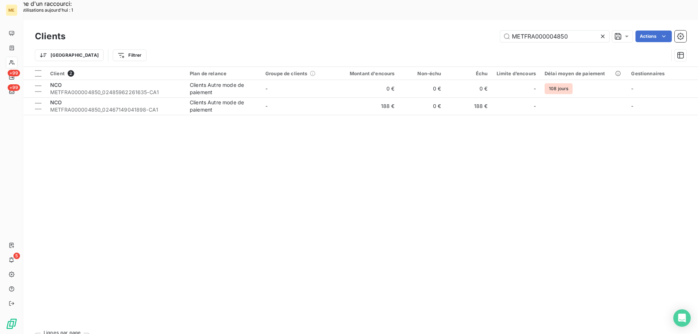
click at [602, 35] on icon at bounding box center [603, 37] width 4 height 4
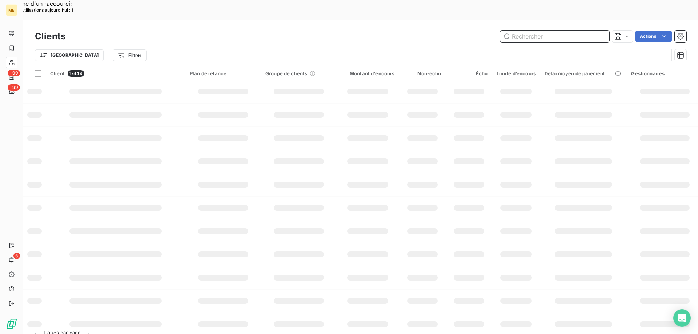
click at [548, 31] on input "text" at bounding box center [554, 37] width 109 height 12
paste input "METFRA000004084"
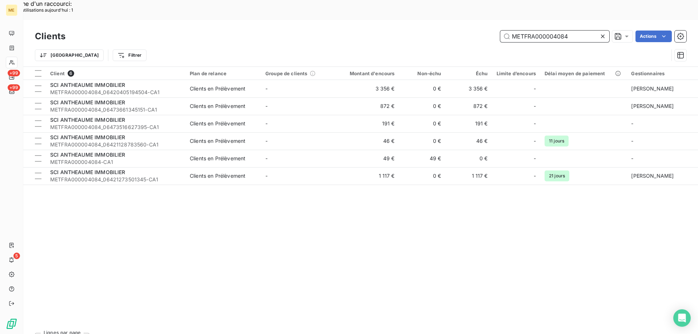
type input "METFRA000004084"
click at [267, 227] on div "Client 6 Plan de relance Groupe de clients Montant d'encours Non-échu Échu Limi…" at bounding box center [360, 197] width 675 height 260
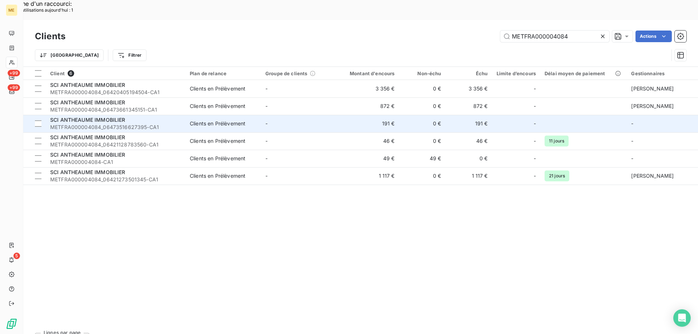
click at [104, 117] on span "SCI ANTHEAUME IMMOBILIER" at bounding box center [87, 120] width 75 height 6
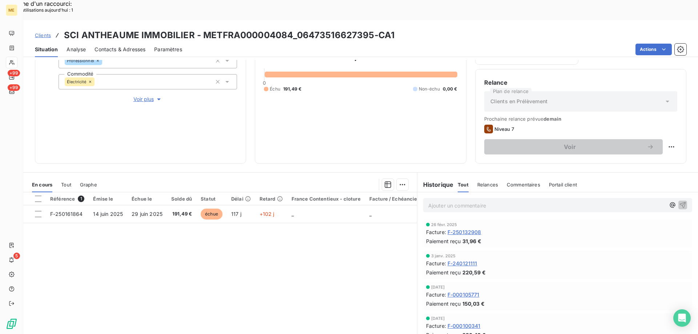
scroll to position [473, 0]
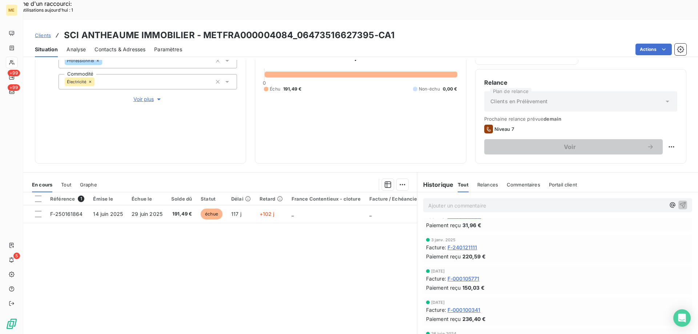
click at [141, 96] on span "Voir plus" at bounding box center [147, 99] width 29 height 7
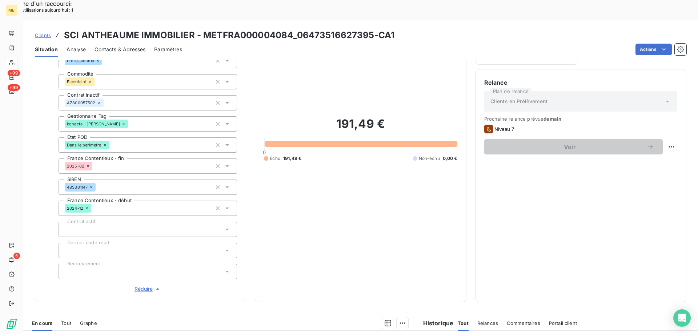
click at [142, 285] on span "Réduire" at bounding box center [148, 288] width 27 height 7
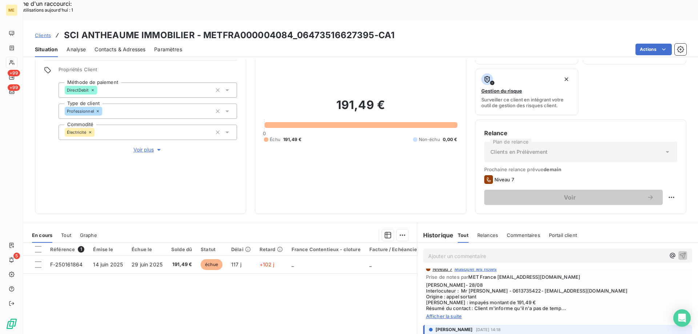
scroll to position [97, 0]
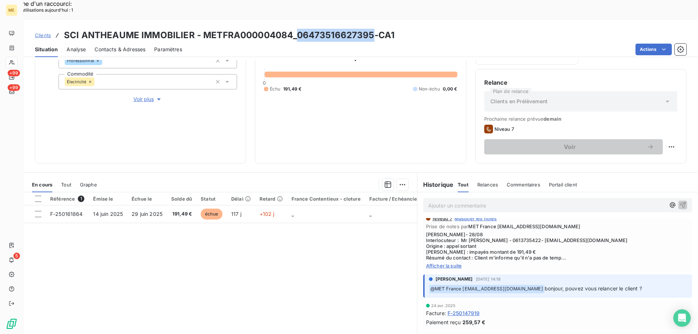
drag, startPoint x: 296, startPoint y: 15, endPoint x: 371, endPoint y: 12, distance: 75.3
click at [371, 29] on h3 "SCI ANTHEAUME IMMOBILIER - METFRA000004084_06473516627395-CA1" at bounding box center [229, 35] width 330 height 13
copy h3 "06473516627395"
click at [442, 263] on span "Afficher la suite" at bounding box center [557, 266] width 263 height 6
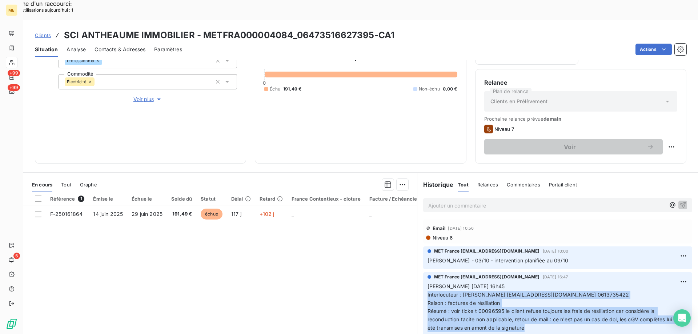
drag, startPoint x: 540, startPoint y: 308, endPoint x: 424, endPoint y: 276, distance: 119.9
click at [427, 282] on p "[PERSON_NAME] [DATE] 16h45 Interlocuteur : [PERSON_NAME] [EMAIL_ADDRESS][DOMAIN…" at bounding box center [557, 307] width 260 height 50
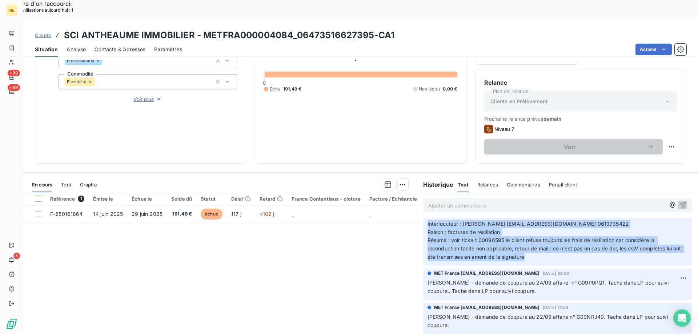
scroll to position [73, 0]
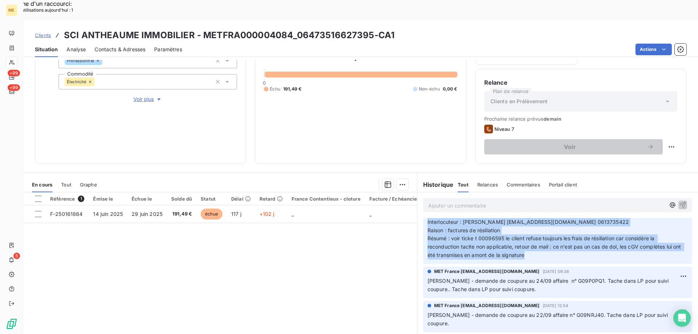
copy p "Interlocuteur : [PERSON_NAME] [EMAIL_ADDRESS][DOMAIN_NAME] 0613735422 Raison : …"
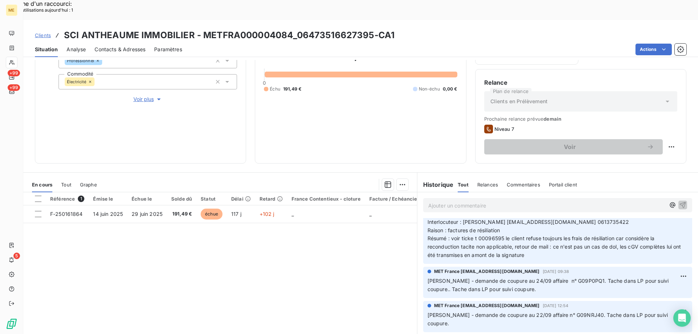
click at [465, 201] on p "Ajouter un commentaire ﻿" at bounding box center [546, 205] width 237 height 9
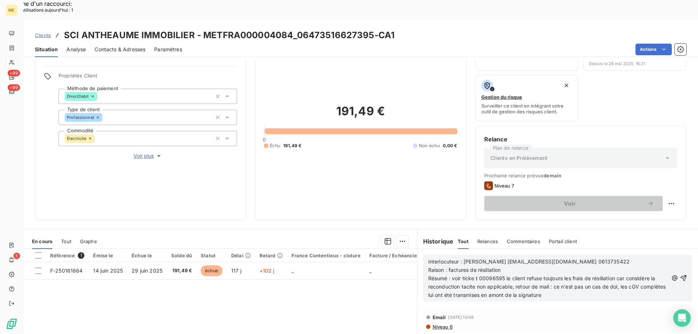
scroll to position [97, 0]
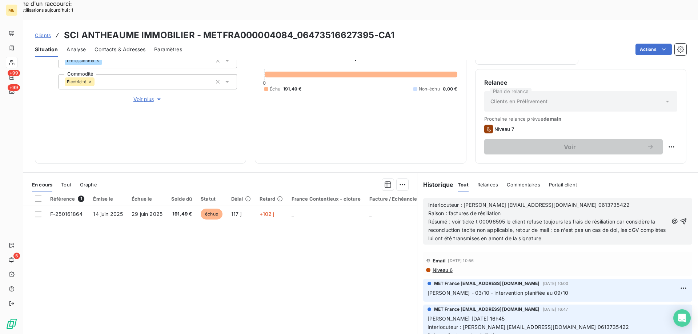
click at [428, 202] on span "Interlocuteur : [PERSON_NAME] [EMAIL_ADDRESS][DOMAIN_NAME] 0613735422" at bounding box center [528, 205] width 201 height 6
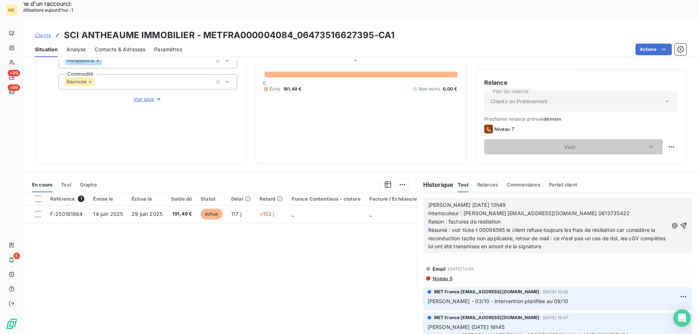
click at [137, 96] on span "Voir plus" at bounding box center [147, 99] width 29 height 7
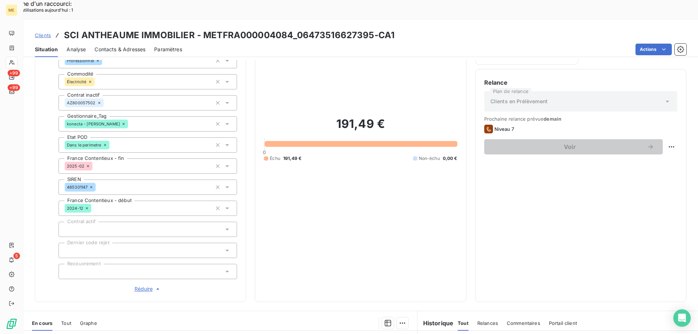
click at [142, 285] on span "Réduire" at bounding box center [148, 288] width 27 height 7
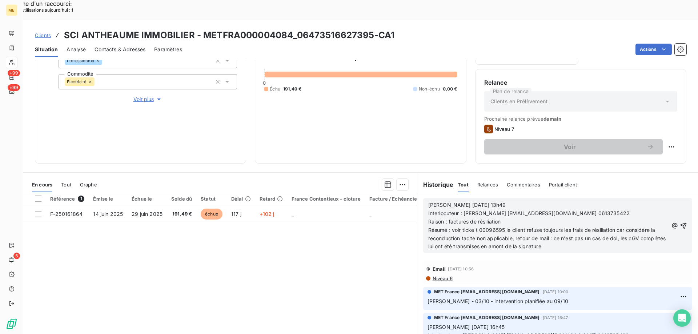
click at [290, 278] on div "Référence 1 Émise le Échue le Solde dû Statut Délai Retard France Contentieux -…" at bounding box center [220, 262] width 394 height 140
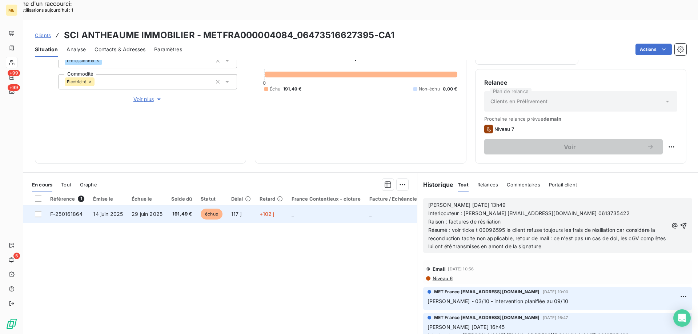
click at [61, 211] on span "F-250161864" at bounding box center [66, 214] width 33 height 6
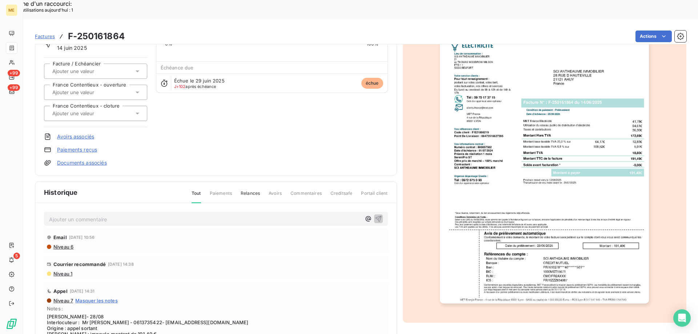
scroll to position [68, 0]
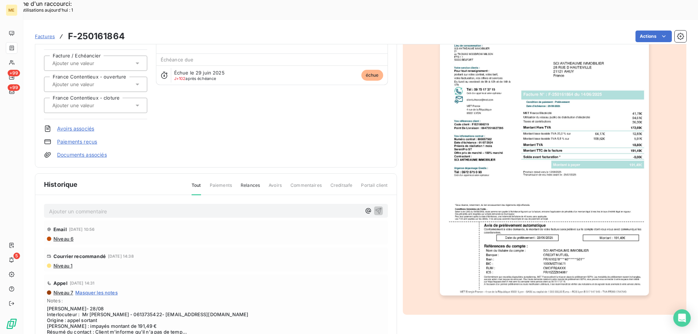
click at [517, 174] on img "button" at bounding box center [544, 148] width 209 height 296
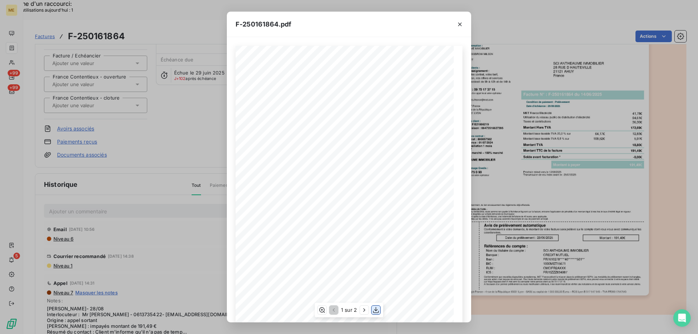
click at [374, 308] on icon "button" at bounding box center [375, 309] width 7 height 7
click at [458, 26] on icon "button" at bounding box center [459, 24] width 7 height 7
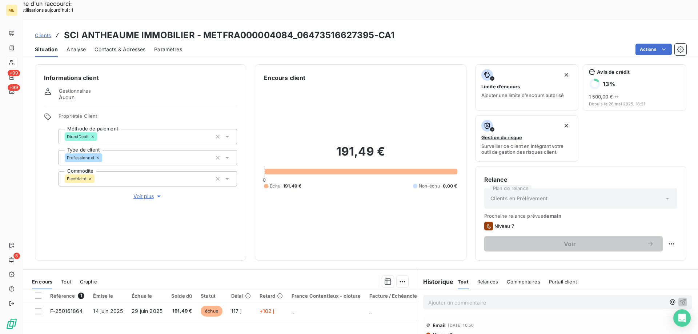
scroll to position [97, 0]
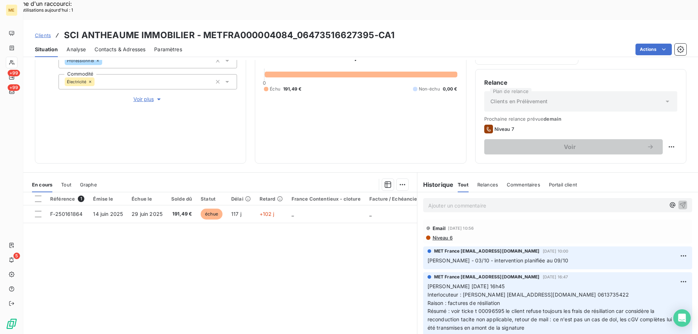
click at [229, 281] on div "Référence 1 Émise le Échue le Solde dû Statut Délai Retard France Contentieux -…" at bounding box center [220, 262] width 394 height 140
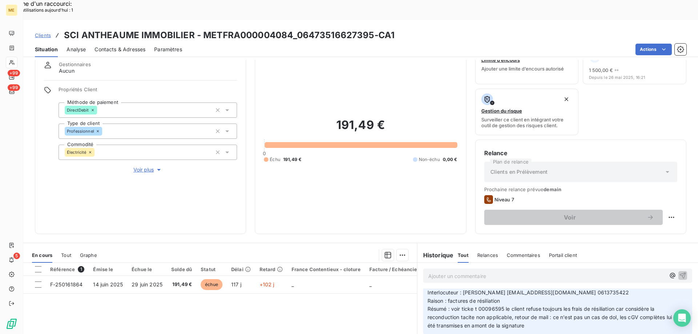
scroll to position [24, 0]
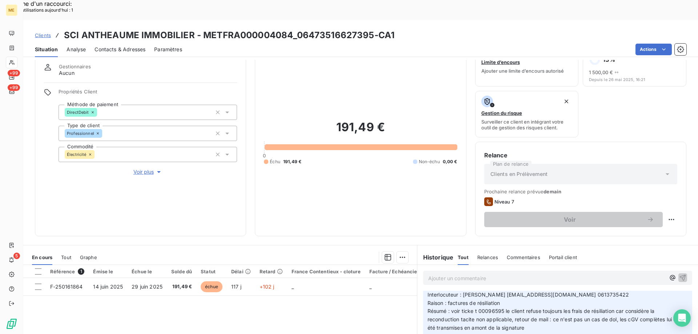
click at [142, 168] on span "Voir plus" at bounding box center [147, 171] width 29 height 7
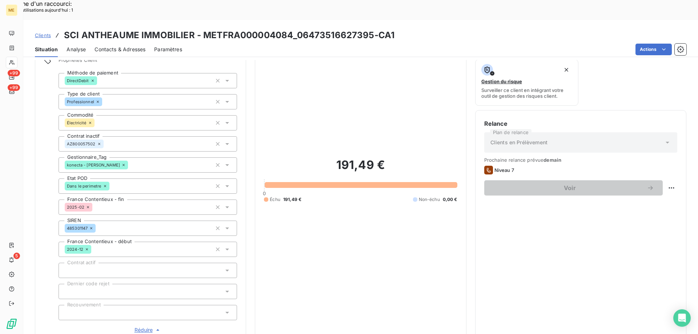
scroll to position [170, 0]
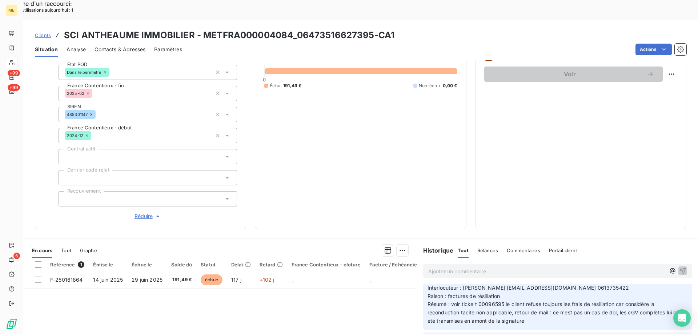
click at [143, 213] on span "Réduire" at bounding box center [148, 216] width 27 height 7
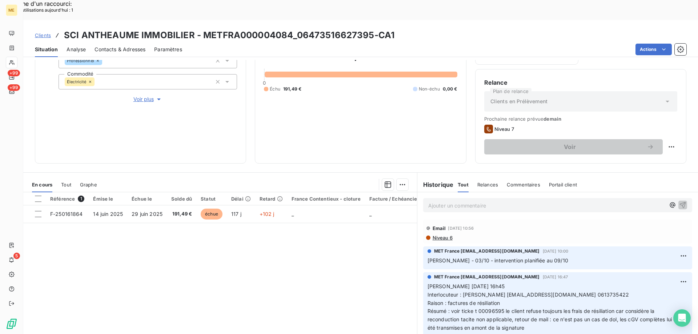
scroll to position [36, 0]
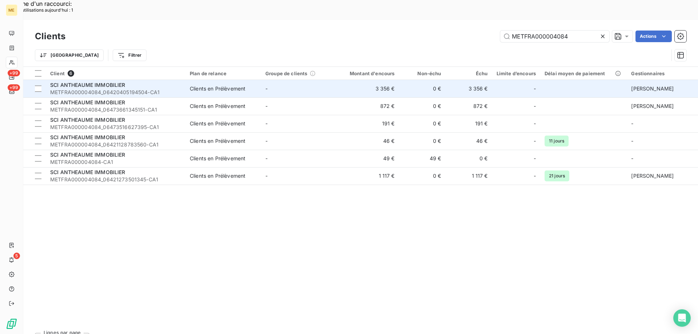
click at [100, 82] on span "SCI ANTHEAUME IMMOBILIER" at bounding box center [87, 85] width 75 height 6
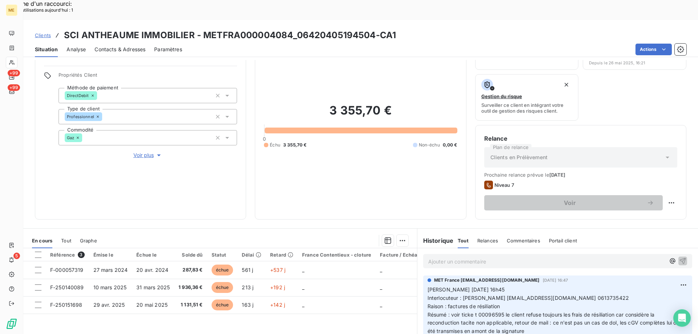
scroll to position [97, 0]
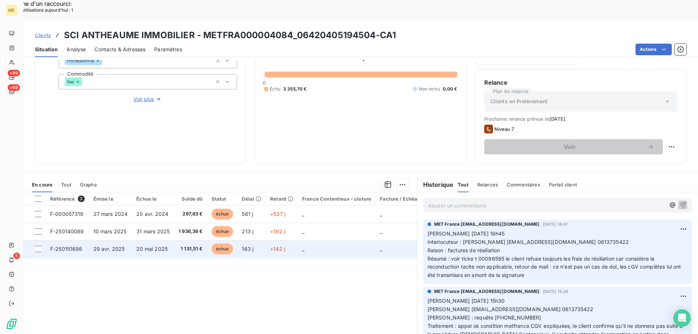
click at [70, 246] on span "F-250151698" at bounding box center [66, 249] width 32 height 6
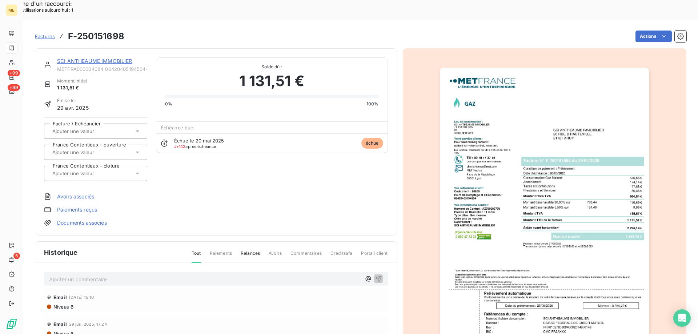
click at [535, 241] on img "button" at bounding box center [544, 216] width 209 height 296
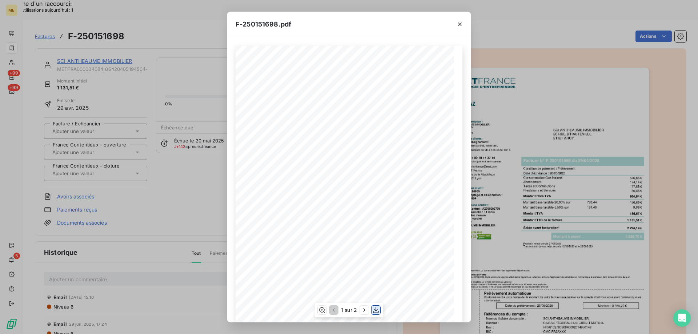
click at [375, 309] on icon "button" at bounding box center [375, 309] width 7 height 7
click at [461, 24] on icon "button" at bounding box center [459, 24] width 7 height 7
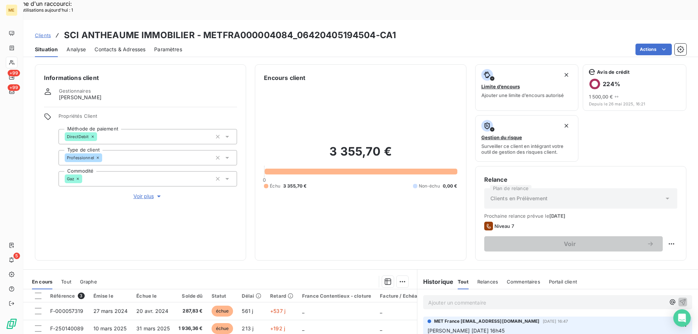
click at [139, 193] on span "Voir plus" at bounding box center [147, 196] width 29 height 7
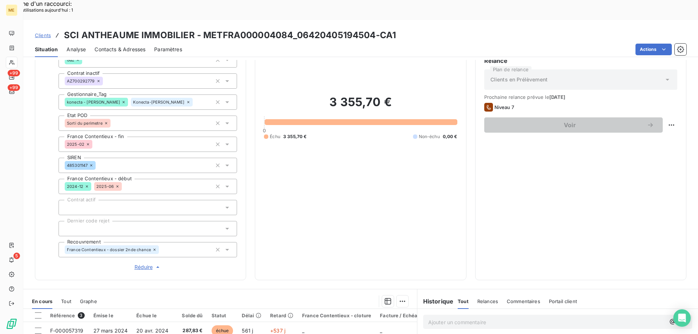
scroll to position [145, 0]
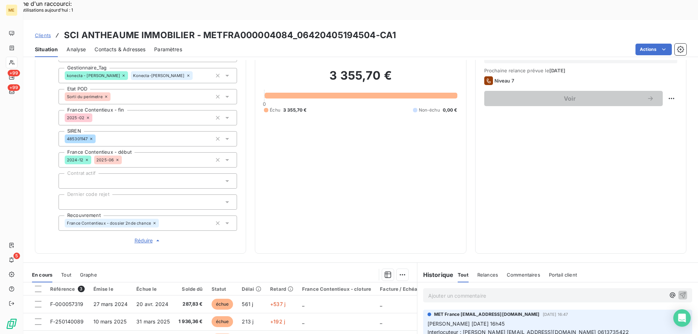
click at [139, 237] on span "Réduire" at bounding box center [148, 240] width 27 height 7
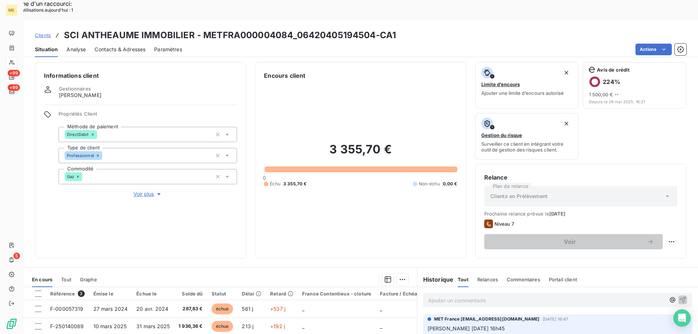
scroll to position [0, 0]
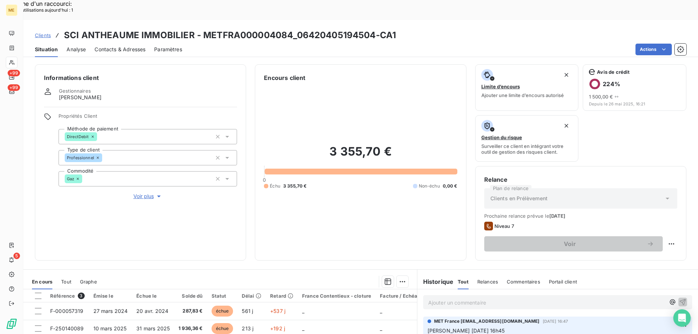
click at [142, 193] on span "Voir plus" at bounding box center [147, 196] width 29 height 7
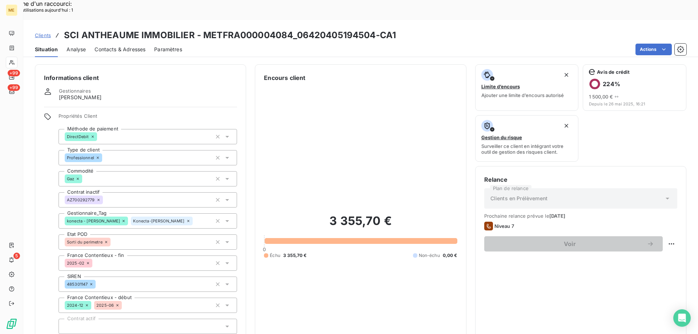
click at [123, 220] on icon at bounding box center [124, 221] width 2 height 2
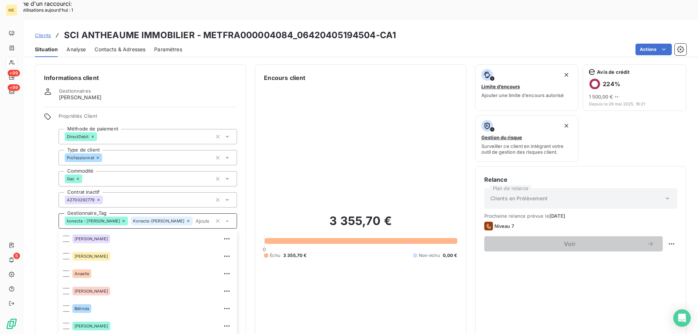
scroll to position [46, 0]
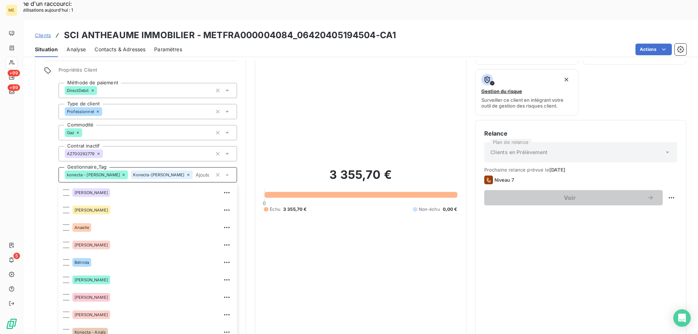
click at [193, 172] on input "text" at bounding box center [203, 175] width 20 height 7
click at [133, 173] on span "Konecta-[PERSON_NAME]" at bounding box center [158, 175] width 51 height 4
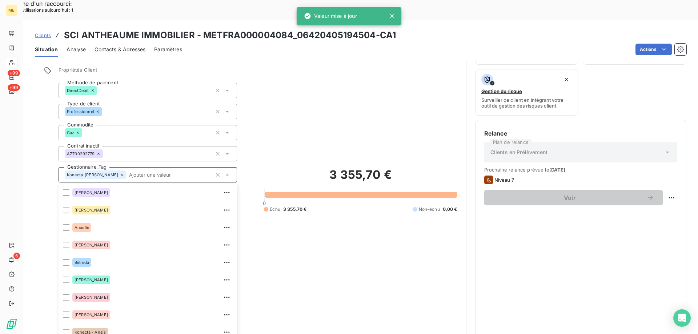
scroll to position [17, 0]
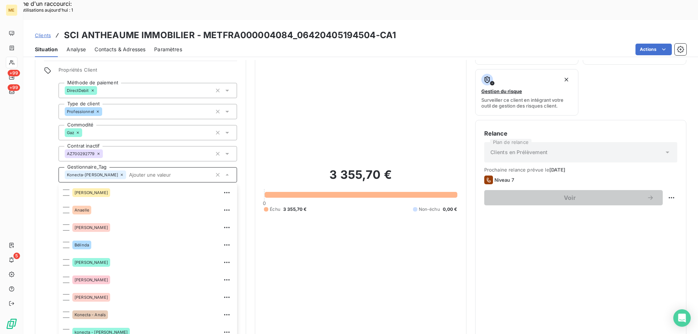
click at [120, 173] on icon at bounding box center [122, 175] width 4 height 4
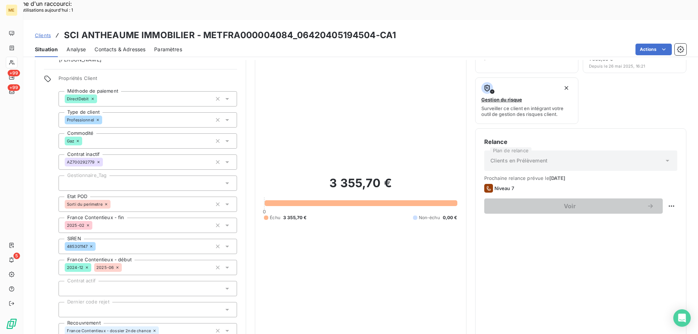
scroll to position [121, 0]
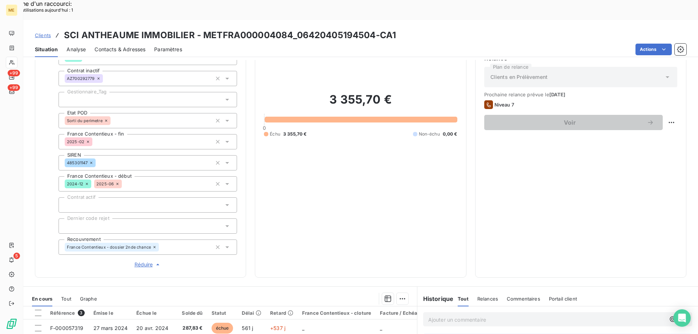
click at [140, 261] on span "Réduire" at bounding box center [148, 264] width 27 height 7
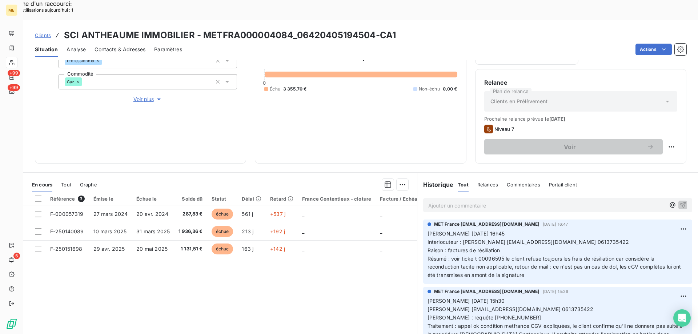
scroll to position [97, 0]
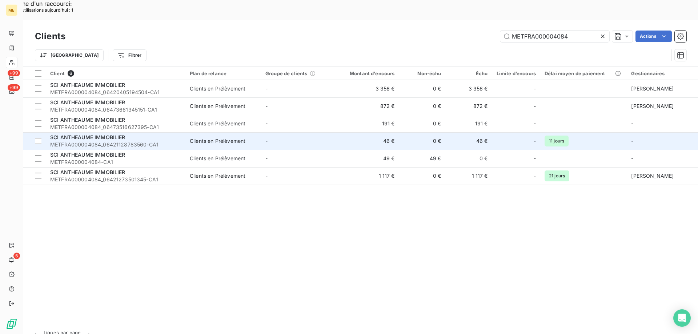
click at [80, 134] on span "SCI ANTHEAUME IMMOBILIER" at bounding box center [87, 137] width 75 height 6
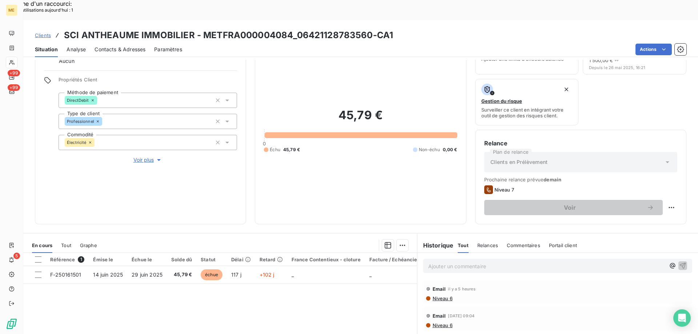
scroll to position [97, 0]
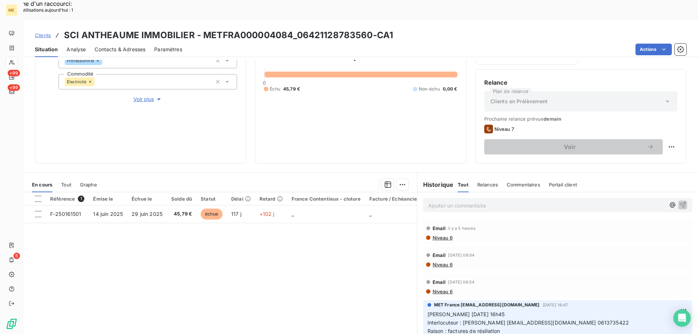
click at [139, 96] on span "Voir plus" at bounding box center [147, 99] width 29 height 7
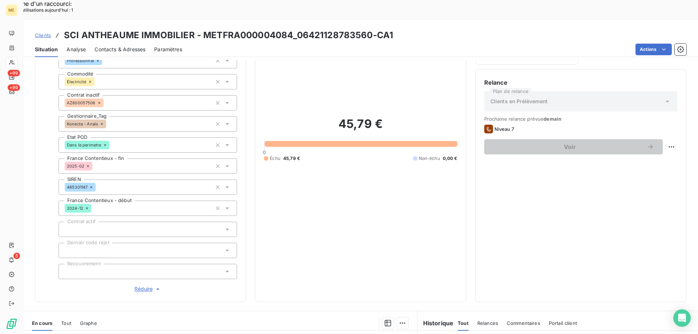
click at [135, 285] on span "Réduire" at bounding box center [148, 288] width 27 height 7
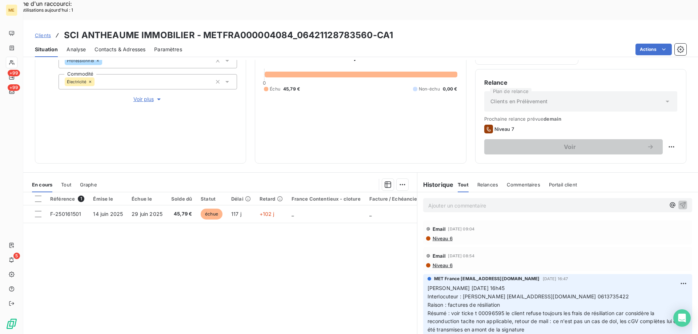
scroll to position [36, 0]
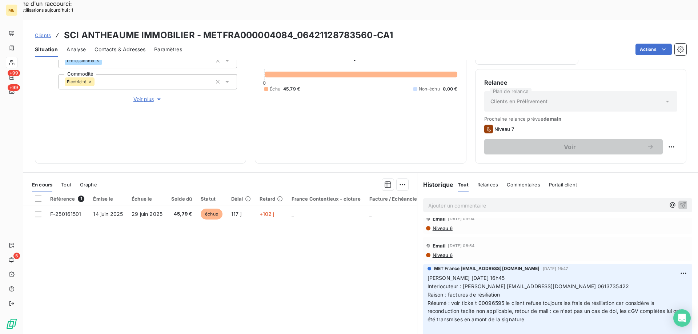
click at [68, 182] on span "Tout" at bounding box center [66, 185] width 10 height 6
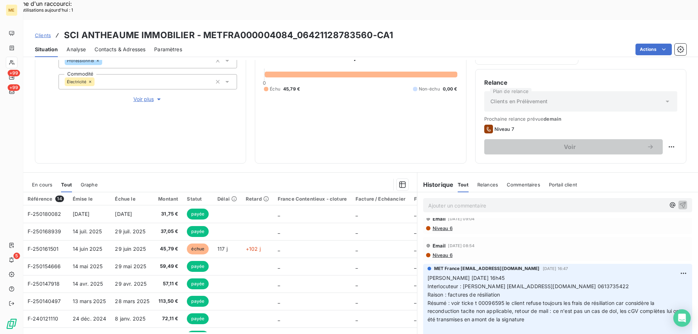
click at [582, 283] on span "Interlocuteur : [PERSON_NAME] [EMAIL_ADDRESS][DOMAIN_NAME] 0613735422" at bounding box center [527, 286] width 201 height 6
copy span "0613735422"
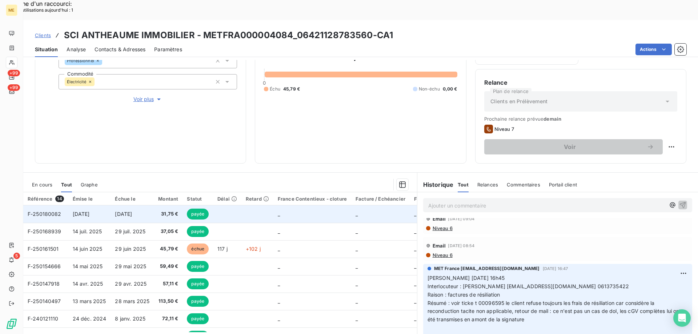
click at [41, 211] on span "F-250180082" at bounding box center [45, 214] width 34 height 6
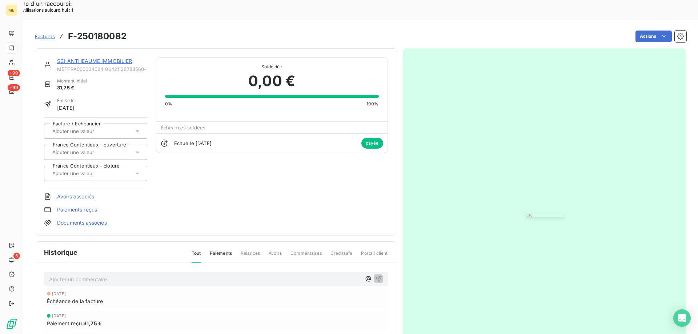
click at [526, 217] on img "button" at bounding box center [545, 215] width 38 height 3
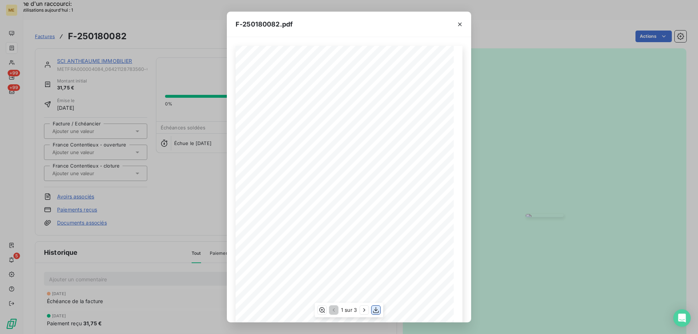
click at [375, 309] on icon "button" at bounding box center [375, 309] width 7 height 7
click at [461, 26] on icon "button" at bounding box center [459, 24] width 7 height 7
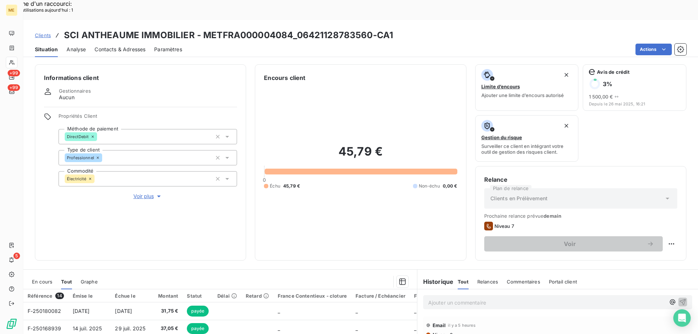
click at [141, 193] on span "Voir plus" at bounding box center [147, 196] width 29 height 7
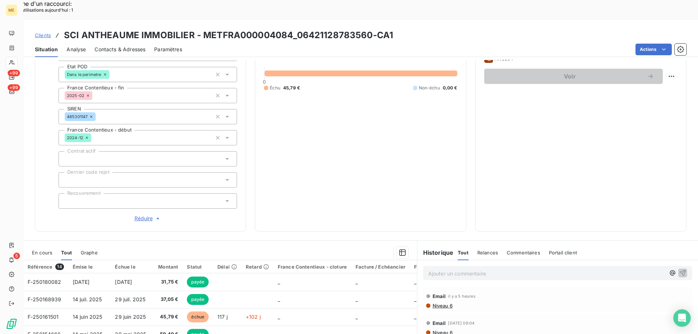
scroll to position [182, 0]
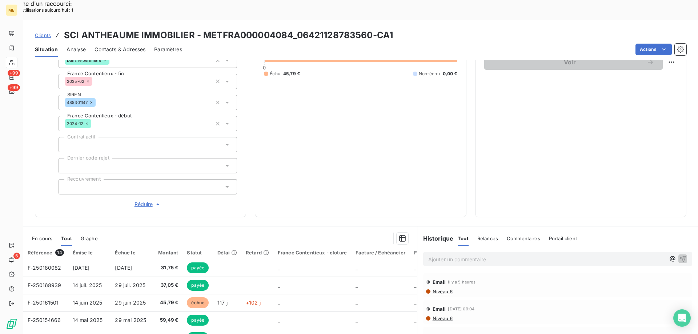
click at [138, 201] on span "Réduire" at bounding box center [148, 204] width 27 height 7
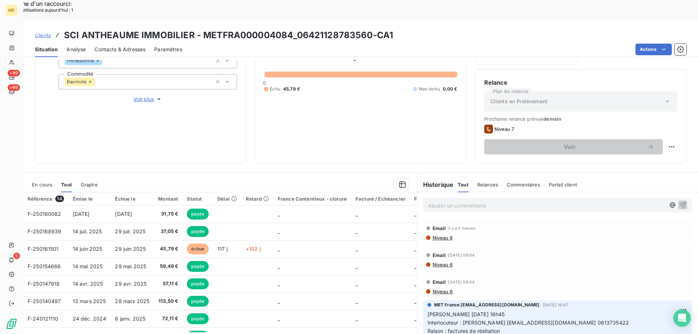
scroll to position [0, 0]
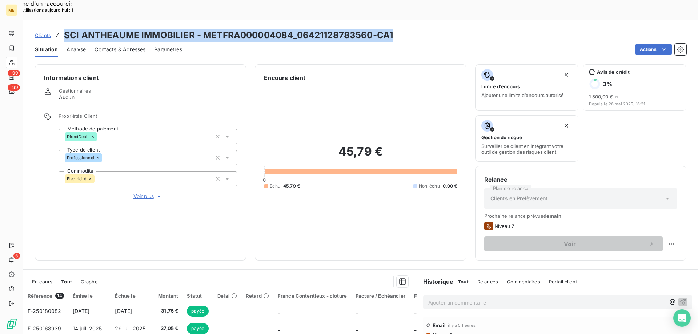
drag, startPoint x: 65, startPoint y: 13, endPoint x: 391, endPoint y: 11, distance: 325.7
click at [391, 29] on h3 "SCI ANTHEAUME IMMOBILIER - METFRA000004084_06421128783560-CA1" at bounding box center [228, 35] width 329 height 13
copy h3 "SCI ANTHEAUME IMMOBILIER - METFRA000004084_06421128783560-CA1"
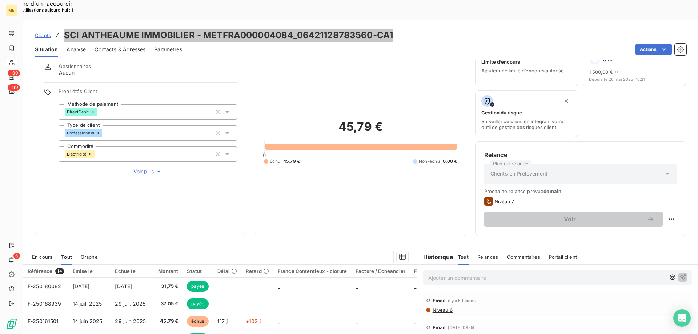
scroll to position [24, 0]
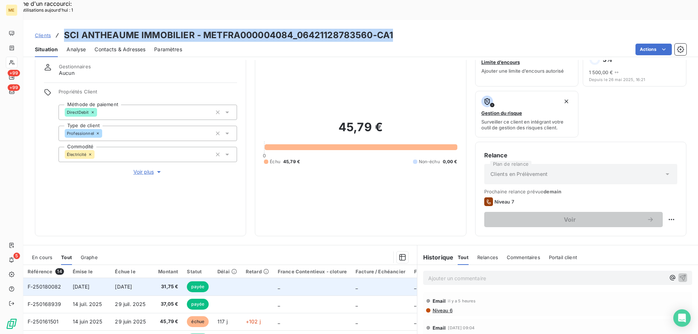
click at [47, 284] on span "F-250180082" at bounding box center [45, 287] width 34 height 6
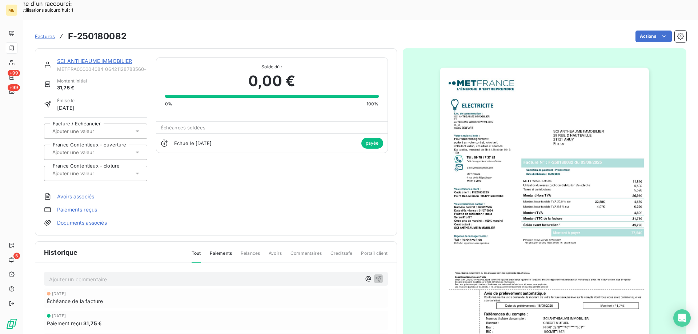
click at [506, 237] on img "button" at bounding box center [544, 216] width 209 height 296
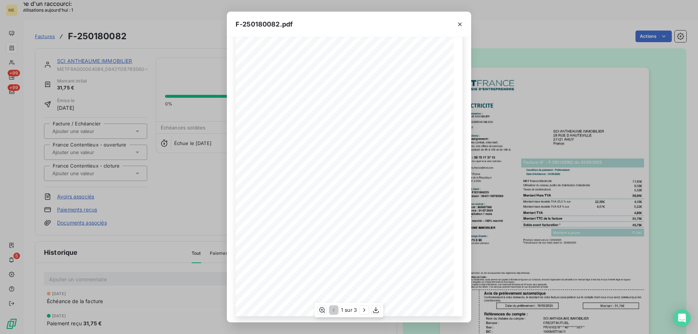
scroll to position [40, 0]
click at [374, 312] on icon "button" at bounding box center [375, 309] width 7 height 7
click at [461, 23] on icon "button" at bounding box center [459, 24] width 7 height 7
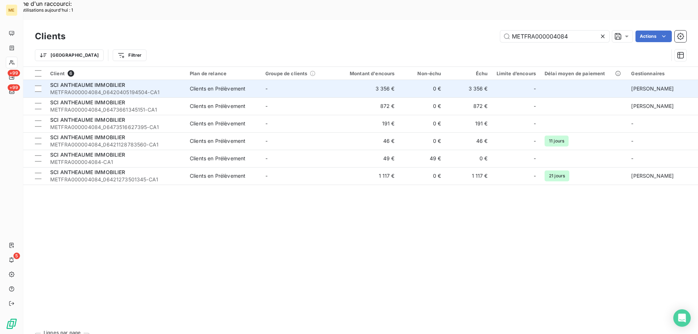
click at [104, 82] on span "SCI ANTHEAUME IMMOBILIER" at bounding box center [87, 85] width 75 height 6
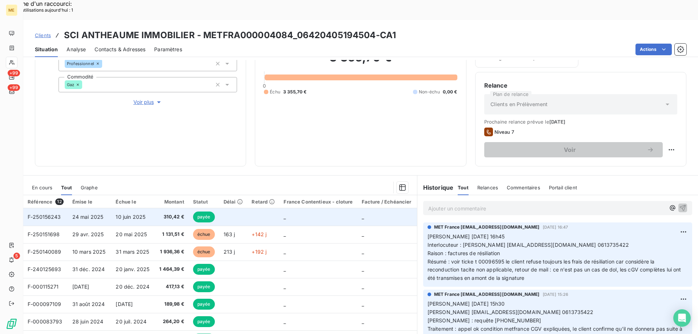
scroll to position [97, 0]
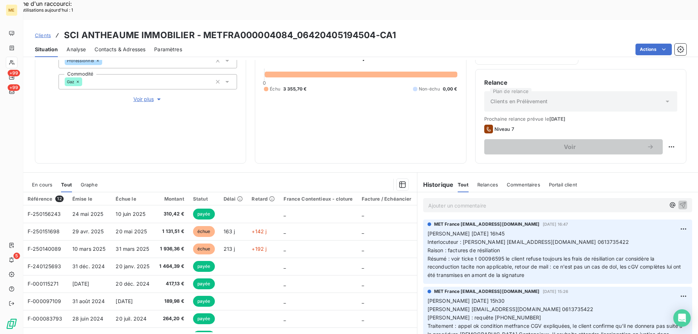
click at [63, 182] on span "Tout" at bounding box center [66, 185] width 11 height 6
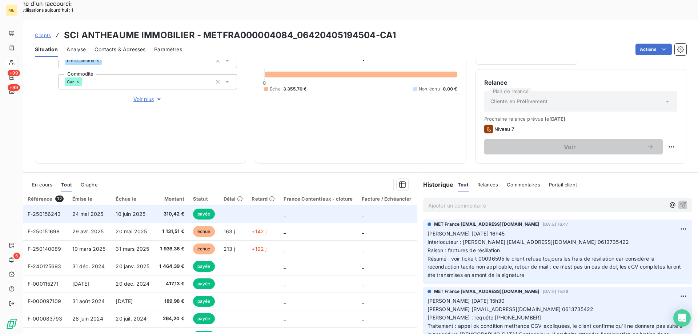
click at [44, 211] on span "F-250156243" at bounding box center [44, 214] width 33 height 6
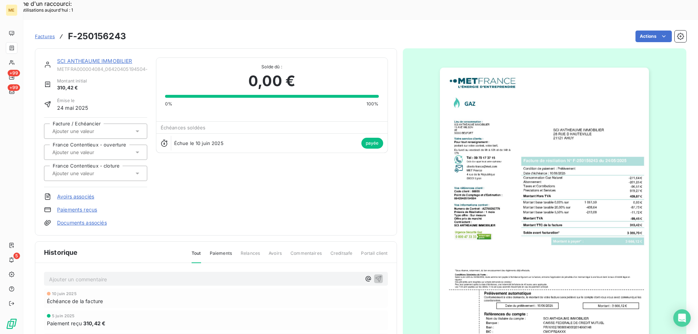
click at [573, 172] on img "button" at bounding box center [544, 216] width 209 height 296
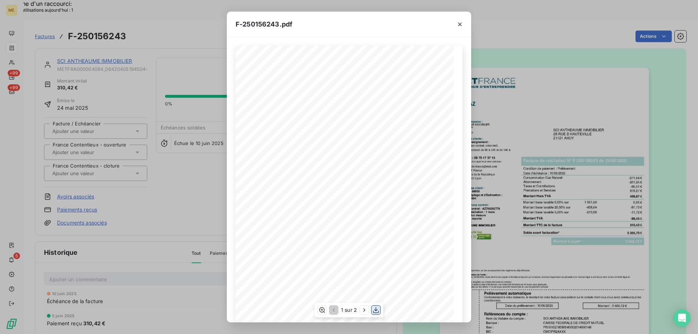
click at [374, 311] on icon "button" at bounding box center [375, 309] width 7 height 7
click at [457, 26] on icon "button" at bounding box center [459, 24] width 7 height 7
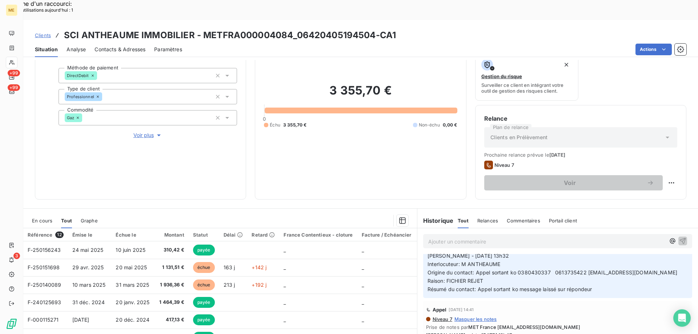
scroll to position [61, 0]
drag, startPoint x: 203, startPoint y: 13, endPoint x: 289, endPoint y: 7, distance: 86.0
click at [289, 20] on div "Clients SCI ANTHEAUME IMMOBILIER - METFRA000004084_06420405194504-CA1 Situation…" at bounding box center [360, 38] width 675 height 37
copy h3 "METFRA000004084"
click at [141, 132] on span "Voir plus" at bounding box center [147, 135] width 29 height 7
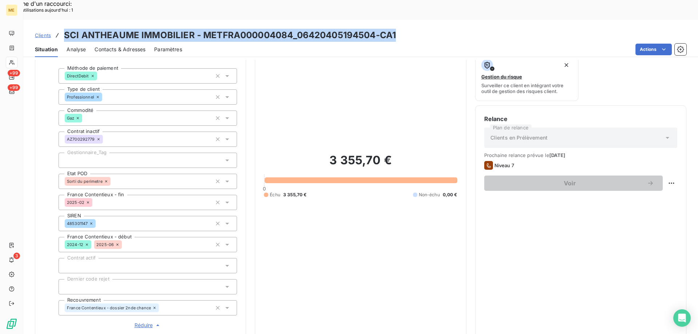
drag, startPoint x: 400, startPoint y: 15, endPoint x: 64, endPoint y: 10, distance: 335.9
click at [64, 29] on div "Clients SCI ANTHEAUME IMMOBILIER - METFRA000004084_06420405194504-CA1" at bounding box center [360, 35] width 675 height 13
copy h3 "SCI ANTHEAUME IMMOBILIER - METFRA000004084_06420405194504-CA1"
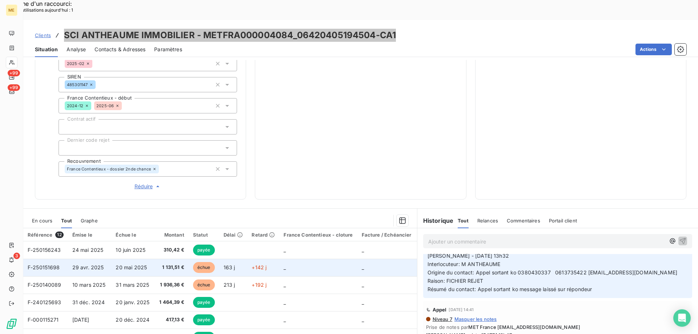
scroll to position [230, 0]
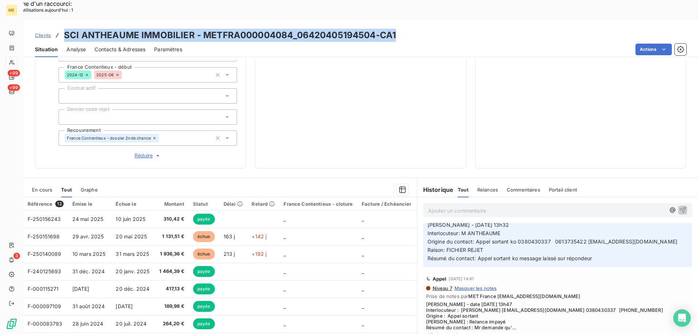
click at [142, 152] on span "Réduire" at bounding box center [148, 155] width 27 height 7
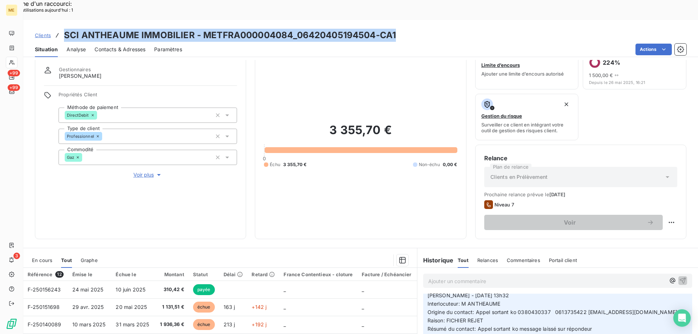
scroll to position [0, 0]
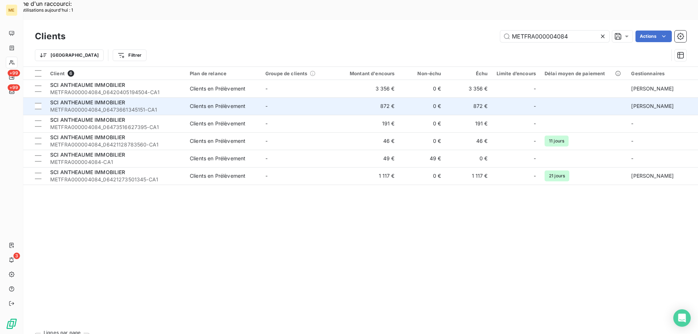
click at [97, 99] on span "SCI ANTHEAUME IMMOBILIER" at bounding box center [87, 102] width 75 height 6
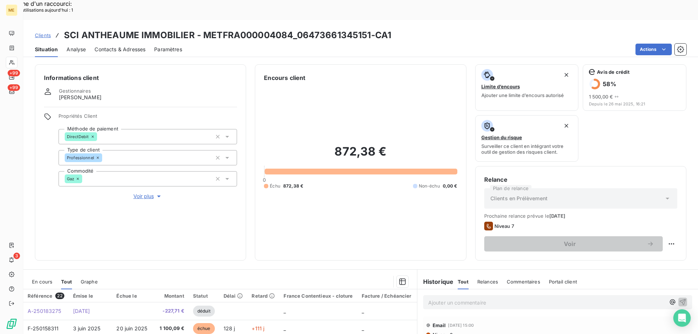
click at [143, 193] on span "Voir plus" at bounding box center [147, 196] width 29 height 7
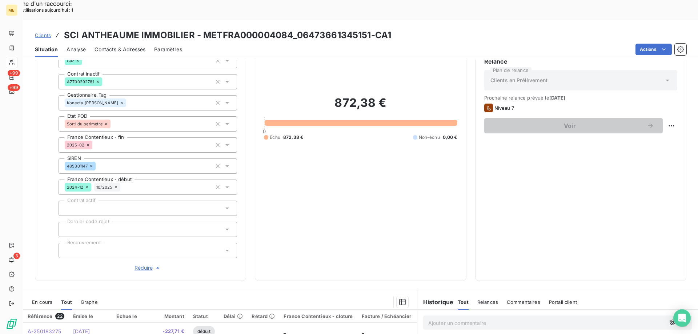
scroll to position [182, 0]
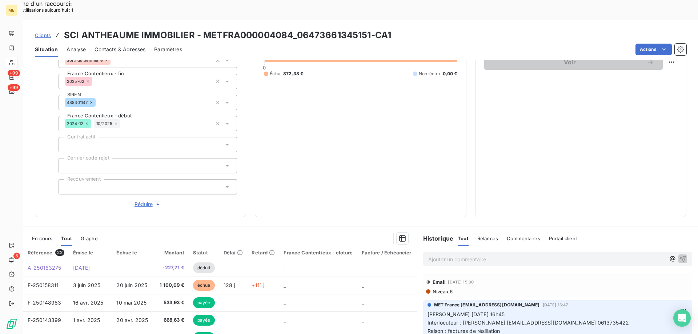
click at [144, 201] on span "Réduire" at bounding box center [148, 204] width 27 height 7
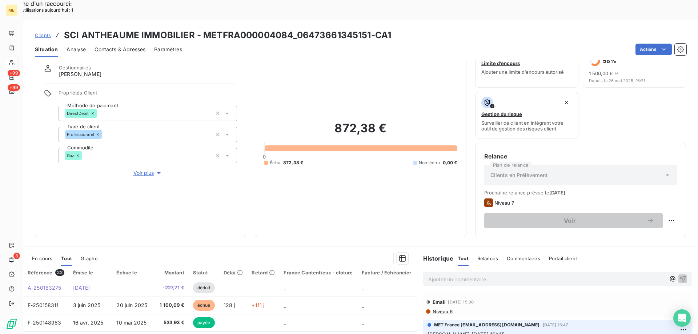
scroll to position [97, 0]
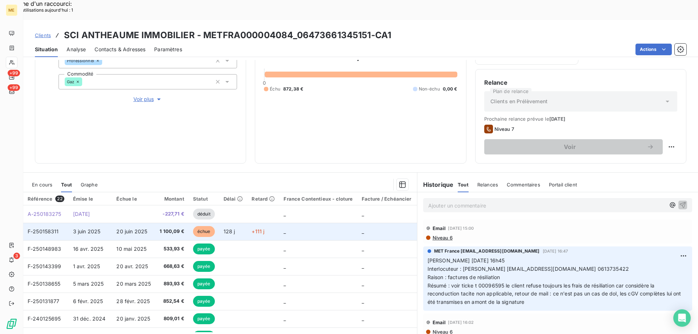
click at [45, 228] on span "F-250158311" at bounding box center [43, 231] width 31 height 6
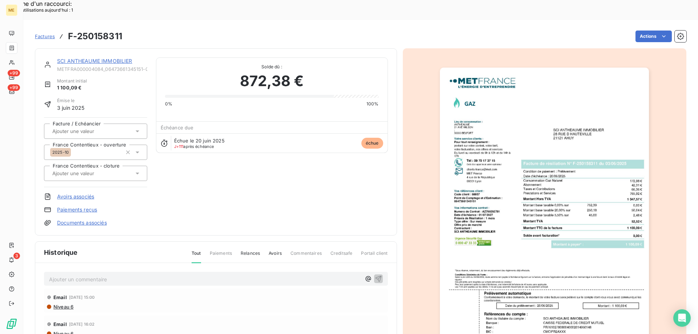
click at [539, 232] on img "button" at bounding box center [544, 216] width 209 height 296
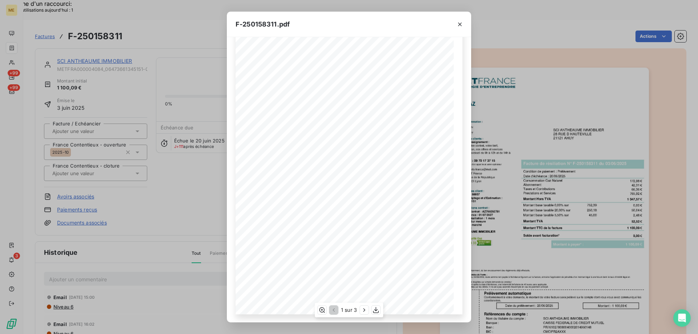
scroll to position [40, 0]
click at [374, 310] on icon "button" at bounding box center [375, 309] width 7 height 7
click at [460, 24] on icon "button" at bounding box center [460, 25] width 4 height 4
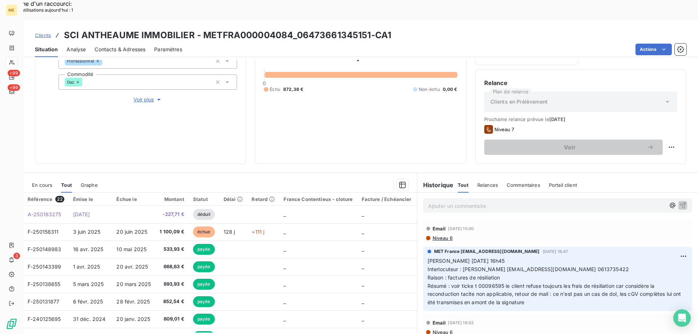
scroll to position [97, 0]
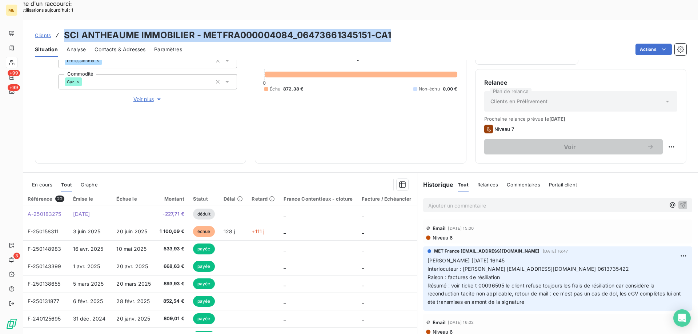
drag, startPoint x: 64, startPoint y: 11, endPoint x: 397, endPoint y: 10, distance: 333.0
click at [397, 29] on div "Clients SCI ANTHEAUME IMMOBILIER - METFRA000004084_06473661345151-CA1" at bounding box center [360, 35] width 675 height 13
copy h3 "SCI ANTHEAUME IMMOBILIER - METFRA000004084_06473661345151-CA1"
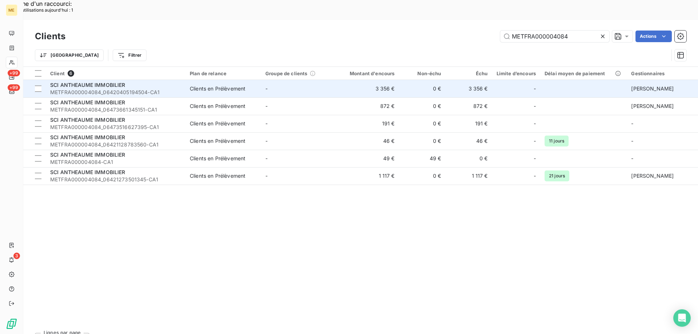
click at [119, 81] on div "SCI ANTHEAUME IMMOBILIER" at bounding box center [115, 84] width 131 height 7
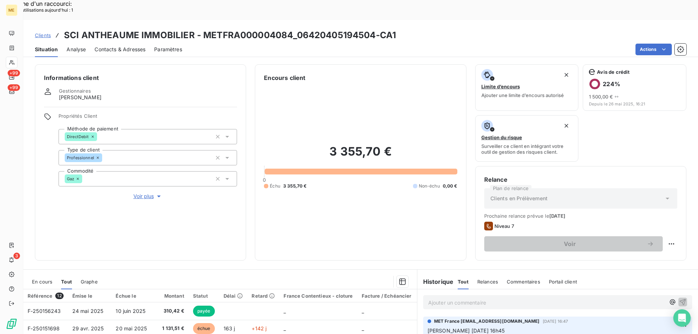
click at [140, 193] on span "Voir plus" at bounding box center [147, 196] width 29 height 7
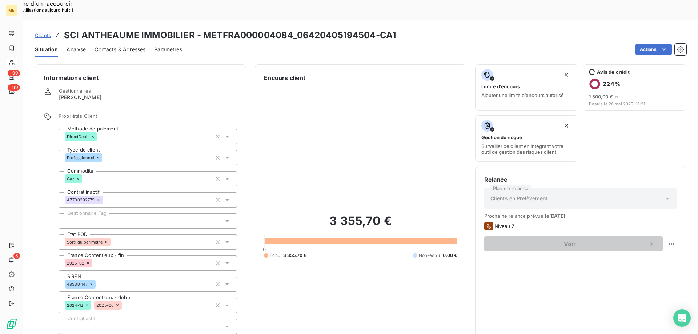
scroll to position [145, 0]
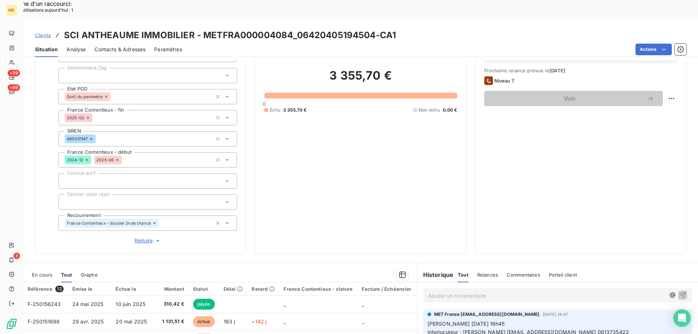
click at [140, 237] on span "Réduire" at bounding box center [148, 240] width 27 height 7
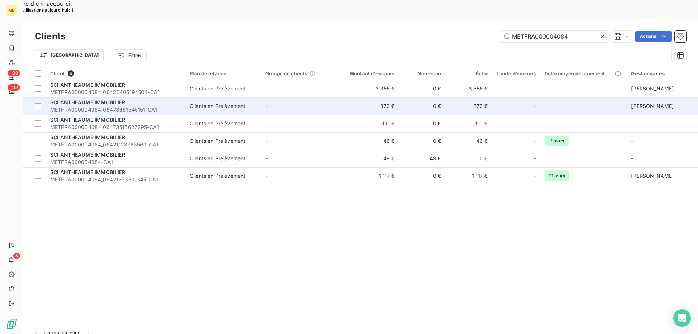
click at [105, 99] on span "SCI ANTHEAUME IMMOBILIER" at bounding box center [87, 102] width 75 height 6
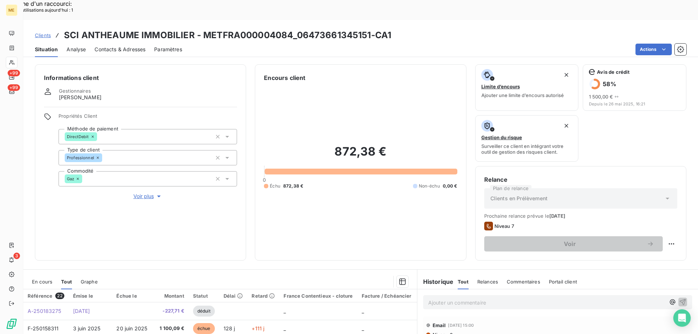
click at [141, 193] on span "Voir plus" at bounding box center [147, 196] width 29 height 7
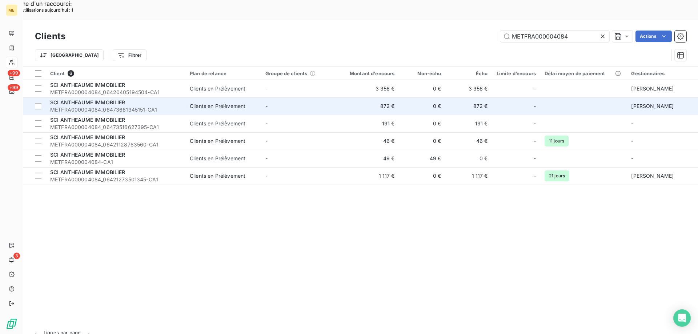
click at [104, 106] on span "METFRA000004084_06473661345151-CA1" at bounding box center [115, 109] width 131 height 7
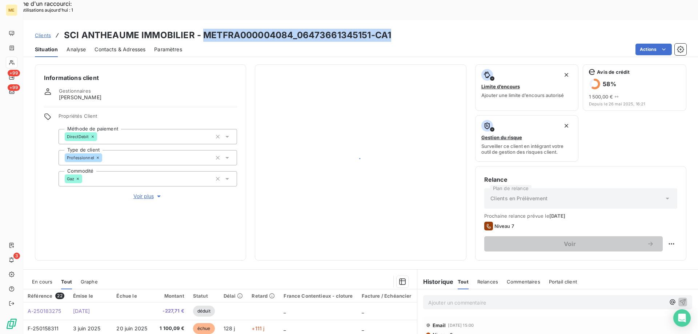
drag, startPoint x: 394, startPoint y: 12, endPoint x: 204, endPoint y: 20, distance: 189.6
click at [204, 29] on div "Clients SCI ANTHEAUME IMMOBILIER - METFRA000004084_06473661345151-CA1" at bounding box center [360, 35] width 675 height 13
copy h3 "METFRA000004084_06473661345151-CA1"
drag, startPoint x: 65, startPoint y: 12, endPoint x: 391, endPoint y: 13, distance: 325.7
click at [391, 29] on div "Clients SCI ANTHEAUME IMMOBILIER - METFRA000004084_06473661345151-CA1" at bounding box center [360, 35] width 675 height 13
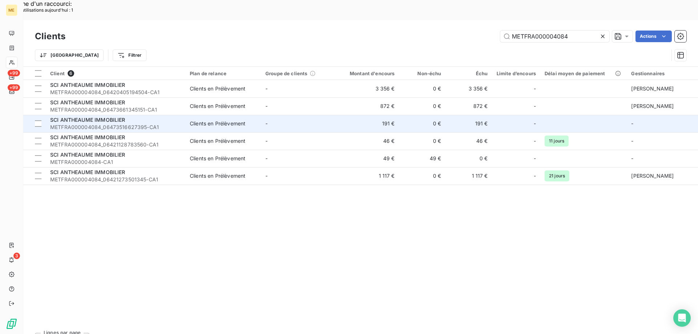
click at [111, 117] on span "SCI ANTHEAUME IMMOBILIER" at bounding box center [87, 120] width 75 height 6
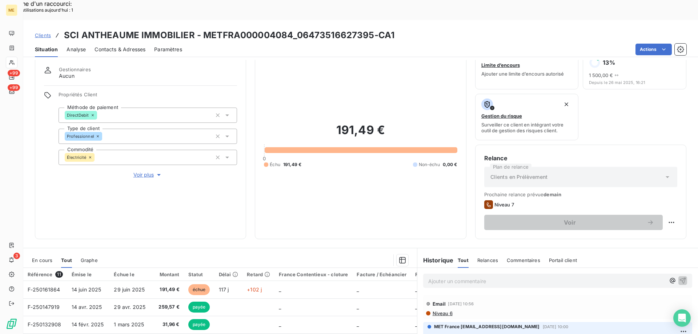
scroll to position [36, 0]
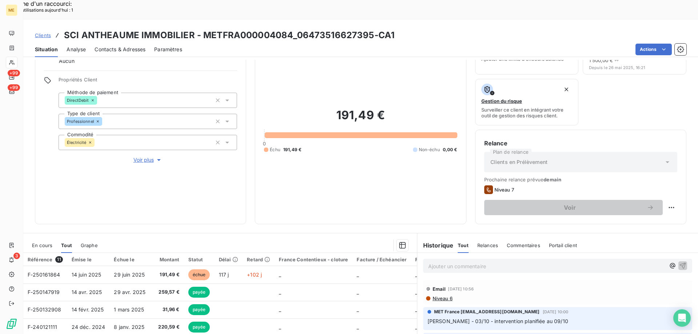
click at [142, 156] on span "Voir plus" at bounding box center [147, 159] width 29 height 7
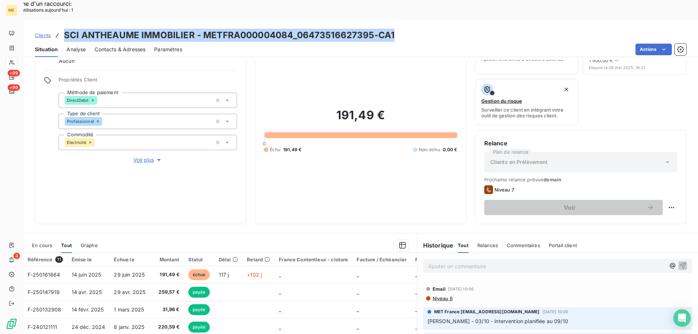
drag, startPoint x: 398, startPoint y: 12, endPoint x: 66, endPoint y: 15, distance: 331.9
click at [66, 29] on div "Clients SCI ANTHEAUME IMMOBILIER - METFRA000004084_06473516627395-CA1" at bounding box center [360, 35] width 675 height 13
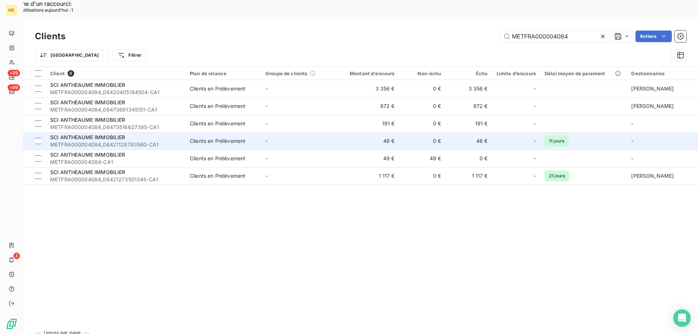
click at [116, 134] on span "SCI ANTHEAUME IMMOBILIER" at bounding box center [87, 137] width 75 height 6
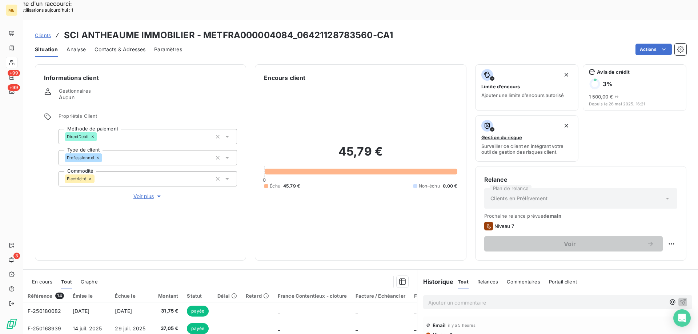
click at [137, 193] on span "Voir plus" at bounding box center [147, 196] width 29 height 7
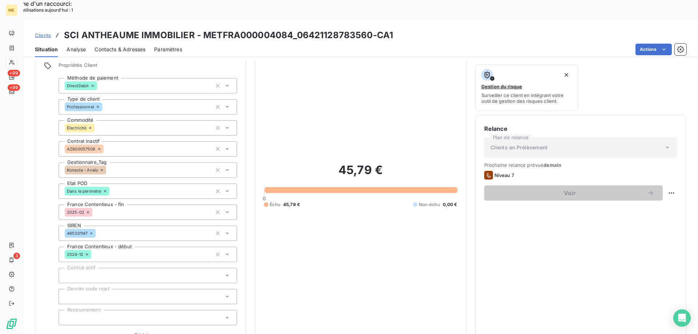
scroll to position [73, 0]
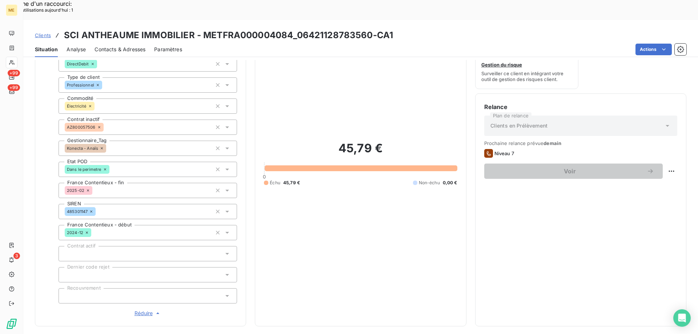
click at [140, 310] on span "Réduire" at bounding box center [148, 313] width 27 height 7
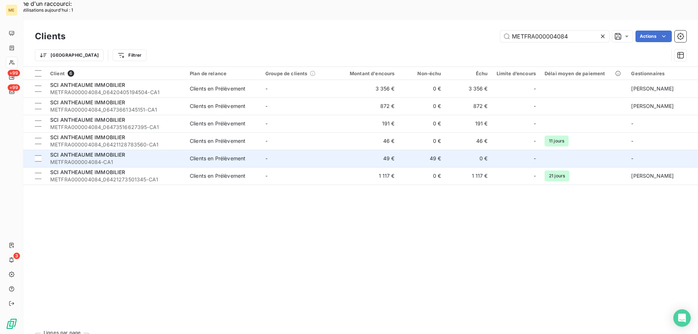
click at [82, 152] on span "SCI ANTHEAUME IMMOBILIER" at bounding box center [87, 155] width 75 height 6
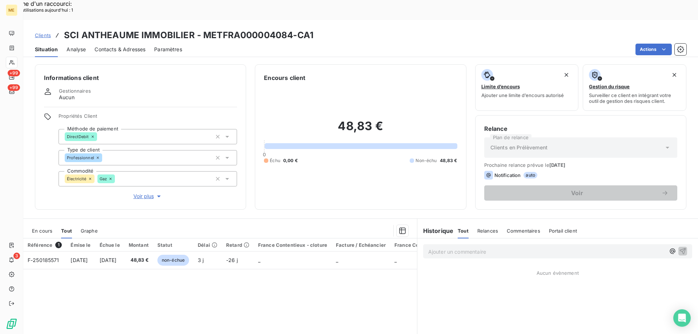
click at [143, 175] on div "Informations client Gestionnaires Aucun Propriétés Client Méthode de paiement D…" at bounding box center [140, 136] width 211 height 145
click at [140, 193] on span "Voir plus" at bounding box center [147, 196] width 29 height 7
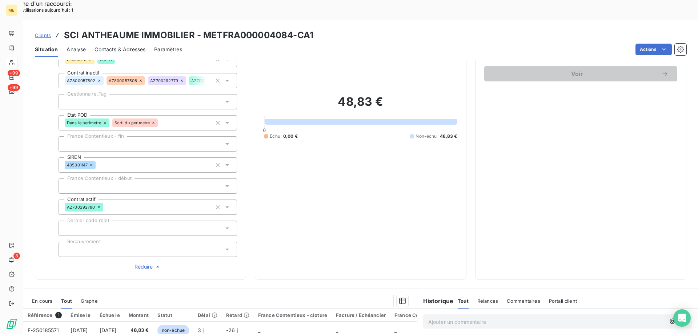
scroll to position [145, 0]
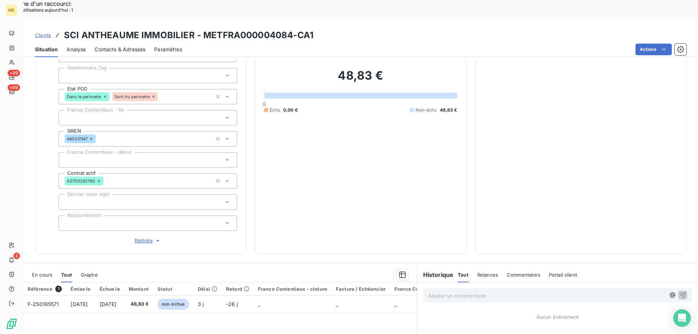
click at [138, 237] on span "Réduire" at bounding box center [148, 240] width 27 height 7
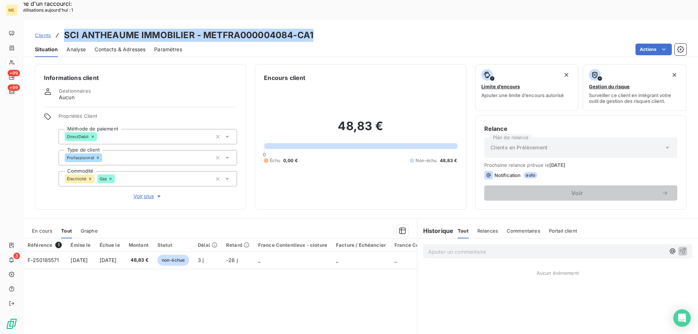
drag, startPoint x: 316, startPoint y: 17, endPoint x: 65, endPoint y: 16, distance: 251.2
click at [65, 29] on div "Clients SCI ANTHEAUME IMMOBILIER - METFRA000004084-CA1" at bounding box center [360, 35] width 675 height 13
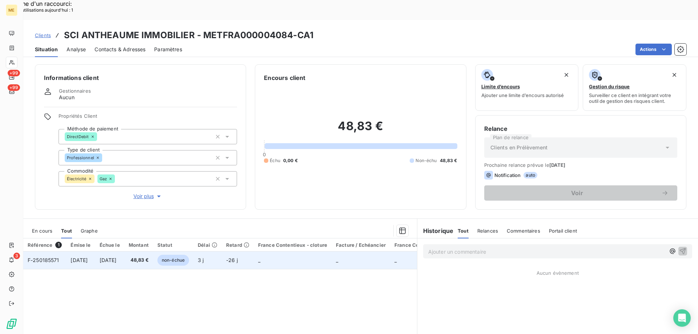
click at [47, 257] on span "F-250185571" at bounding box center [44, 260] width 32 height 6
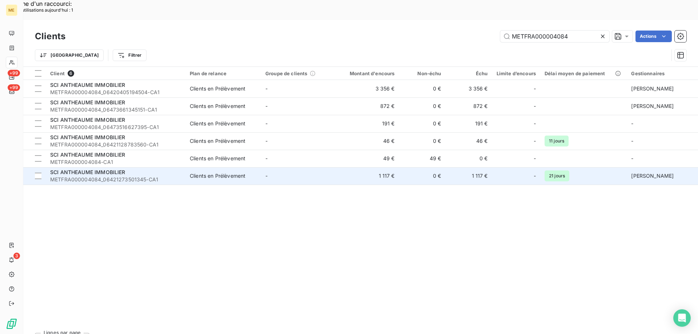
click at [101, 169] on span "SCI ANTHEAUME IMMOBILIER" at bounding box center [87, 172] width 75 height 6
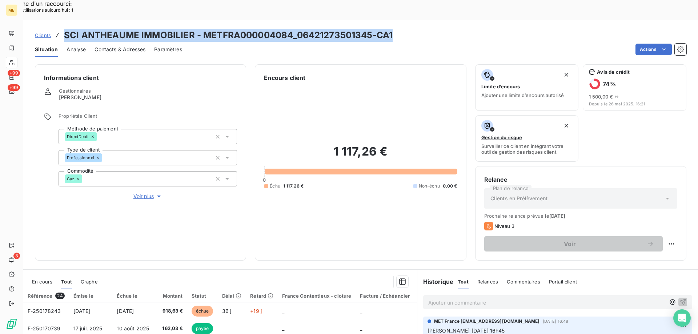
drag, startPoint x: 65, startPoint y: 13, endPoint x: 393, endPoint y: 15, distance: 327.9
click at [393, 29] on div "Clients SCI ANTHEAUME IMMOBILIER - METFRA000004084_06421273501345-CA1" at bounding box center [360, 35] width 675 height 13
click at [137, 193] on span "Voir plus" at bounding box center [147, 196] width 29 height 7
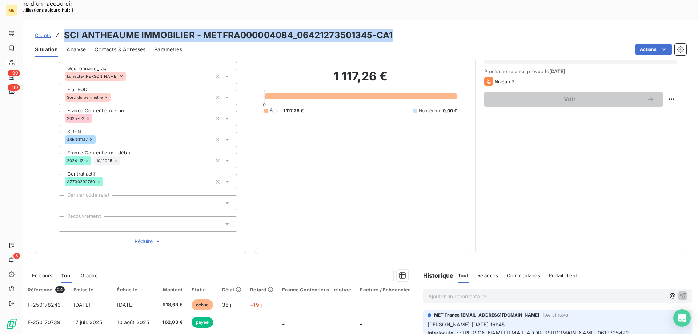
scroll to position [145, 0]
click at [141, 237] on span "Réduire" at bounding box center [148, 240] width 27 height 7
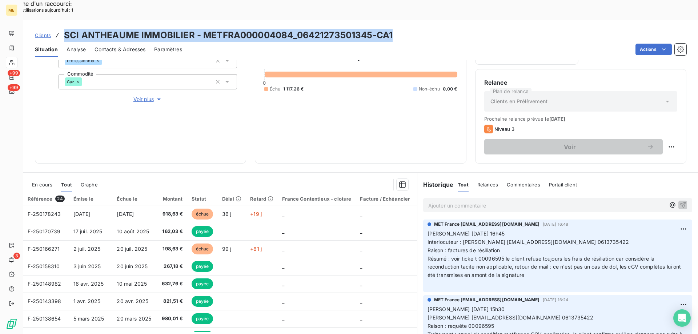
scroll to position [0, 0]
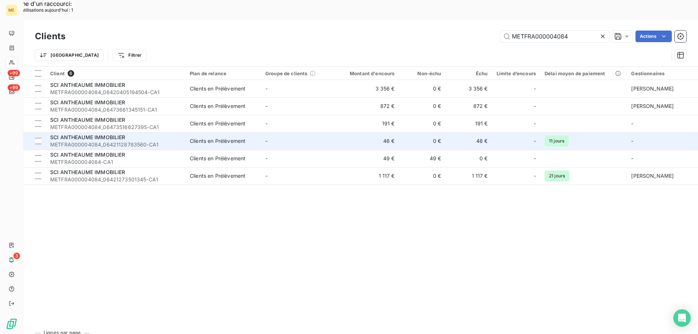
click at [102, 134] on span "SCI ANTHEAUME IMMOBILIER" at bounding box center [87, 137] width 75 height 6
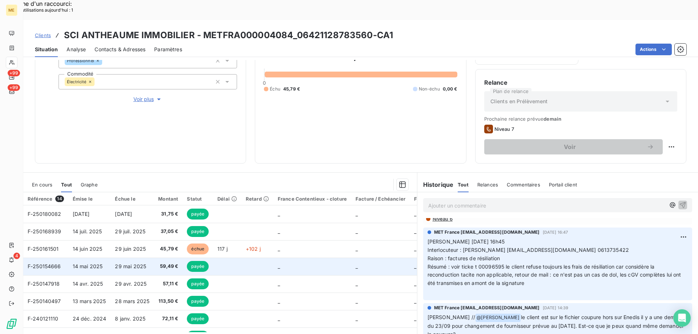
scroll to position [61, 0]
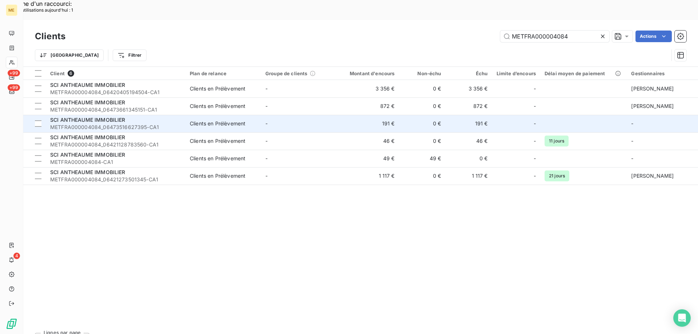
click at [131, 124] on span "METFRA000004084_06473516627395-CA1" at bounding box center [115, 127] width 131 height 7
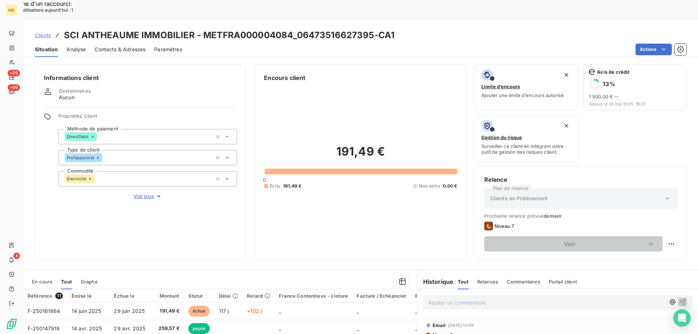
scroll to position [36, 0]
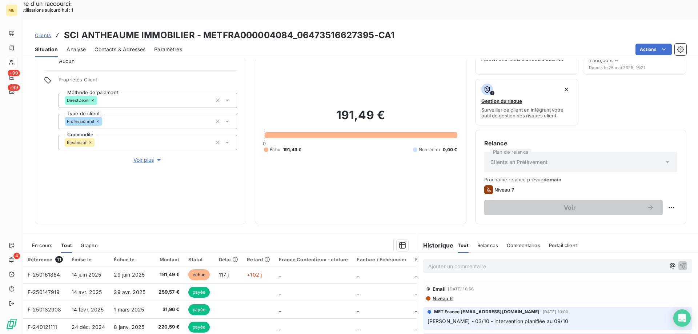
click at [469, 262] on p "Ajouter un commentaire ﻿" at bounding box center [546, 266] width 237 height 9
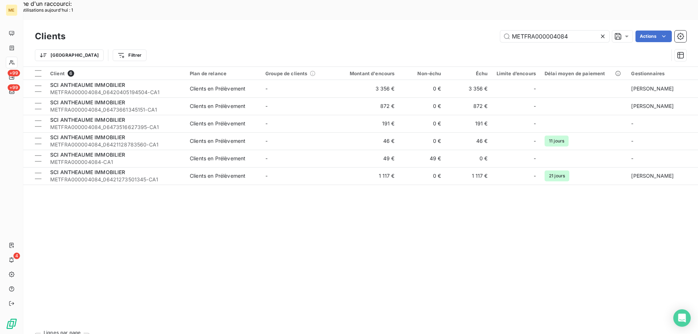
click at [220, 244] on div "Client 6 Plan de relance Groupe de clients Montant d'encours Non-échu Échu Limi…" at bounding box center [360, 197] width 675 height 260
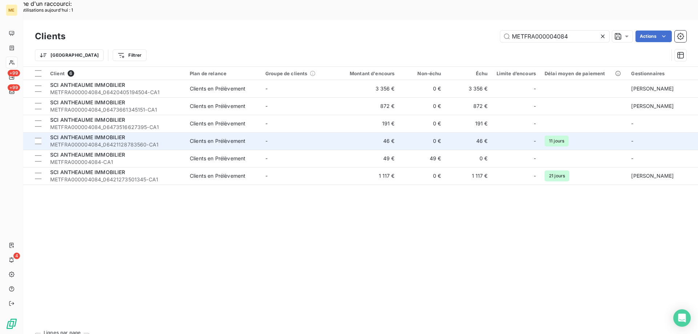
click at [112, 134] on span "SCI ANTHEAUME IMMOBILIER" at bounding box center [87, 137] width 75 height 6
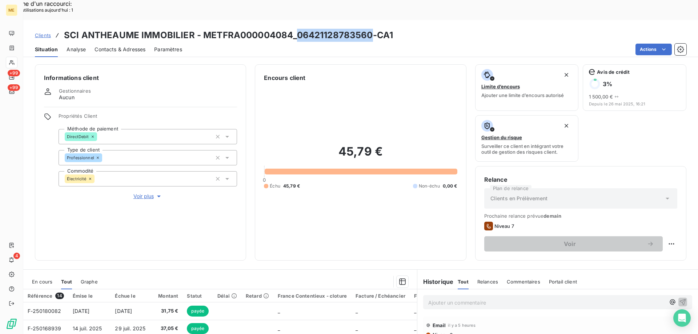
drag, startPoint x: 296, startPoint y: 15, endPoint x: 370, endPoint y: 16, distance: 73.8
click at [370, 29] on h3 "SCI ANTHEAUME IMMOBILIER - METFRA000004084_06421128783560-CA1" at bounding box center [228, 35] width 329 height 13
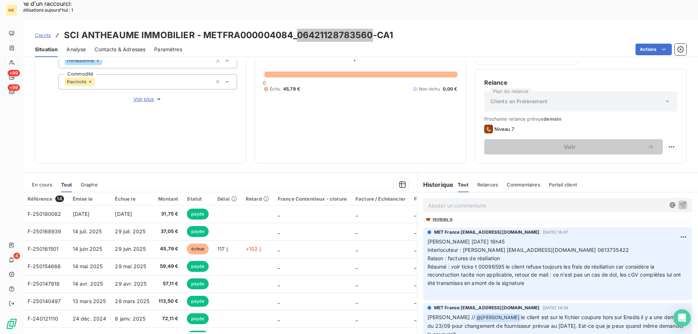
scroll to position [109, 0]
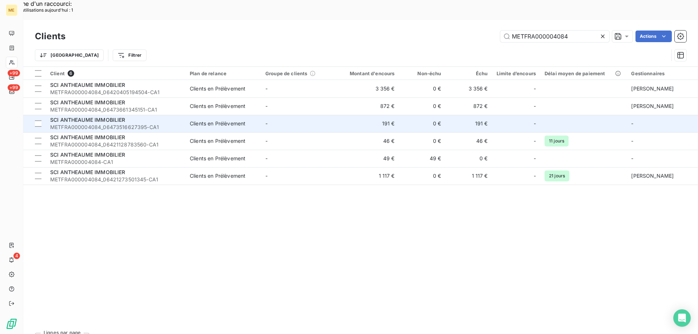
click at [85, 117] on span "SCI ANTHEAUME IMMOBILIER" at bounding box center [87, 120] width 75 height 6
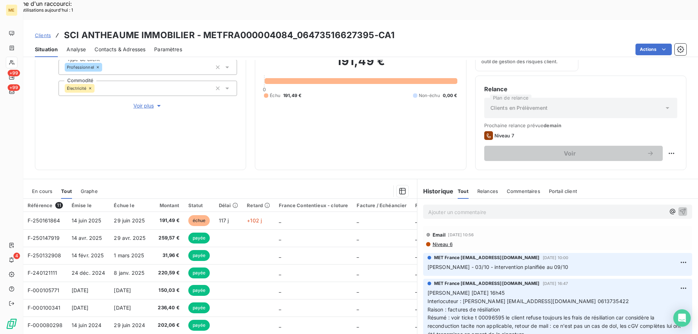
scroll to position [97, 0]
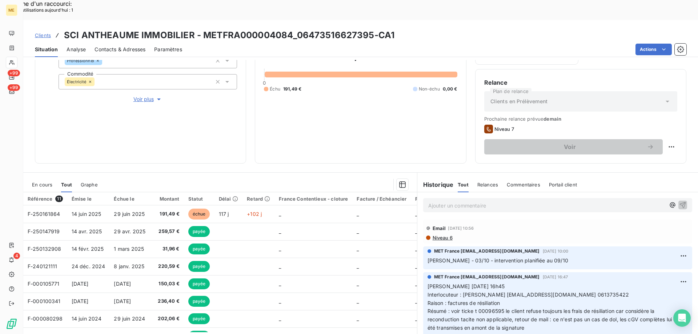
click at [161, 105] on div "Informations client Gestionnaires Aucun Propriétés Client Méthode de paiement D…" at bounding box center [140, 65] width 211 height 196
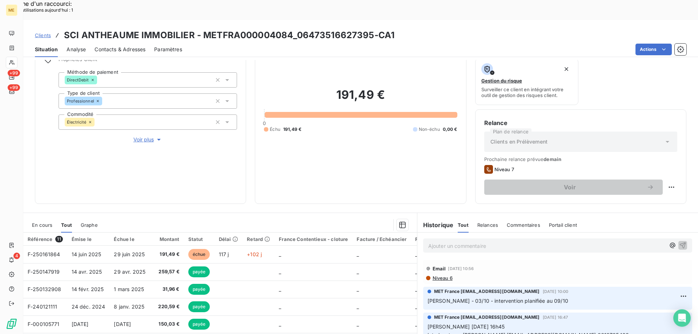
scroll to position [24, 0]
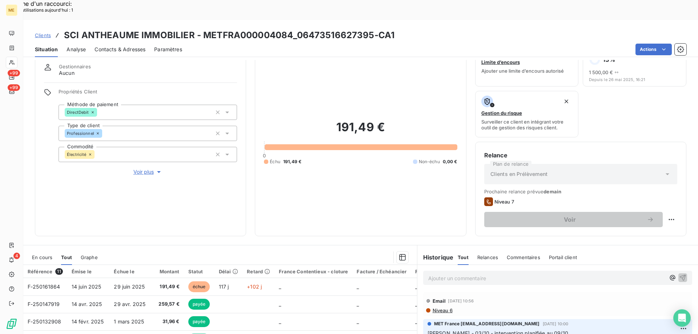
click at [429, 29] on div "Clients SCI ANTHEAUME IMMOBILIER - METFRA000004084_06473516627395-CA1" at bounding box center [360, 35] width 675 height 13
click at [419, 29] on div "Clients SCI ANTHEAUME IMMOBILIER - METFRA000004084_06473516627395-CA1" at bounding box center [360, 35] width 675 height 13
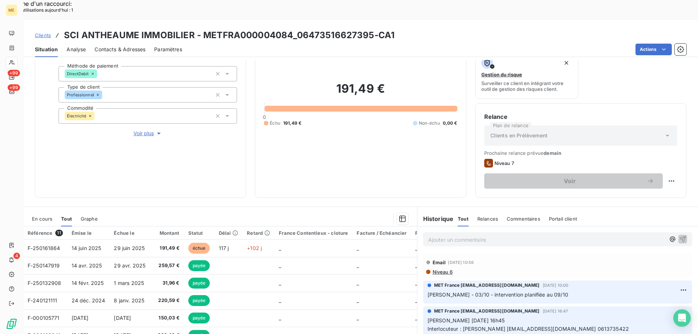
scroll to position [97, 0]
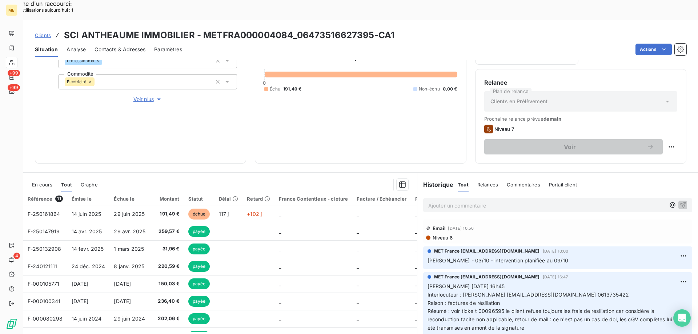
click at [164, 112] on div "Informations client Gestionnaires Aucun Propriétés Client Méthode de paiement D…" at bounding box center [140, 65] width 211 height 196
click at [42, 182] on span "En cours" at bounding box center [42, 185] width 20 height 6
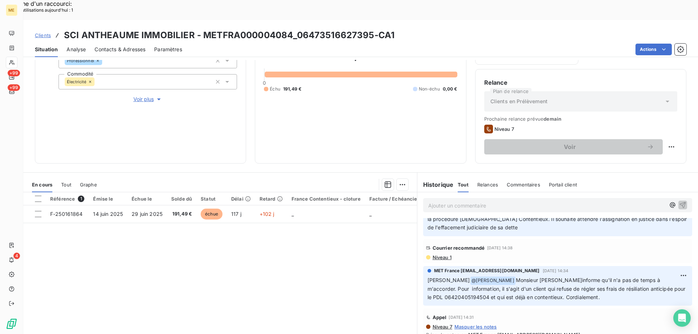
scroll to position [182, 0]
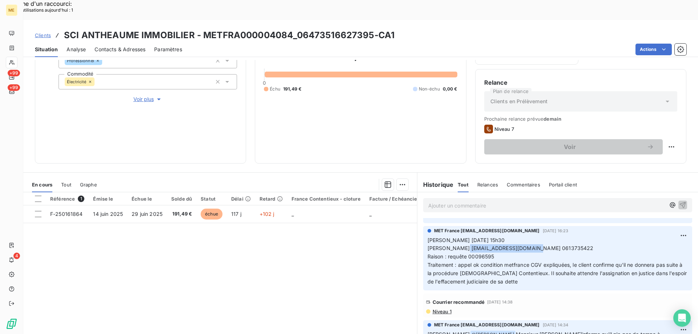
drag, startPoint x: 472, startPoint y: 221, endPoint x: 532, endPoint y: 218, distance: 60.1
click at [532, 245] on span "[PERSON_NAME] [EMAIL_ADDRESS][DOMAIN_NAME] 0613735422" at bounding box center [510, 248] width 166 height 6
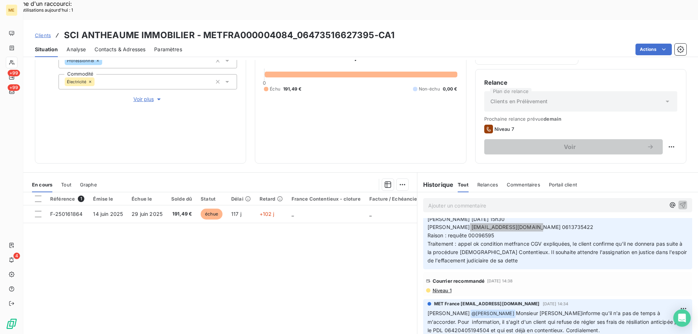
scroll to position [199, 0]
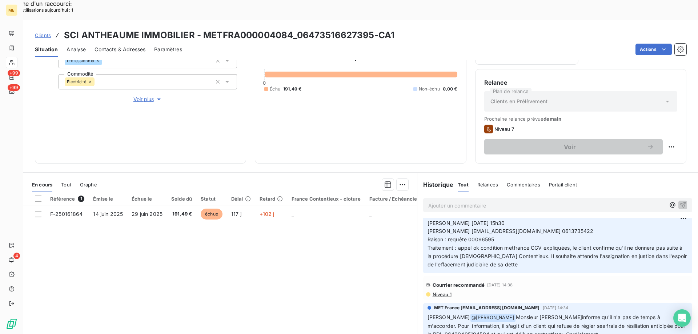
click at [467, 201] on p "Ajouter un commentaire ﻿" at bounding box center [546, 205] width 237 height 9
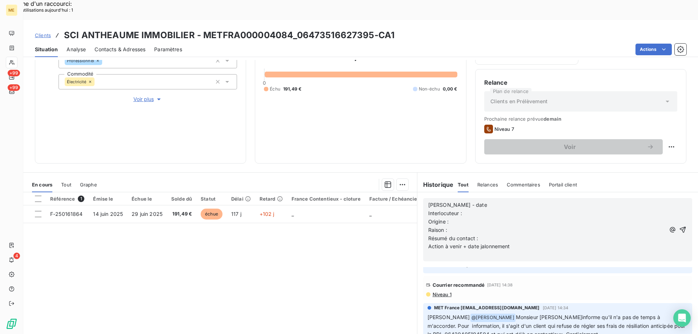
drag, startPoint x: 462, startPoint y: 187, endPoint x: 468, endPoint y: 186, distance: 5.5
click at [465, 201] on p "[PERSON_NAME] - date" at bounding box center [546, 205] width 237 height 8
click at [469, 201] on div "[PERSON_NAME] - date 096/10/2025 14h43 Interlocuteur : Origine : [PERSON_NAME] …" at bounding box center [546, 230] width 237 height 58
click at [471, 209] on p "Interlocuteur :" at bounding box center [546, 213] width 237 height 8
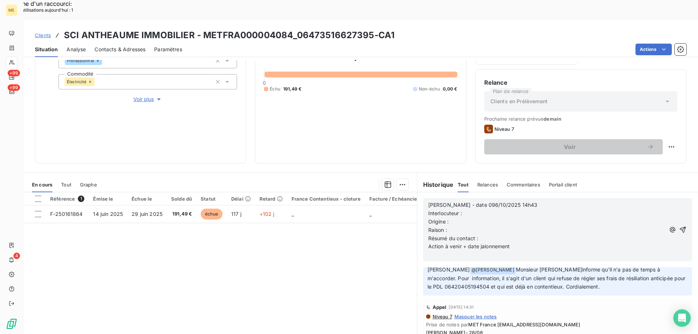
scroll to position [321, 0]
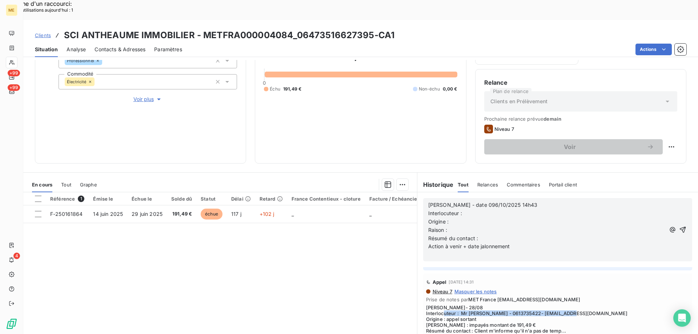
drag, startPoint x: 459, startPoint y: 284, endPoint x: 592, endPoint y: 282, distance: 133.1
click at [592, 305] on span "[PERSON_NAME]- 28/08 Interlocuteur : Mr [PERSON_NAME] - 0613735422- [EMAIL_ADDR…" at bounding box center [557, 319] width 263 height 29
click at [466, 209] on p "Interlocuteur :" at bounding box center [546, 213] width 237 height 8
click at [459, 218] on p "Origine :" at bounding box center [546, 222] width 237 height 8
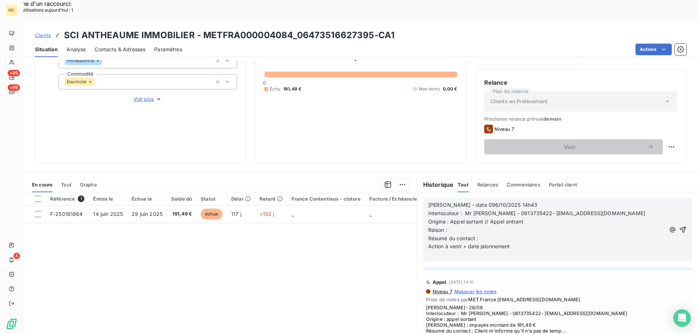
click at [459, 226] on p "Raison :" at bounding box center [546, 230] width 237 height 8
click at [481, 234] on p "Résumé du contact :" at bounding box center [546, 238] width 237 height 8
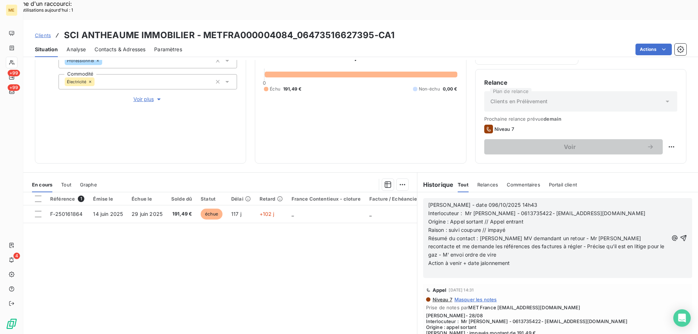
scroll to position [337, 0]
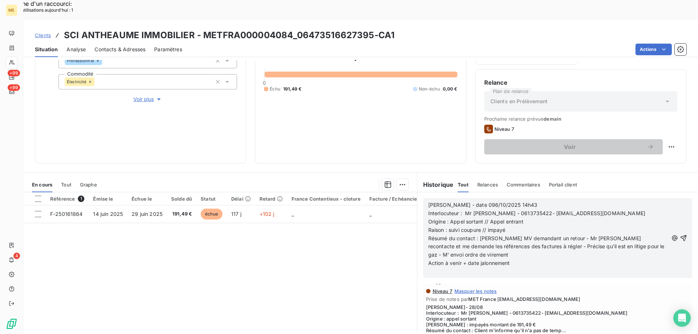
click at [522, 259] on p "Action à venir + date jalonnement" at bounding box center [548, 263] width 240 height 8
click at [680, 238] on icon "button" at bounding box center [683, 241] width 7 height 7
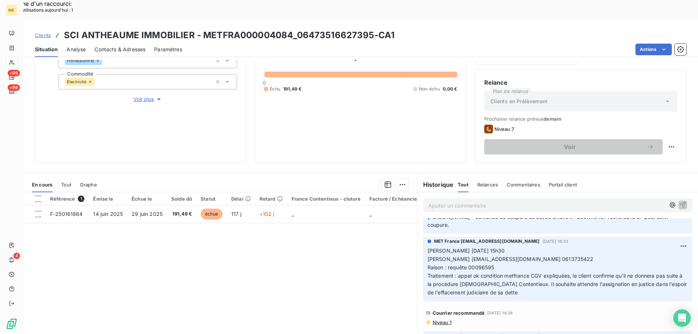
scroll to position [364, 0]
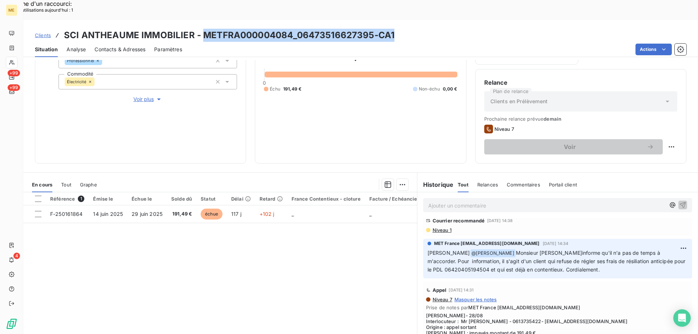
drag, startPoint x: 203, startPoint y: 15, endPoint x: 393, endPoint y: 19, distance: 189.8
click at [393, 29] on div "Clients SCI ANTHEAUME IMMOBILIER - METFRA000004084_06473516627395-CA1" at bounding box center [360, 35] width 675 height 13
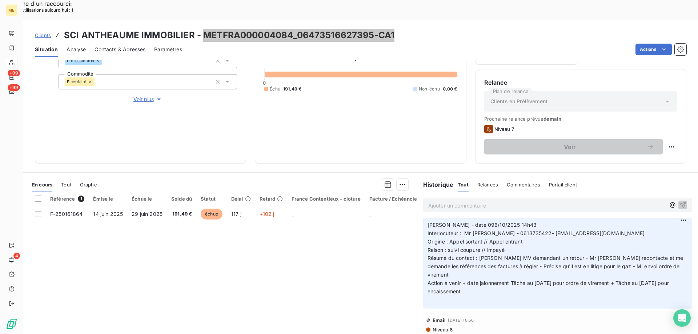
scroll to position [0, 0]
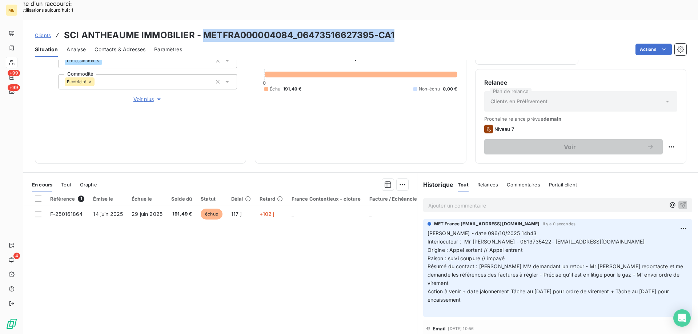
drag, startPoint x: 481, startPoint y: 273, endPoint x: 425, endPoint y: 214, distance: 81.5
click at [427, 229] on p "[PERSON_NAME] - date 096/10/2025 14h43 Interlocuteur : Mr [PERSON_NAME] - 06137…" at bounding box center [557, 270] width 260 height 83
click at [145, 96] on span "Voir plus" at bounding box center [147, 99] width 29 height 7
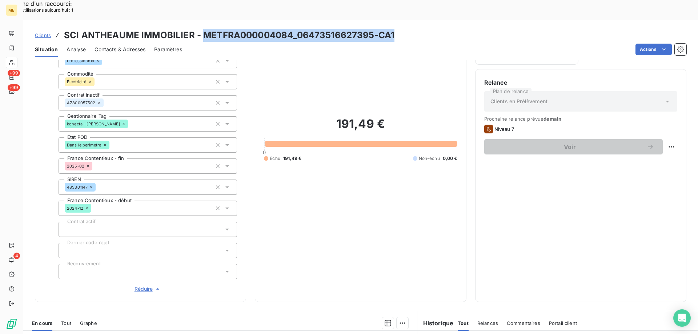
click at [144, 285] on span "Réduire" at bounding box center [148, 288] width 27 height 7
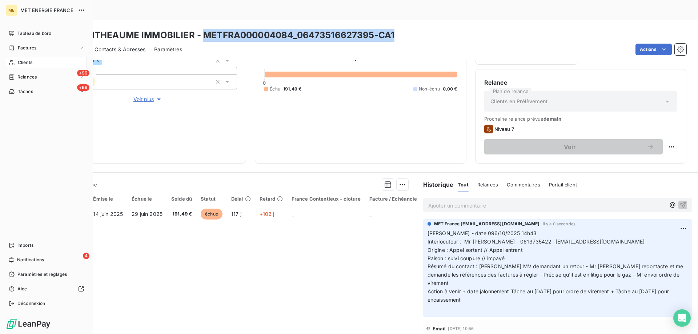
click at [35, 63] on div "Clients" at bounding box center [46, 63] width 81 height 12
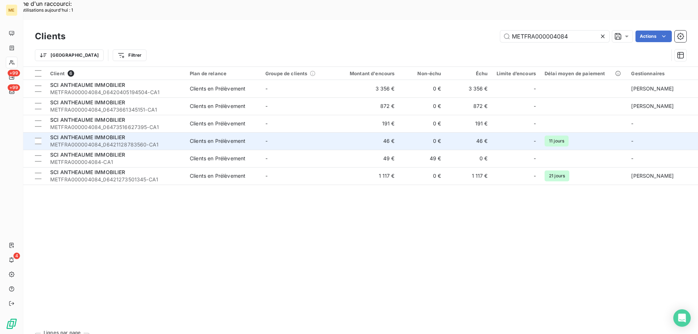
click at [110, 134] on span "SCI ANTHEAUME IMMOBILIER" at bounding box center [87, 137] width 75 height 6
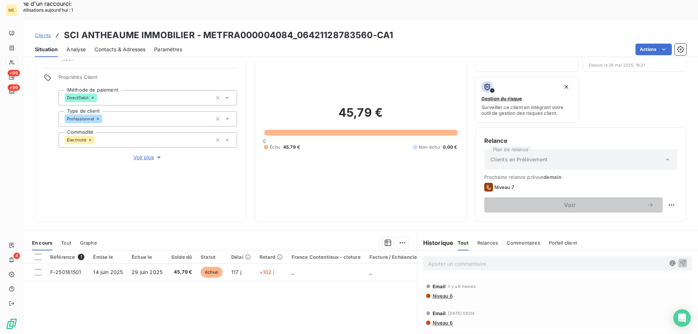
scroll to position [97, 0]
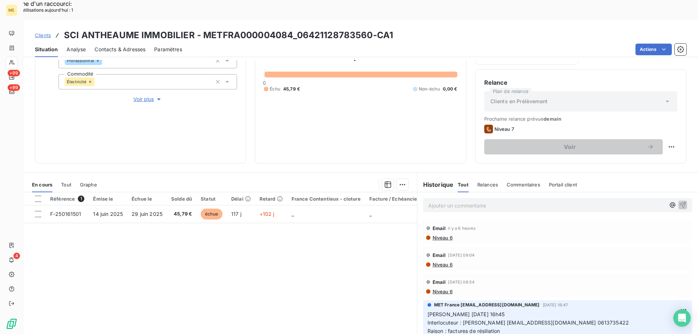
click at [435, 201] on p "Ajouter un commentaire ﻿" at bounding box center [546, 205] width 237 height 9
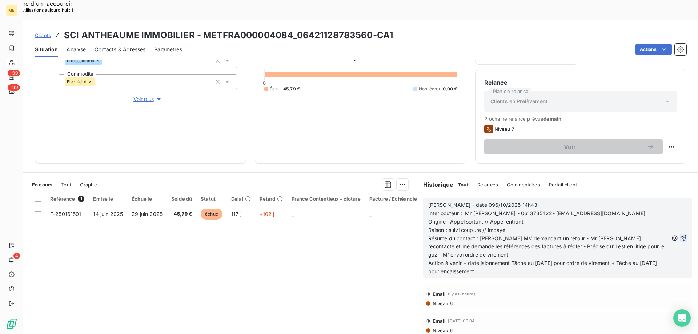
click at [681, 235] on icon "button" at bounding box center [684, 238] width 6 height 6
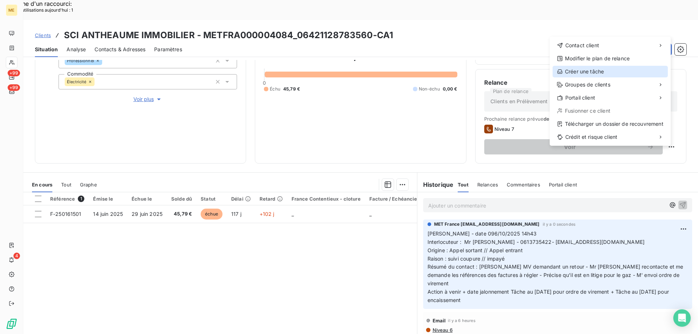
click at [584, 71] on div "Créer une tâche" at bounding box center [610, 72] width 115 height 12
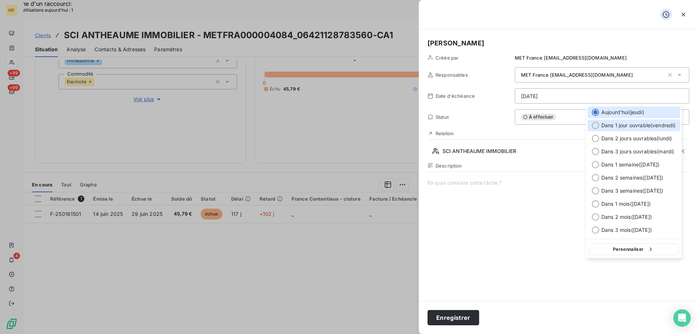
click at [597, 127] on div at bounding box center [595, 125] width 7 height 7
type input "[DATE]"
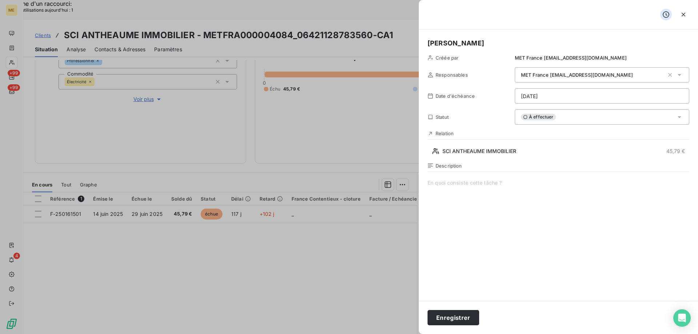
click at [500, 185] on span at bounding box center [558, 249] width 262 height 140
click at [455, 321] on button "Enregistrer" at bounding box center [453, 317] width 52 height 15
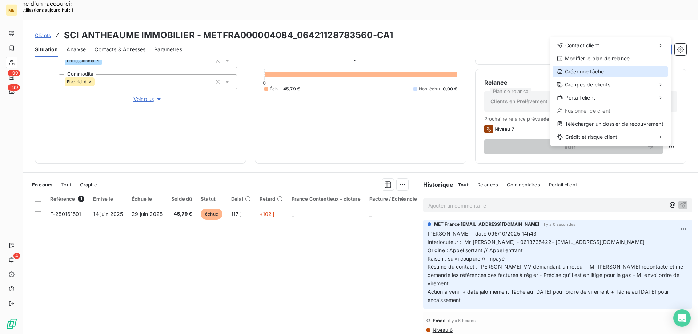
click at [598, 72] on div "Créer une tâche" at bounding box center [610, 72] width 115 height 12
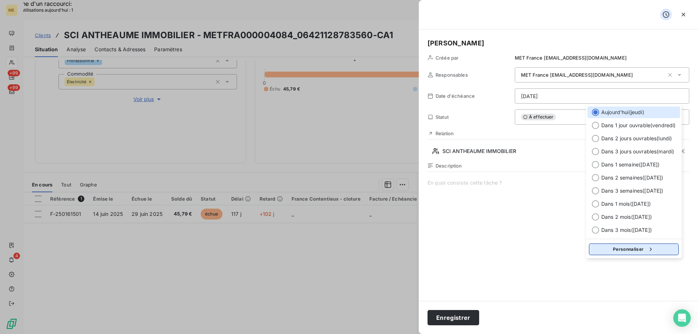
click at [611, 251] on button "Personnaliser" at bounding box center [634, 250] width 90 height 12
select select "9"
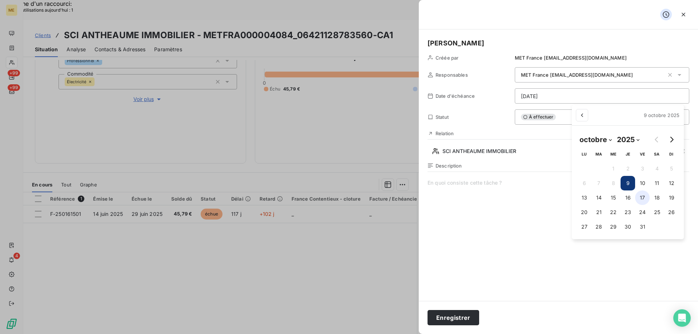
click at [644, 196] on button "17" at bounding box center [642, 197] width 15 height 15
type input "[DATE]"
click at [467, 181] on span at bounding box center [558, 249] width 262 height 140
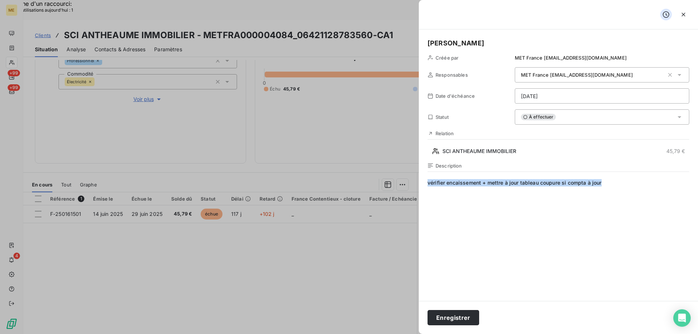
drag, startPoint x: 607, startPoint y: 182, endPoint x: 426, endPoint y: 173, distance: 180.5
click at [426, 173] on div "[PERSON_NAME] par MET France [EMAIL_ADDRESS][DOMAIN_NAME] Responsables MET Fran…" at bounding box center [558, 165] width 279 height 272
drag, startPoint x: 426, startPoint y: 173, endPoint x: 440, endPoint y: 191, distance: 22.5
click at [440, 191] on span "vérifier encaissement + mettre à jour tableau coupure si compta à jour" at bounding box center [558, 249] width 262 height 140
drag, startPoint x: 427, startPoint y: 186, endPoint x: 602, endPoint y: 186, distance: 174.9
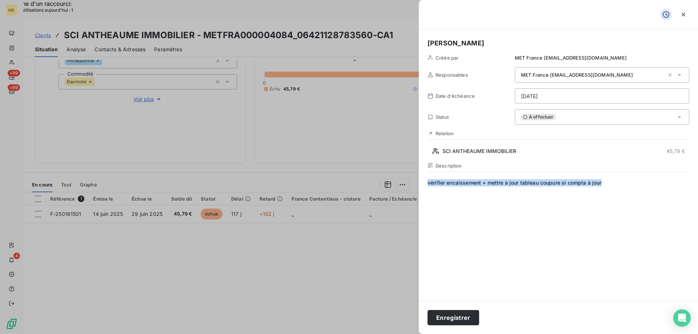
click at [602, 186] on div "[PERSON_NAME] par MET France [EMAIL_ADDRESS][DOMAIN_NAME] Responsables MET Fran…" at bounding box center [558, 165] width 279 height 272
click at [455, 319] on button "Enregistrer" at bounding box center [453, 317] width 52 height 15
click at [456, 317] on button "Enregistrer" at bounding box center [453, 317] width 52 height 15
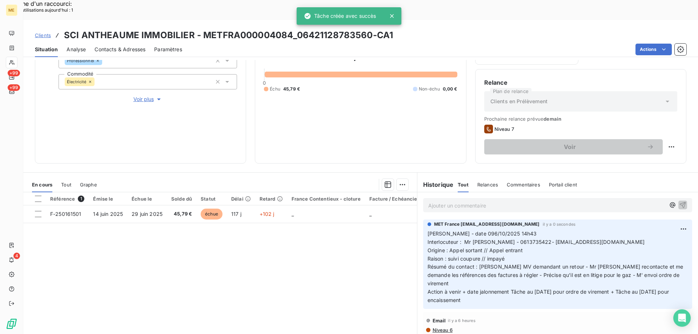
click at [260, 229] on div "Référence 1 Émise le Échue le Solde dû Statut Délai Retard France Contentieux -…" at bounding box center [220, 262] width 394 height 140
click at [140, 96] on span "Voir plus" at bounding box center [147, 99] width 29 height 7
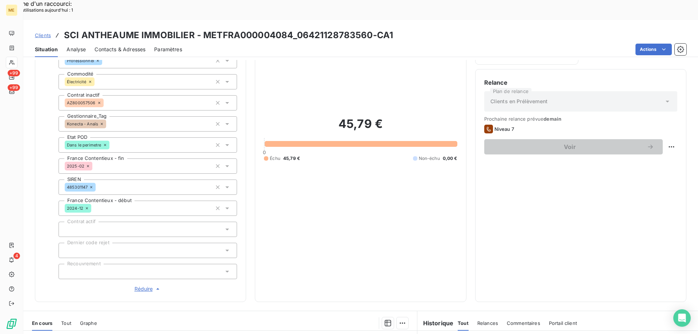
click at [143, 285] on span "Réduire" at bounding box center [148, 288] width 27 height 7
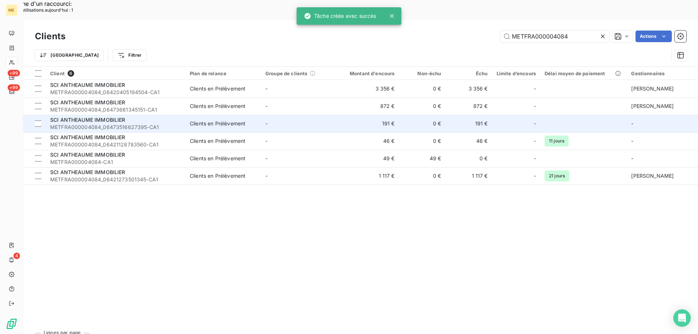
click at [93, 116] on div "SCI ANTHEAUME IMMOBILIER" at bounding box center [115, 119] width 131 height 7
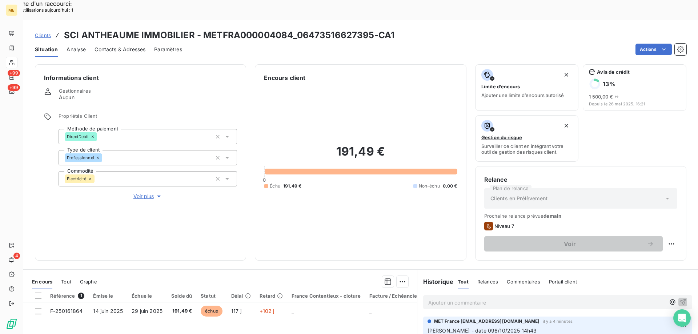
scroll to position [97, 0]
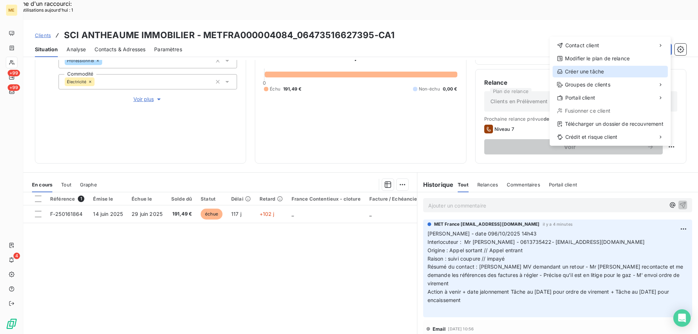
click at [577, 72] on div "Créer une tâche" at bounding box center [610, 72] width 115 height 12
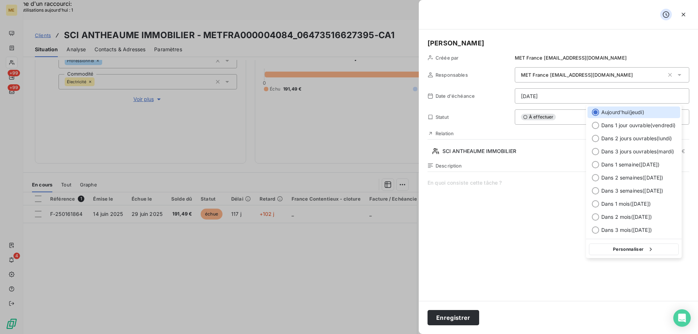
click at [629, 246] on button "Personnaliser" at bounding box center [634, 250] width 90 height 12
select select "9"
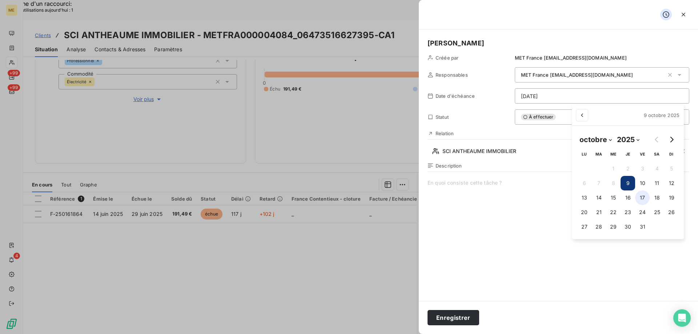
click at [642, 198] on button "17" at bounding box center [642, 197] width 15 height 15
type input "[DATE]"
click at [473, 180] on span at bounding box center [558, 249] width 262 height 140
paste span
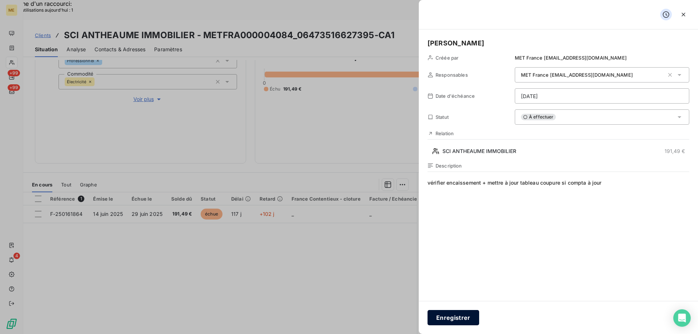
click at [453, 318] on button "Enregistrer" at bounding box center [453, 317] width 52 height 15
click at [454, 318] on button "Enregistrer" at bounding box center [453, 317] width 52 height 15
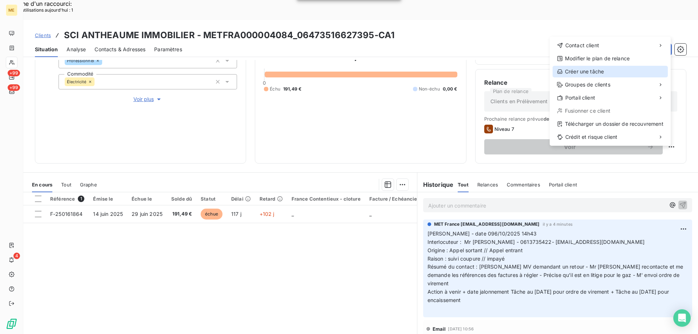
click at [586, 66] on div "Créer une tâche" at bounding box center [610, 72] width 115 height 12
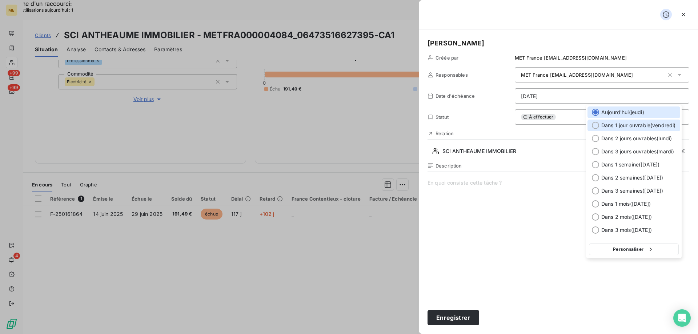
click at [595, 127] on div at bounding box center [595, 125] width 7 height 7
type input "[DATE]"
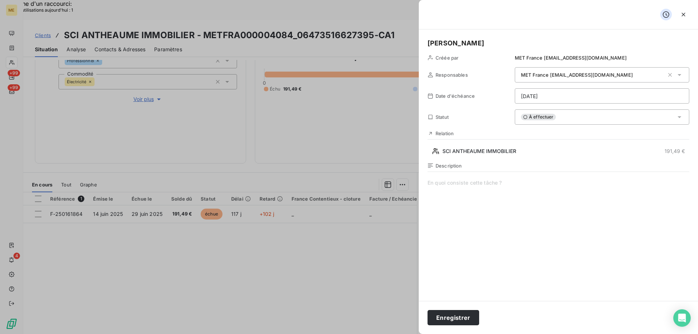
click at [449, 184] on span at bounding box center [558, 249] width 262 height 140
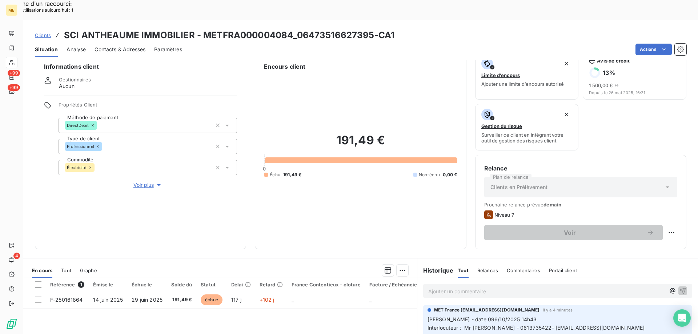
scroll to position [0, 0]
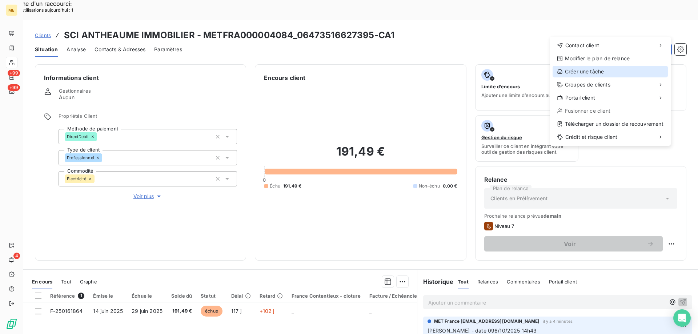
click at [591, 71] on div "Créer une tâche" at bounding box center [610, 72] width 115 height 12
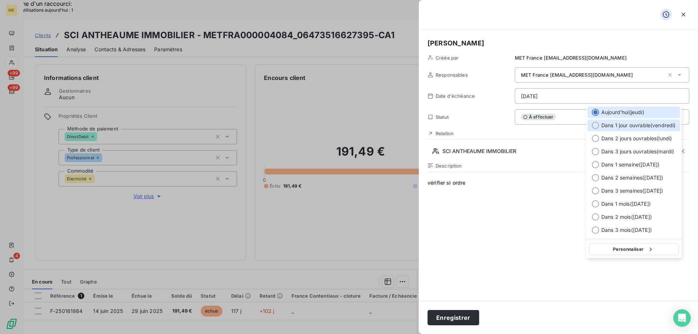
click at [601, 128] on div "Dans 1 jour ouvrable ( [DATE] )" at bounding box center [633, 126] width 93 height 12
type input "[DATE]"
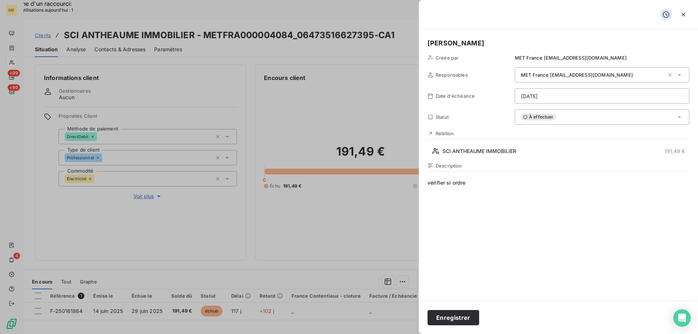
click at [487, 179] on span "vérifier si ordre" at bounding box center [558, 249] width 262 height 140
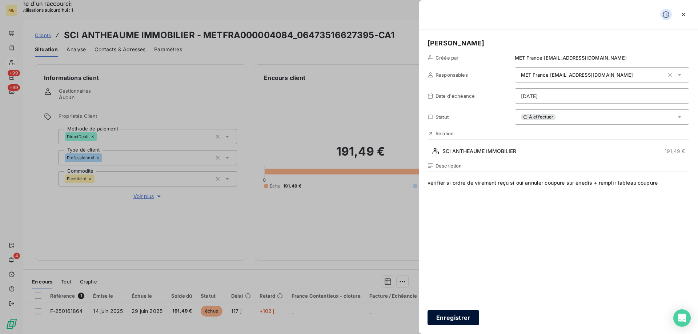
click at [448, 316] on button "Enregistrer" at bounding box center [453, 317] width 52 height 15
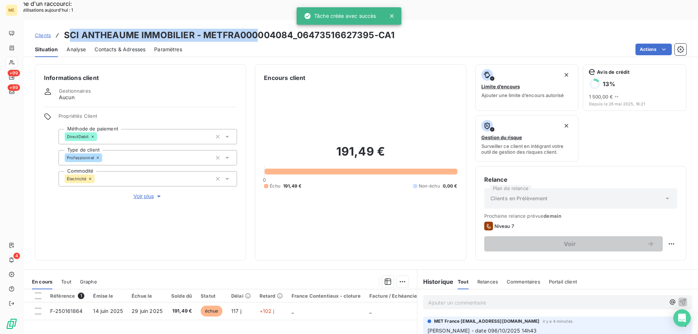
drag, startPoint x: 67, startPoint y: 16, endPoint x: 254, endPoint y: 15, distance: 186.8
click at [254, 29] on h3 "SCI ANTHEAUME IMMOBILIER - METFRA000004084_06473516627395-CA1" at bounding box center [229, 35] width 330 height 13
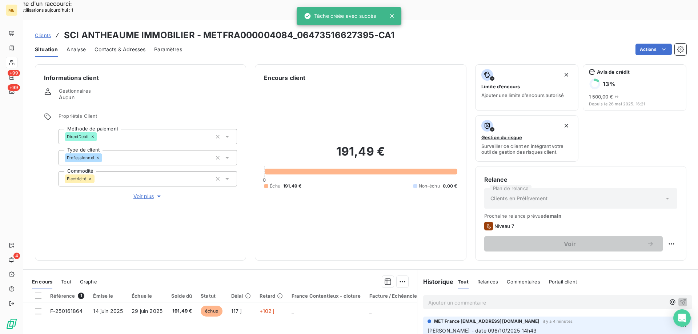
click at [462, 29] on div "Clients SCI ANTHEAUME IMMOBILIER - METFRA000004084_06473516627395-CA1" at bounding box center [360, 35] width 675 height 13
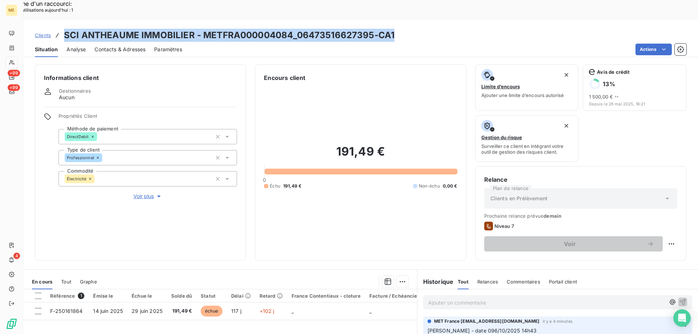
drag, startPoint x: 64, startPoint y: 15, endPoint x: 394, endPoint y: 12, distance: 330.1
click at [394, 29] on div "Clients SCI ANTHEAUME IMMOBILIER - METFRA000004084_06473516627395-CA1" at bounding box center [360, 35] width 675 height 13
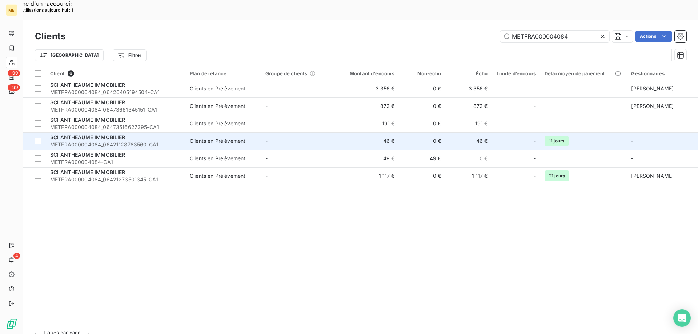
click at [102, 141] on span "METFRA000004084_06421128783560-CA1" at bounding box center [115, 144] width 131 height 7
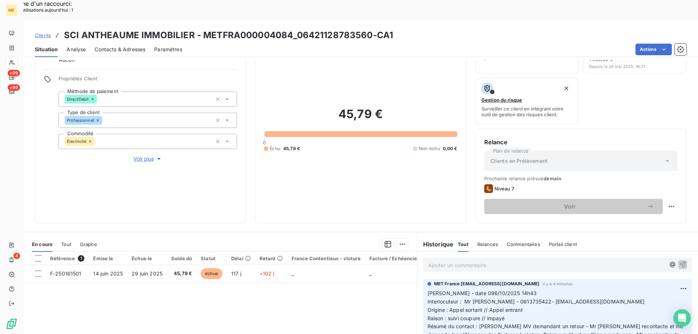
scroll to position [97, 0]
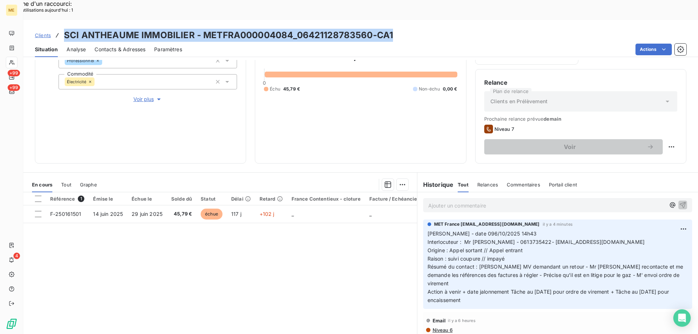
drag, startPoint x: 65, startPoint y: 15, endPoint x: 392, endPoint y: 5, distance: 327.3
click at [392, 20] on div "Clients SCI ANTHEAUME IMMOBILIER - METFRA000004084_06421128783560-CA1 Situation…" at bounding box center [360, 38] width 675 height 37
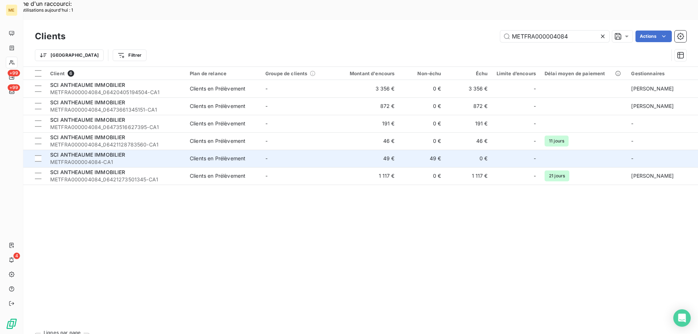
click at [99, 151] on div "SCI ANTHEAUME IMMOBILIER" at bounding box center [115, 154] width 131 height 7
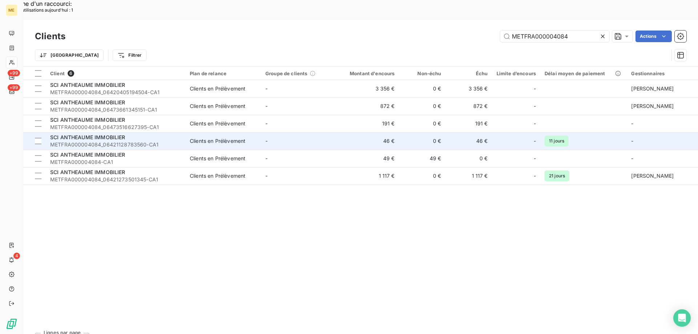
click at [92, 134] on span "SCI ANTHEAUME IMMOBILIER" at bounding box center [87, 137] width 75 height 6
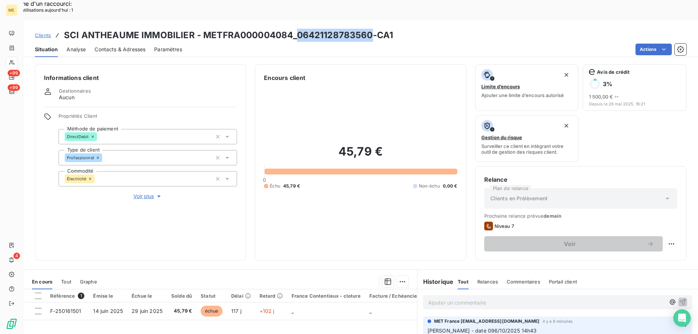
drag, startPoint x: 297, startPoint y: 17, endPoint x: 369, endPoint y: 9, distance: 72.0
click at [369, 29] on h3 "SCI ANTHEAUME IMMOBILIER - METFRA000004084_06421128783560-CA1" at bounding box center [228, 35] width 329 height 13
drag, startPoint x: 434, startPoint y: 10, endPoint x: 374, endPoint y: 14, distance: 60.5
click at [434, 29] on div "Clients SCI ANTHEAUME IMMOBILIER - METFRA000004084_06421128783560-CA1" at bounding box center [360, 35] width 675 height 13
drag, startPoint x: 295, startPoint y: 13, endPoint x: 370, endPoint y: 14, distance: 74.9
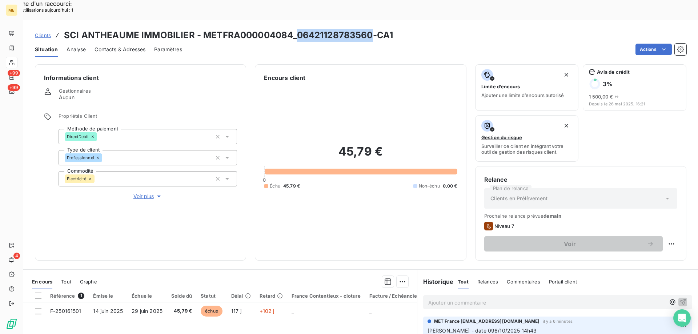
click at [370, 29] on h3 "SCI ANTHEAUME IMMOBILIER - METFRA000004084_06421128783560-CA1" at bounding box center [228, 35] width 329 height 13
click at [327, 29] on h3 "SCI ANTHEAUME IMMOBILIER - METFRA000004084_06421128783560-CA1" at bounding box center [228, 35] width 329 height 13
click at [408, 29] on div "Clients SCI ANTHEAUME IMMOBILIER - METFRA000004084_06421128783560-CA1" at bounding box center [360, 35] width 675 height 13
drag, startPoint x: 300, startPoint y: 15, endPoint x: 369, endPoint y: 9, distance: 69.3
click at [369, 29] on h3 "SCI ANTHEAUME IMMOBILIER - METFRA000004084_06421128783560-CA1" at bounding box center [228, 35] width 329 height 13
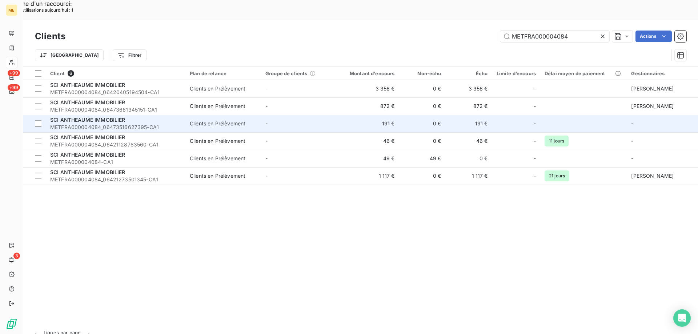
click at [103, 117] on span "SCI ANTHEAUME IMMOBILIER" at bounding box center [87, 120] width 75 height 6
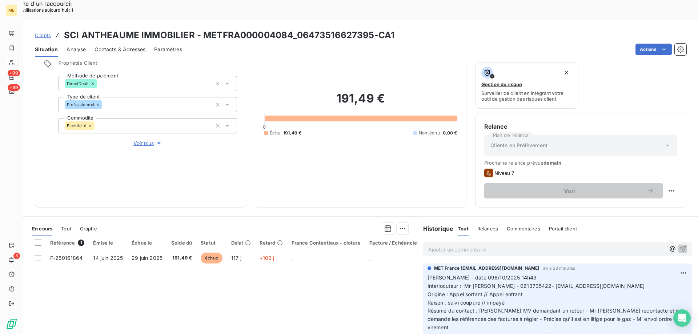
scroll to position [97, 0]
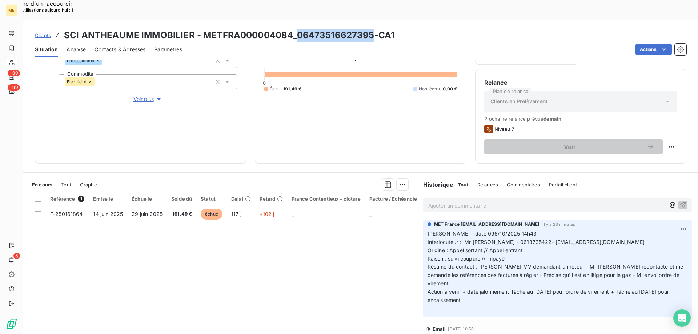
drag, startPoint x: 296, startPoint y: 15, endPoint x: 372, endPoint y: 11, distance: 76.1
click at [372, 29] on h3 "SCI ANTHEAUME IMMOBILIER - METFRA000004084_06473516627395-CA1" at bounding box center [229, 35] width 330 height 13
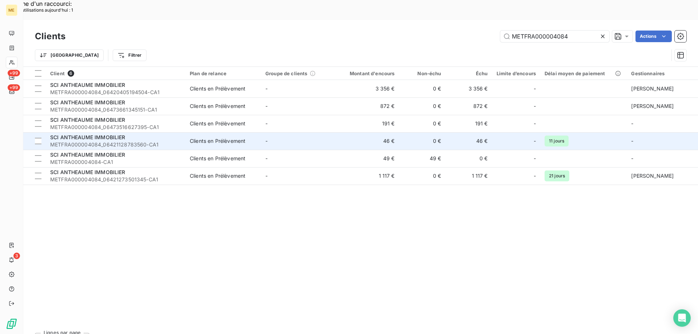
drag, startPoint x: 122, startPoint y: 124, endPoint x: 124, endPoint y: 119, distance: 4.6
click at [124, 134] on div "SCI ANTHEAUME IMMOBILIER METFRA000004084_06421128783560-CA1" at bounding box center [115, 141] width 131 height 15
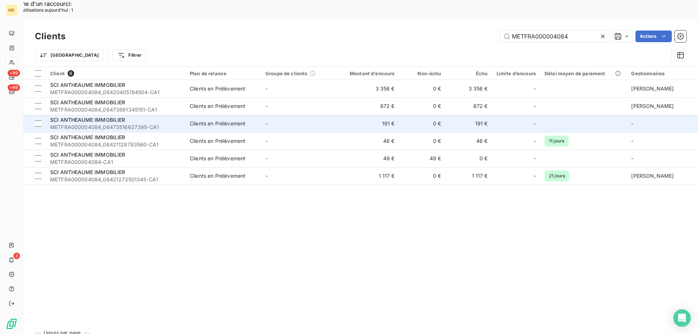
click at [118, 116] on div "SCI ANTHEAUME IMMOBILIER" at bounding box center [115, 119] width 131 height 7
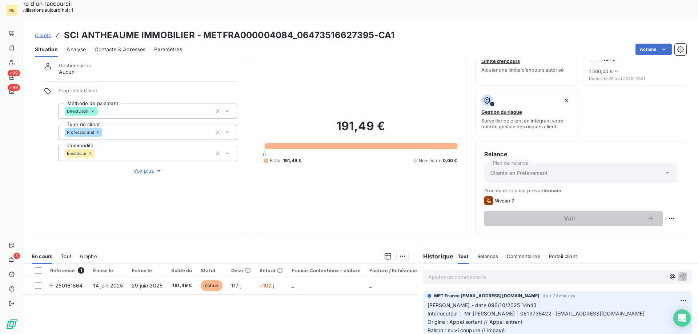
scroll to position [97, 0]
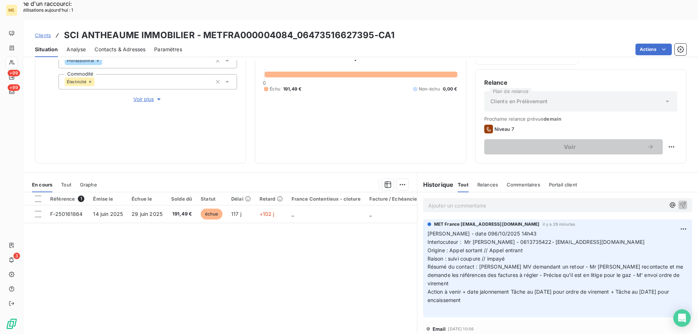
click at [216, 266] on div "Référence 1 Émise le Échue le Solde dû Statut Délai Retard France Contentieux -…" at bounding box center [220, 262] width 394 height 140
click at [538, 239] on span "Interlocuteur : Mr [PERSON_NAME] - 0613735422- [EMAIL_ADDRESS][DOMAIN_NAME]" at bounding box center [535, 242] width 217 height 6
drag, startPoint x: 537, startPoint y: 222, endPoint x: 605, endPoint y: 226, distance: 68.8
click at [605, 230] on p "[PERSON_NAME] - date 096/10/2025 14h43 Interlocuteur : Mr [PERSON_NAME] - 06137…" at bounding box center [557, 271] width 260 height 83
drag, startPoint x: 578, startPoint y: 218, endPoint x: 205, endPoint y: 13, distance: 425.1
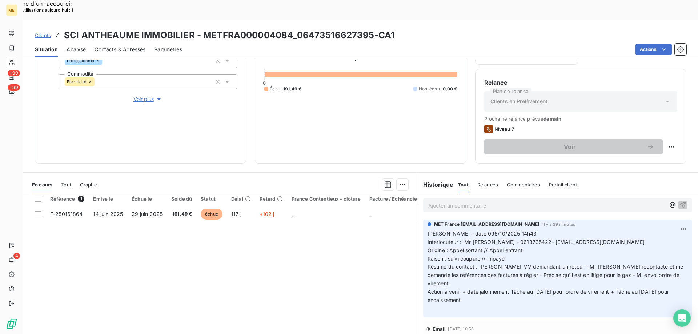
click at [206, 29] on h3 "SCI ANTHEAUME IMMOBILIER - METFRA000004084_06473516627395-CA1" at bounding box center [229, 35] width 330 height 13
drag, startPoint x: 202, startPoint y: 12, endPoint x: 289, endPoint y: 11, distance: 86.9
click at [289, 29] on h3 "SCI ANTHEAUME IMMOBILIER - METFRA000004084_06473516627395-CA1" at bounding box center [229, 35] width 330 height 13
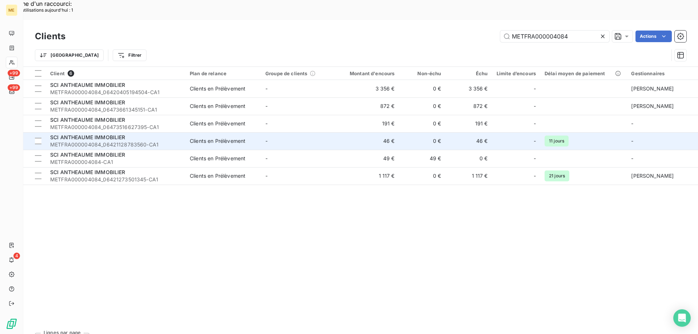
click at [103, 134] on div "SCI ANTHEAUME IMMOBILIER" at bounding box center [115, 137] width 131 height 7
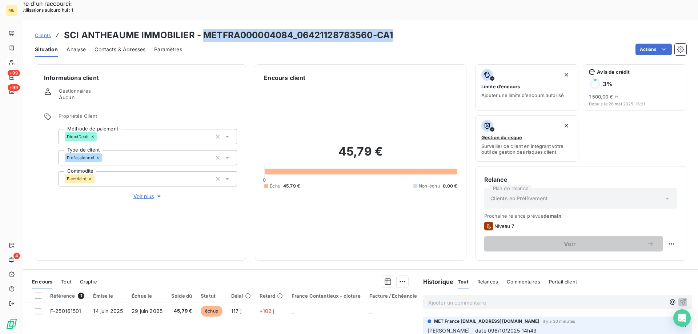
drag, startPoint x: 398, startPoint y: 20, endPoint x: 205, endPoint y: 18, distance: 193.0
click at [205, 29] on div "Clients SCI ANTHEAUME IMMOBILIER - METFRA000004084_06421128783560-CA1" at bounding box center [360, 35] width 675 height 13
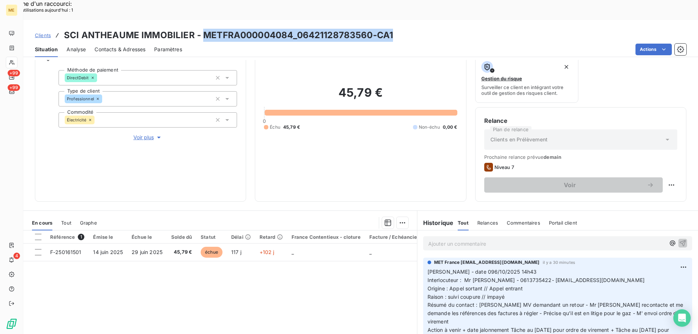
scroll to position [97, 0]
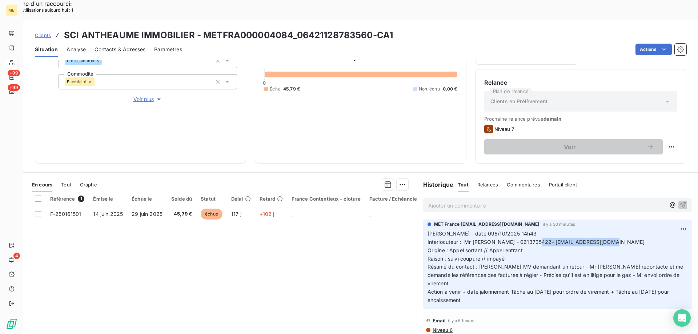
drag, startPoint x: 536, startPoint y: 221, endPoint x: 622, endPoint y: 221, distance: 85.4
click at [611, 230] on p "[PERSON_NAME] - date 096/10/2025 14h43 Interlocuteur : Mr [PERSON_NAME] - 06137…" at bounding box center [557, 267] width 260 height 75
click at [622, 230] on p "[PERSON_NAME] - date 096/10/2025 14h43 Interlocuteur : Mr [PERSON_NAME] - 06137…" at bounding box center [557, 267] width 260 height 75
drag, startPoint x: 538, startPoint y: 221, endPoint x: 602, endPoint y: 220, distance: 64.0
click at [603, 239] on span "Interlocuteur : Mr [PERSON_NAME] - 0613735422- [EMAIL_ADDRESS][DOMAIN_NAME]" at bounding box center [535, 242] width 217 height 6
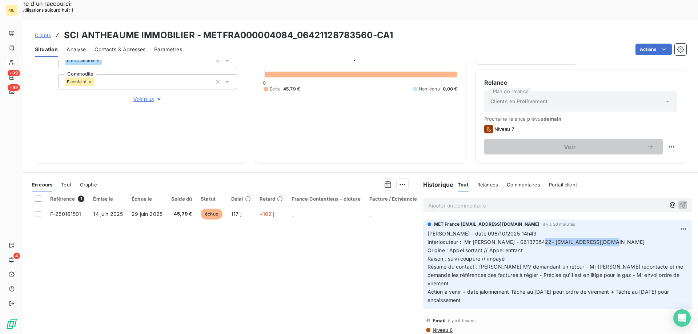
drag, startPoint x: 520, startPoint y: 231, endPoint x: 422, endPoint y: 213, distance: 100.2
click at [423, 220] on div "MET France [EMAIL_ADDRESS][DOMAIN_NAME] il y a 30 minutes [PERSON_NAME] - date …" at bounding box center [557, 264] width 269 height 89
drag, startPoint x: 475, startPoint y: 271, endPoint x: 423, endPoint y: 213, distance: 77.5
click at [423, 220] on div "MET France [EMAIL_ADDRESS][DOMAIN_NAME] il y a 30 minutes [PERSON_NAME] - date …" at bounding box center [557, 264] width 269 height 89
click at [11, 64] on icon at bounding box center [12, 63] width 6 height 6
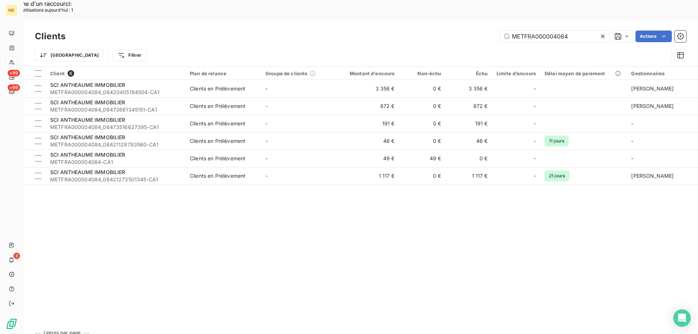
drag, startPoint x: 603, startPoint y: 17, endPoint x: 582, endPoint y: 19, distance: 21.2
click at [602, 33] on icon at bounding box center [602, 36] width 7 height 7
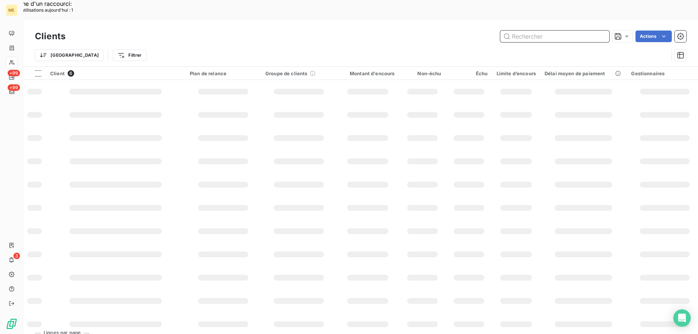
click at [555, 31] on input "text" at bounding box center [554, 37] width 109 height 12
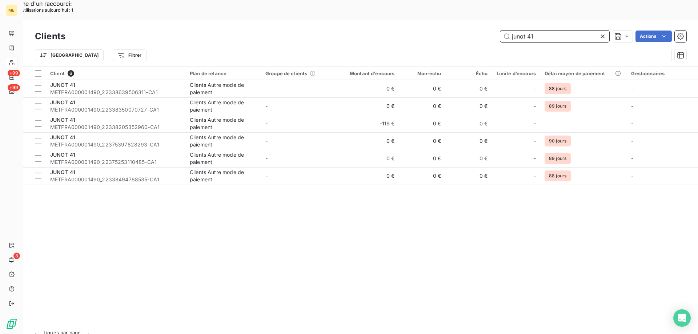
drag, startPoint x: 540, startPoint y: 16, endPoint x: 509, endPoint y: 14, distance: 31.7
click at [509, 31] on input "junot 41" at bounding box center [554, 37] width 109 height 12
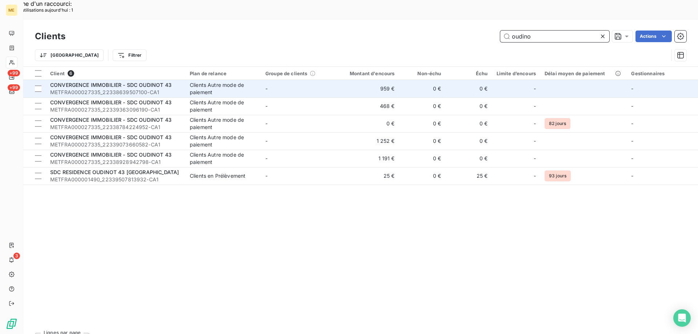
type input "oudino"
click at [116, 81] on div "CONVERGENCE IMMOBILIER - SDC OUDINOT 43" at bounding box center [115, 84] width 131 height 7
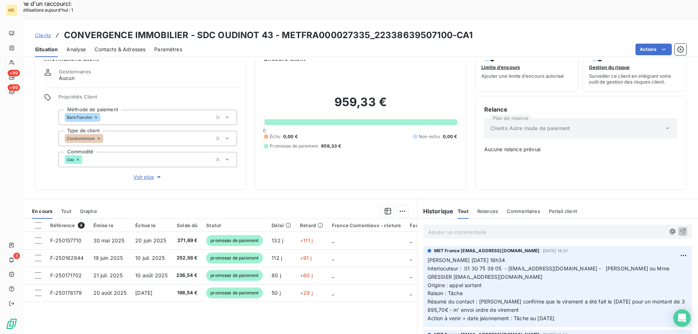
scroll to position [41, 0]
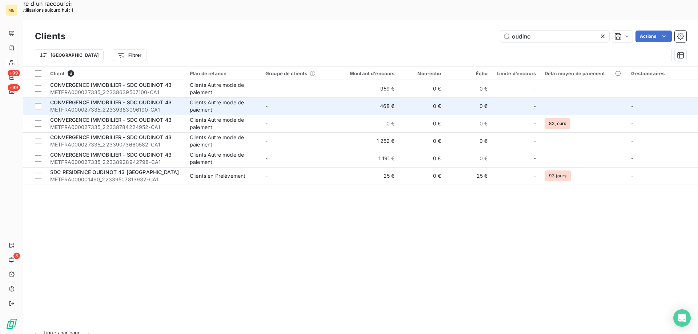
click at [111, 99] on span "CONVERGENCE IMMOBILIER - SDC OUDINOT 43" at bounding box center [110, 102] width 121 height 6
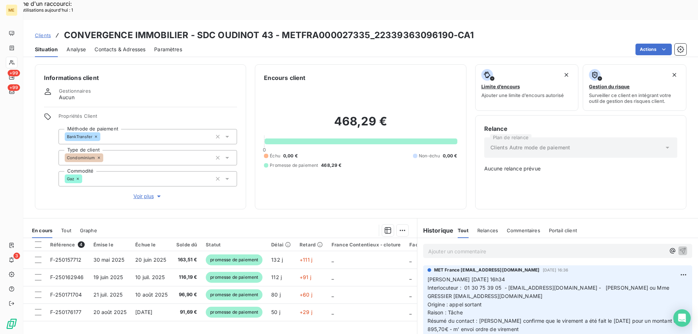
scroll to position [41, 0]
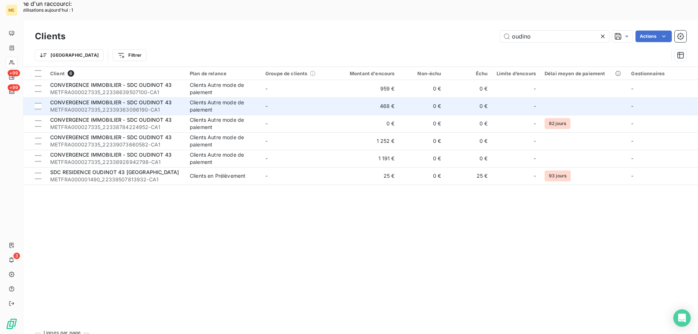
click at [125, 99] on span "CONVERGENCE IMMOBILIER - SDC OUDINOT 43" at bounding box center [110, 102] width 121 height 6
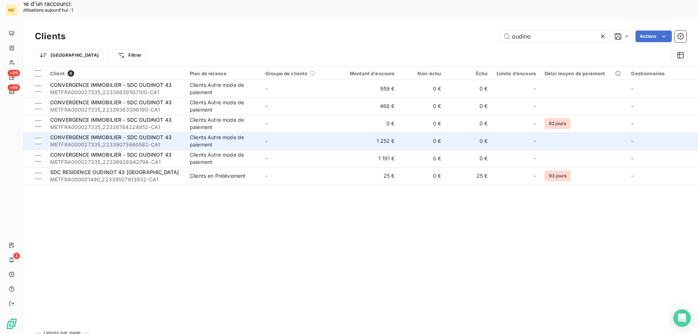
click at [112, 132] on td "CONVERGENCE IMMOBILIER - SDC OUDINOT 43 METFRA000027335_22339073660582-CA1" at bounding box center [116, 140] width 140 height 17
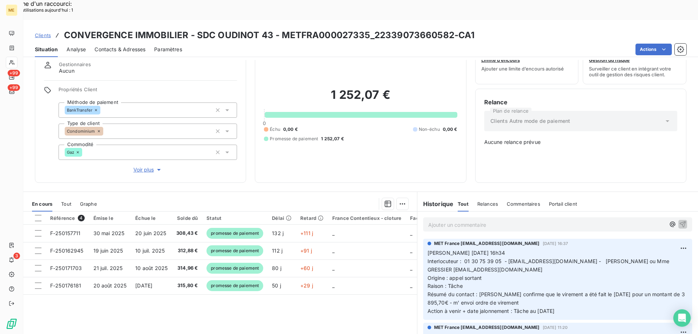
scroll to position [41, 0]
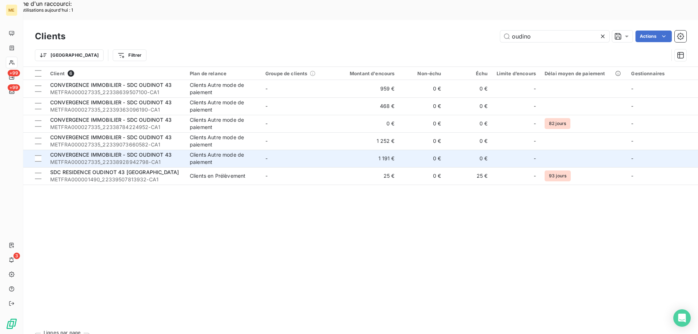
click at [131, 152] on span "CONVERGENCE IMMOBILIER - SDC OUDINOT 43" at bounding box center [110, 155] width 121 height 6
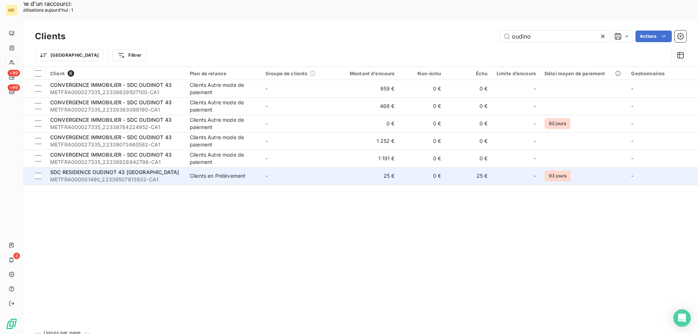
click at [106, 169] on span "SDC RESIDENCE OUDINOT 43 [GEOGRAPHIC_DATA]" at bounding box center [114, 172] width 129 height 6
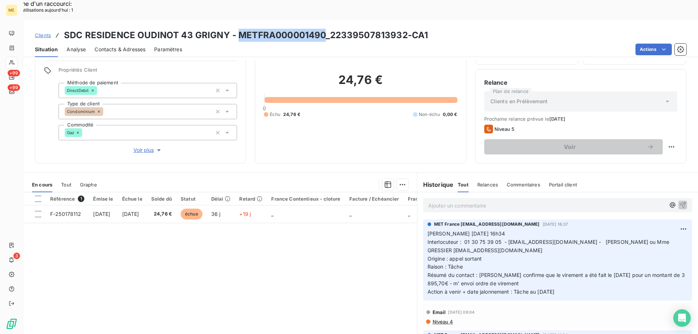
drag, startPoint x: 237, startPoint y: 15, endPoint x: 325, endPoint y: 10, distance: 87.7
click at [326, 29] on h3 "SDC RESIDENCE OUDINOT 43 GRIGNY - METFRA000001490_22339507813932-CA1" at bounding box center [246, 35] width 364 height 13
click at [324, 29] on h3 "SDC RESIDENCE OUDINOT 43 GRIGNY - METFRA000001490_22339507813932-CA1" at bounding box center [246, 35] width 364 height 13
click at [137, 146] on span "Voir plus" at bounding box center [147, 149] width 29 height 7
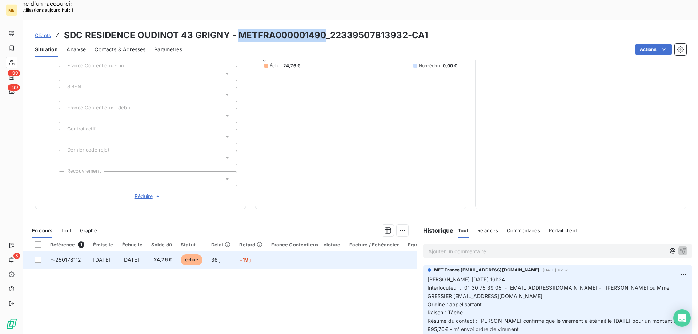
scroll to position [192, 0]
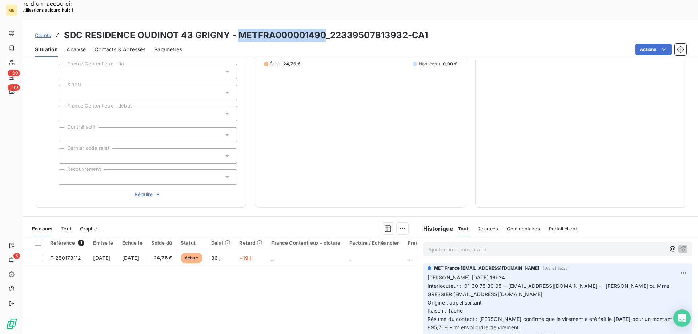
click at [140, 191] on span "Réduire" at bounding box center [148, 194] width 27 height 7
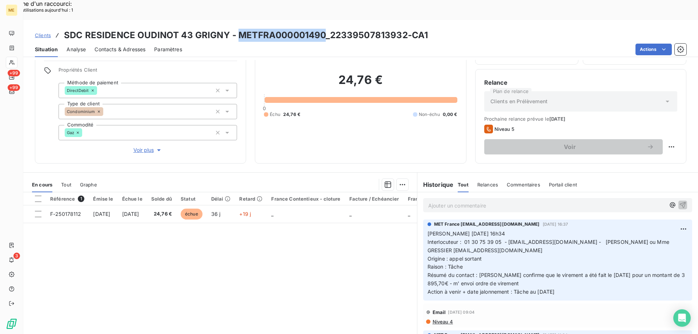
scroll to position [2, 0]
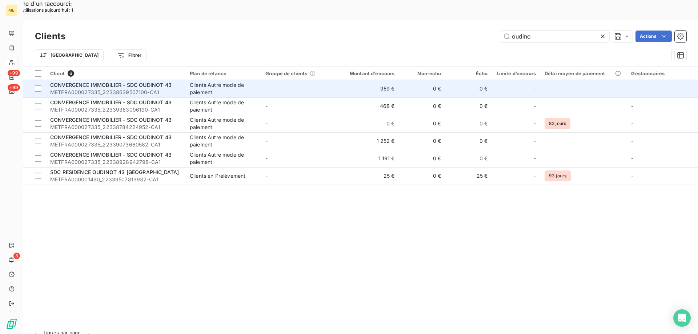
click at [121, 82] on span "CONVERGENCE IMMOBILIER - SDC OUDINOT 43" at bounding box center [110, 85] width 121 height 6
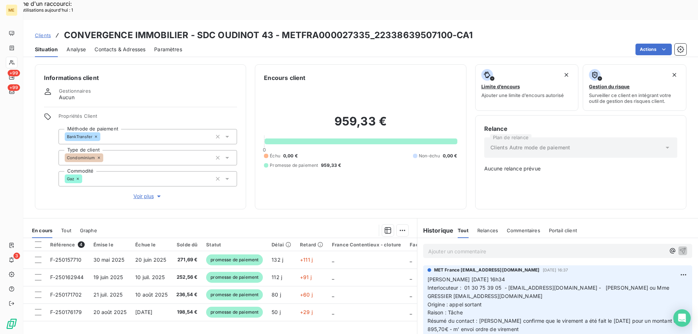
click at [141, 193] on span "Voir plus" at bounding box center [147, 196] width 29 height 7
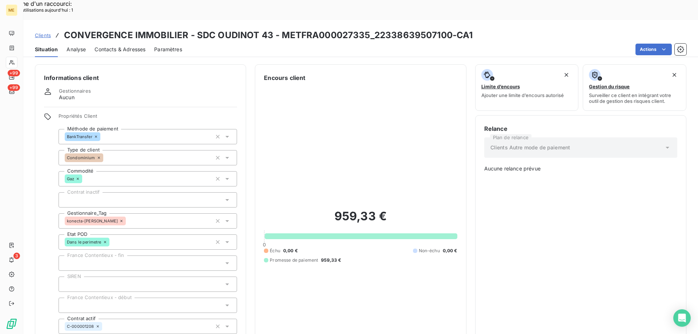
scroll to position [109, 0]
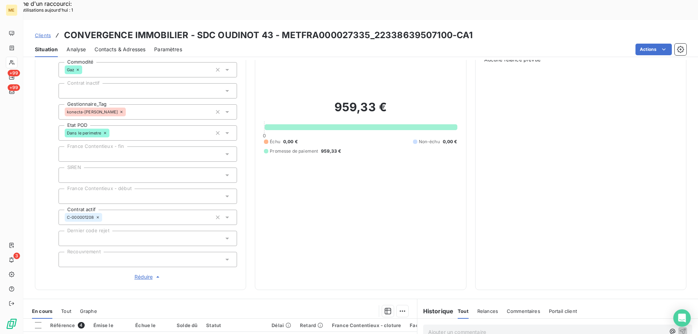
click at [137, 273] on span "Réduire" at bounding box center [148, 276] width 27 height 7
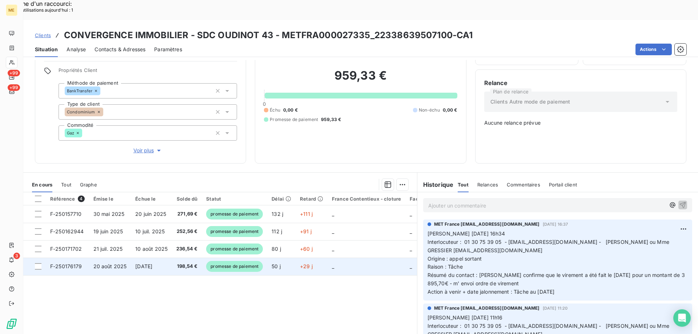
scroll to position [41, 0]
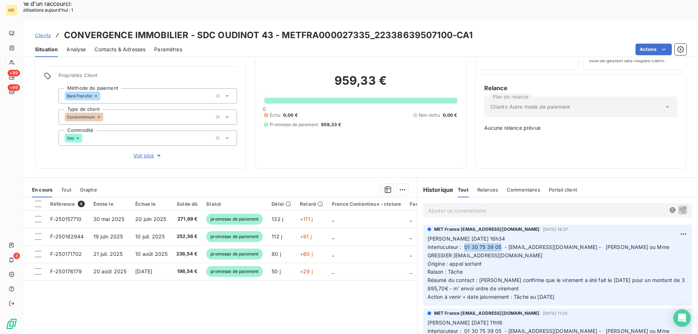
drag, startPoint x: 462, startPoint y: 222, endPoint x: 497, endPoint y: 224, distance: 34.6
click at [497, 244] on span "Interlocuteur : 01 30 75 39 05 - [EMAIL_ADDRESS][DOMAIN_NAME] - [PERSON_NAME] o…" at bounding box center [548, 251] width 243 height 15
drag, startPoint x: 569, startPoint y: 270, endPoint x: 430, endPoint y: 211, distance: 151.0
click at [423, 225] on div "MET France [EMAIL_ADDRESS][DOMAIN_NAME] [DATE] 16:37 [PERSON_NAME] [DATE] 16h34…" at bounding box center [557, 265] width 269 height 81
click at [438, 206] on p "Ajouter un commentaire ﻿" at bounding box center [546, 210] width 237 height 9
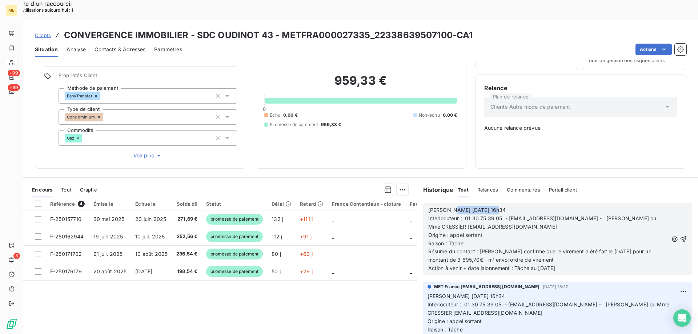
drag, startPoint x: 451, startPoint y: 185, endPoint x: 498, endPoint y: 182, distance: 46.6
click at [498, 206] on p "[PERSON_NAME] [DATE] 16h34" at bounding box center [548, 210] width 240 height 8
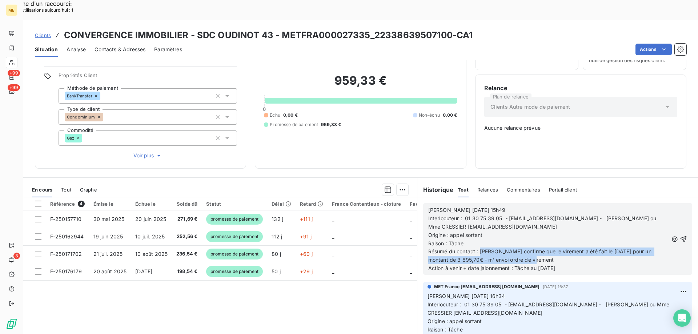
drag, startPoint x: 478, startPoint y: 226, endPoint x: 530, endPoint y: 235, distance: 53.4
click at [530, 248] on p "Résumé du contact : [PERSON_NAME] confirme que le virement a été fait le [DATE]…" at bounding box center [548, 256] width 240 height 17
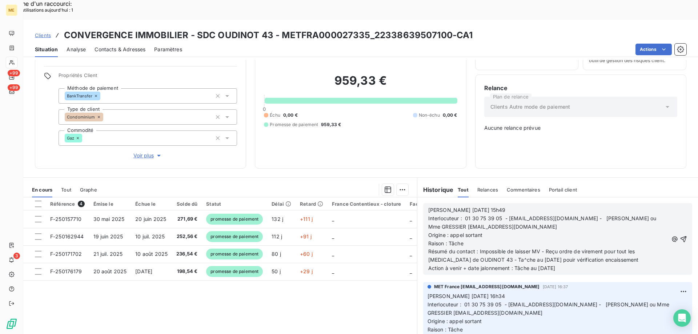
click at [471, 248] on p "Résumé du contact : Impossible de laisser MV - Reçu ordre de virement pour tout…" at bounding box center [548, 256] width 240 height 17
click at [470, 248] on span "Résumé du contact : Impossible de laisser MV - Reçu ordre de virement pour tout…" at bounding box center [533, 255] width 210 height 15
click at [524, 248] on span "Résumé du contact : Impossible de laisser MV - Reçu ordre de virement pour tout…" at bounding box center [532, 255] width 208 height 15
click at [526, 248] on span "Résumé du contact : Impossible de laisser MV - Reçu ordre de virement pour tout…" at bounding box center [532, 255] width 208 height 15
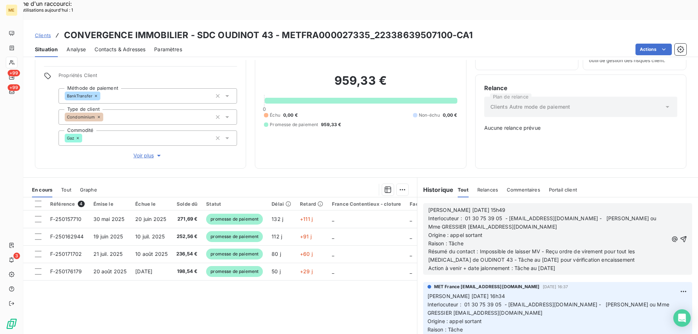
drag, startPoint x: 567, startPoint y: 244, endPoint x: 425, endPoint y: 184, distance: 154.0
click at [428, 206] on div "[PERSON_NAME] [DATE] 15h49 Interlocuteur : 01 30 75 39 05 - [EMAIL_ADDRESS][DOM…" at bounding box center [548, 239] width 240 height 67
click at [681, 236] on icon "button" at bounding box center [684, 239] width 6 height 6
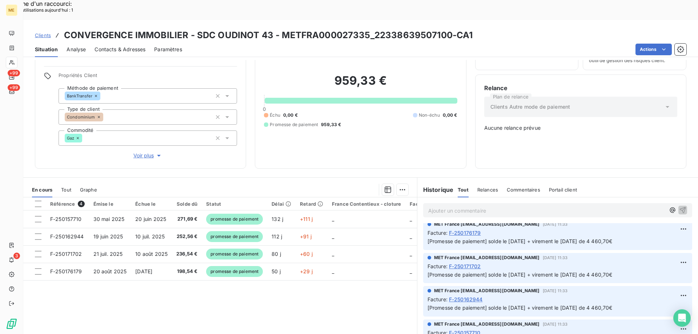
scroll to position [400, 0]
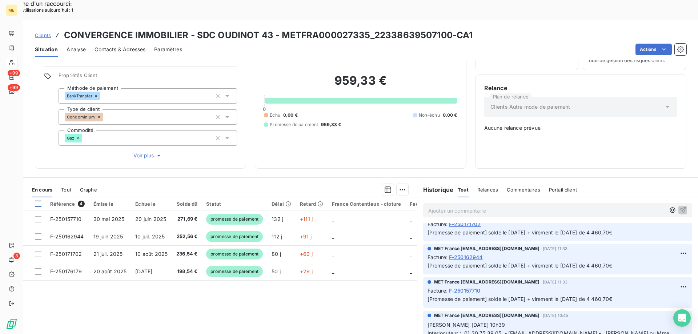
click at [39, 201] on div at bounding box center [38, 204] width 7 height 7
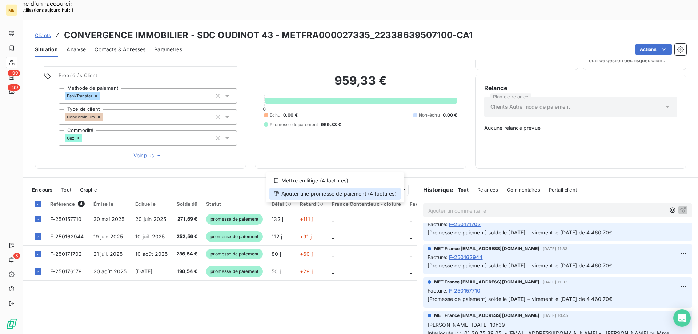
click at [364, 193] on div "Ajouter une promesse de paiement (4 factures)" at bounding box center [335, 194] width 132 height 12
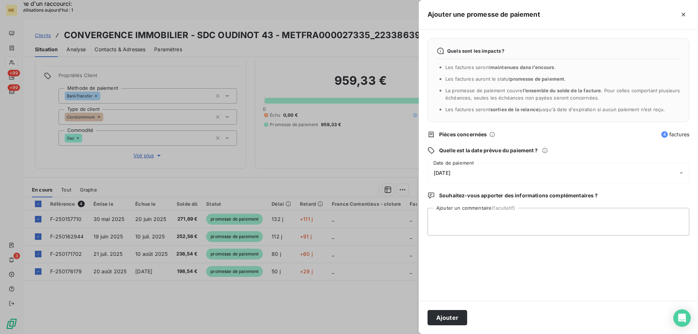
click at [490, 173] on div "[DATE]" at bounding box center [558, 173] width 262 height 20
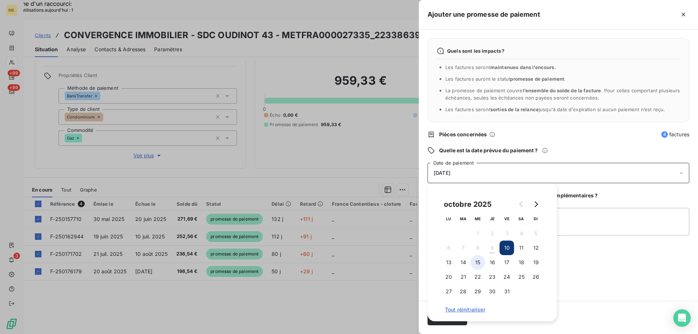
click at [478, 262] on button "15" at bounding box center [477, 262] width 15 height 15
click at [581, 219] on textarea "Ajouter un commentaire (facultatif)" at bounding box center [558, 222] width 262 height 28
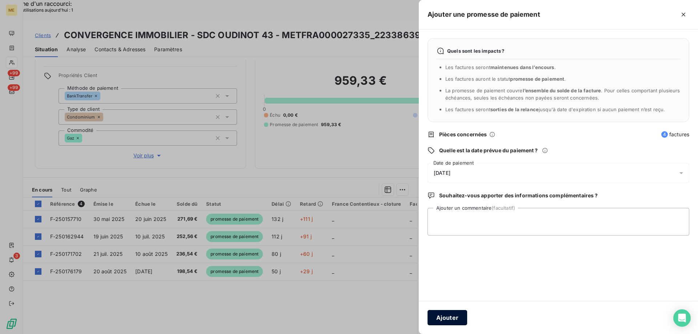
click at [447, 319] on button "Ajouter" at bounding box center [447, 317] width 40 height 15
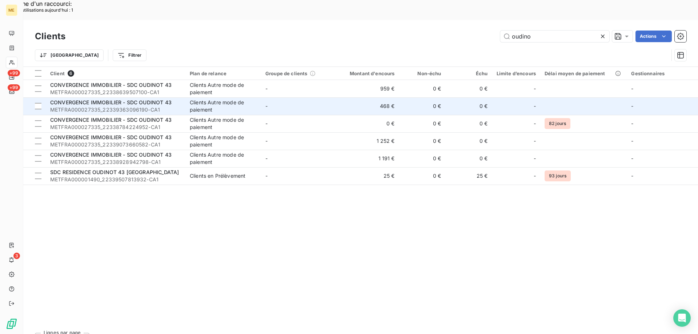
click at [102, 99] on span "CONVERGENCE IMMOBILIER - SDC OUDINOT 43" at bounding box center [110, 102] width 121 height 6
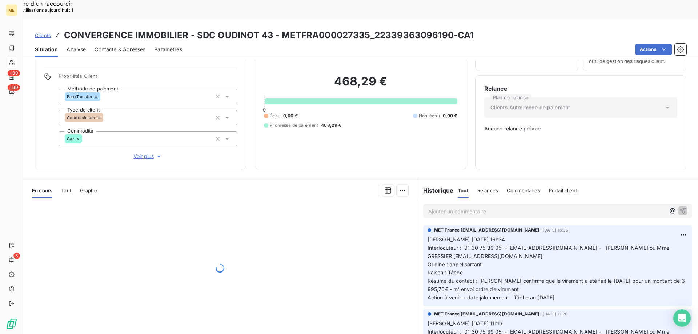
scroll to position [41, 0]
click at [452, 206] on p "Ajouter un commentaire ﻿" at bounding box center [546, 210] width 237 height 9
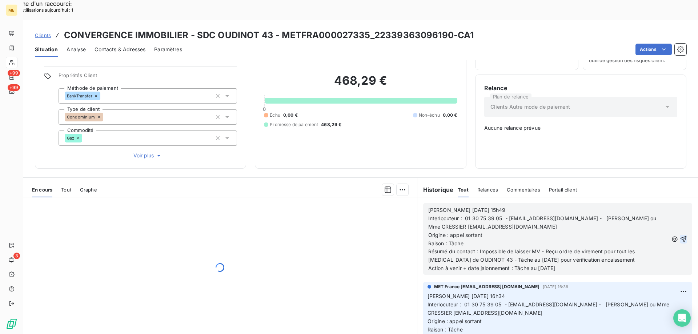
click at [680, 236] on icon "button" at bounding box center [683, 239] width 7 height 7
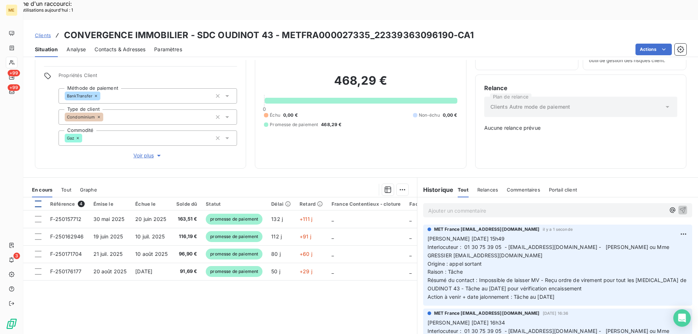
click at [39, 201] on div at bounding box center [38, 204] width 7 height 7
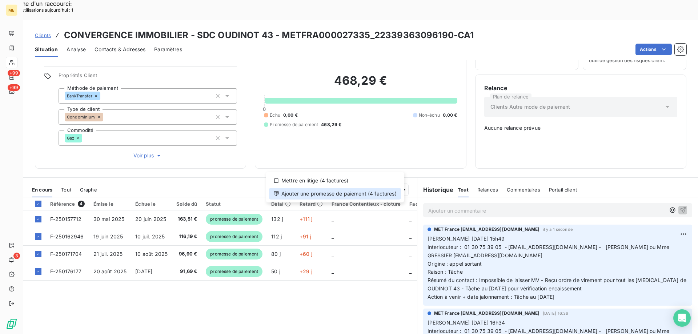
click at [346, 191] on div "Ajouter une promesse de paiement (4 factures)" at bounding box center [335, 194] width 132 height 12
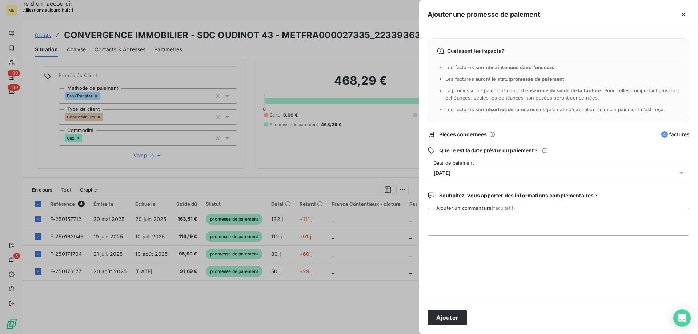
click at [499, 169] on div "[DATE]" at bounding box center [558, 173] width 262 height 20
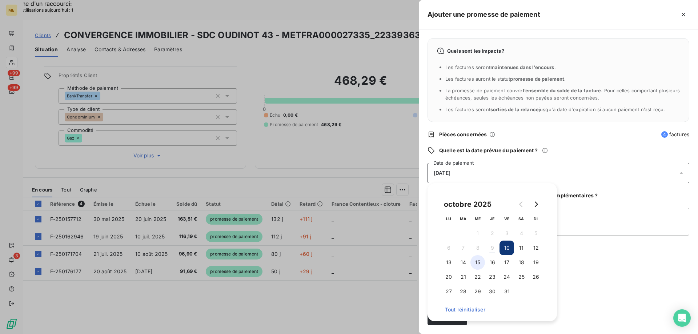
click at [479, 265] on button "15" at bounding box center [477, 262] width 15 height 15
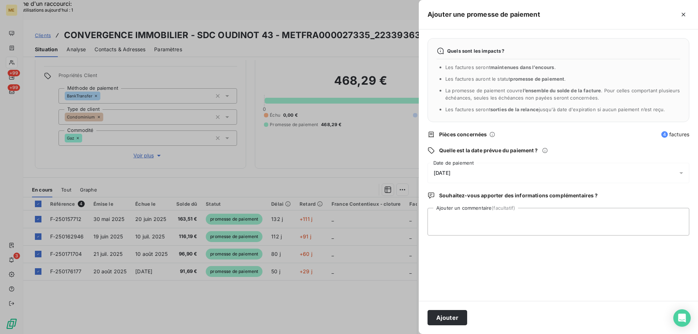
click at [585, 272] on div "Quels sont les impacts ? Les factures seront maintenues dans l’encours . Les fa…" at bounding box center [558, 165] width 279 height 272
click at [448, 318] on button "Ajouter" at bounding box center [447, 317] width 40 height 15
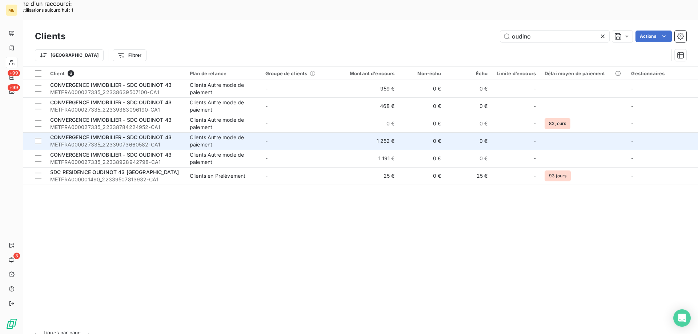
click at [114, 134] on span "CONVERGENCE IMMOBILIER - SDC OUDINOT 43" at bounding box center [110, 137] width 121 height 6
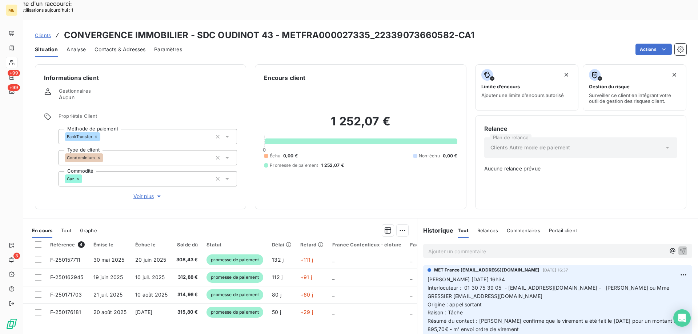
click at [466, 247] on p "Ajouter un commentaire ﻿" at bounding box center [546, 251] width 237 height 9
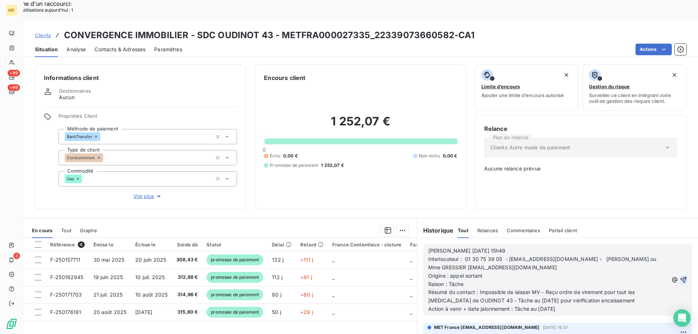
click at [680, 276] on icon "button" at bounding box center [683, 279] width 7 height 7
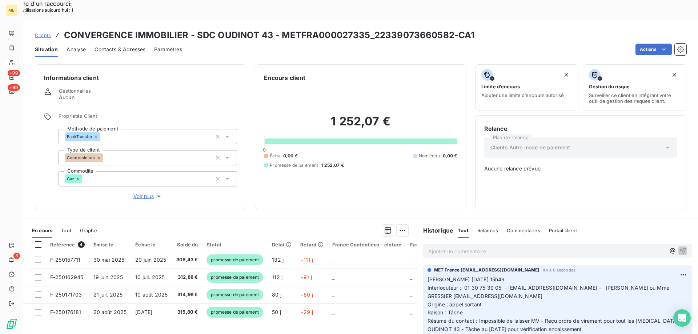
click at [37, 241] on div at bounding box center [38, 244] width 7 height 7
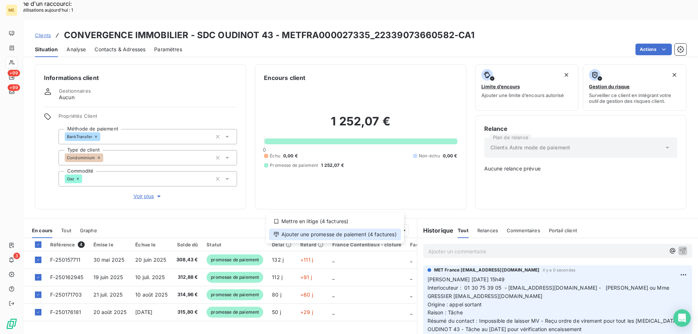
click at [346, 230] on div "Ajouter une promesse de paiement (4 factures)" at bounding box center [335, 235] width 132 height 12
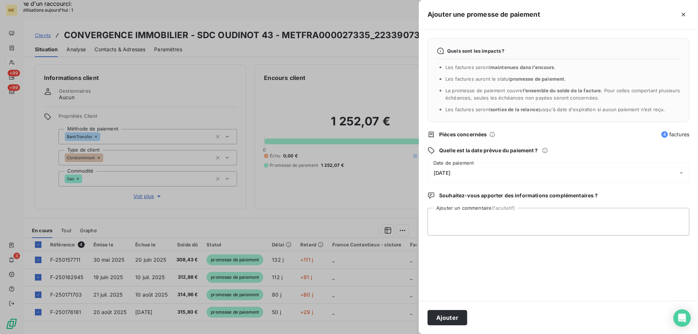
click at [488, 172] on div "[DATE]" at bounding box center [558, 173] width 262 height 20
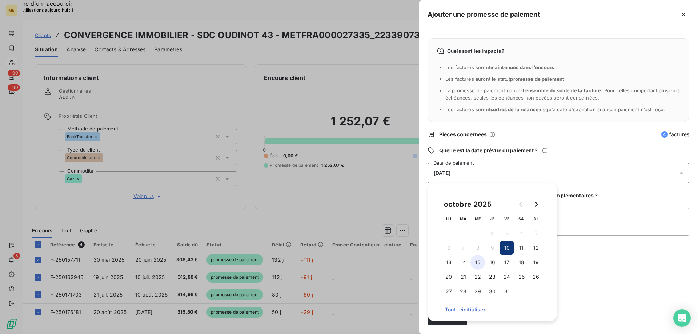
click at [479, 260] on button "15" at bounding box center [477, 262] width 15 height 15
click at [575, 216] on textarea "Ajouter un commentaire (facultatif)" at bounding box center [558, 222] width 262 height 28
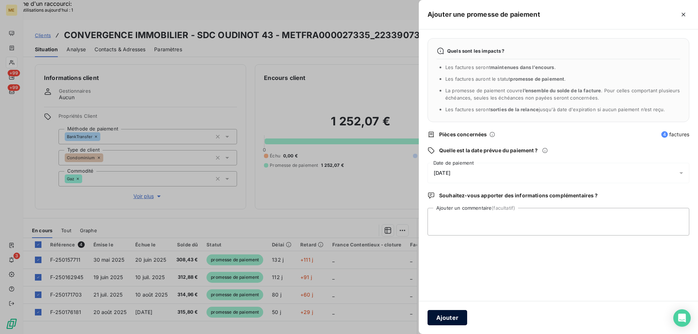
click at [448, 317] on button "Ajouter" at bounding box center [447, 317] width 40 height 15
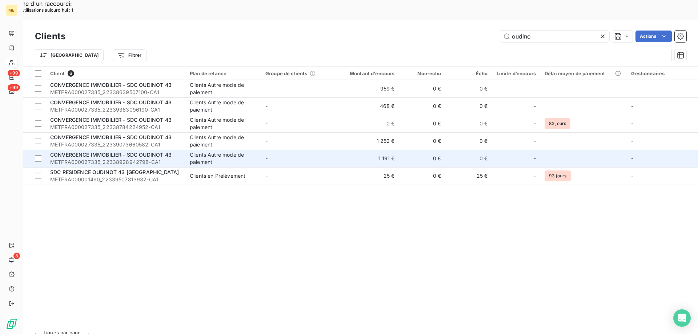
click at [107, 151] on div "CONVERGENCE IMMOBILIER - SDC OUDINOT 43" at bounding box center [115, 154] width 131 height 7
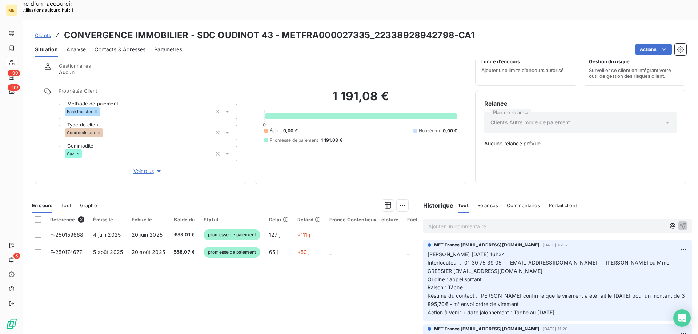
scroll to position [41, 0]
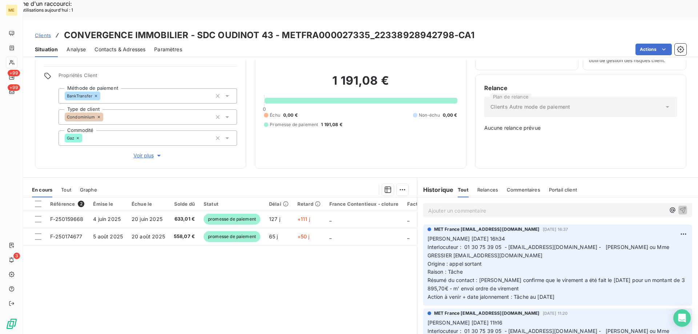
click at [451, 206] on p "Ajouter un commentaire ﻿" at bounding box center [546, 210] width 237 height 9
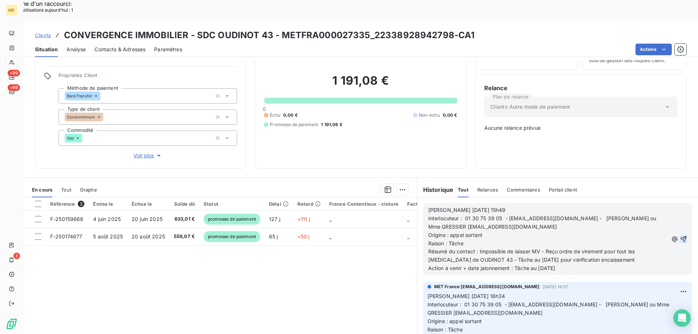
click at [680, 236] on icon "button" at bounding box center [683, 239] width 7 height 7
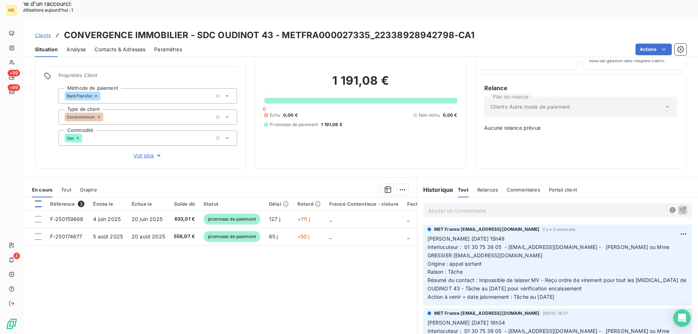
click at [38, 201] on div at bounding box center [38, 204] width 7 height 7
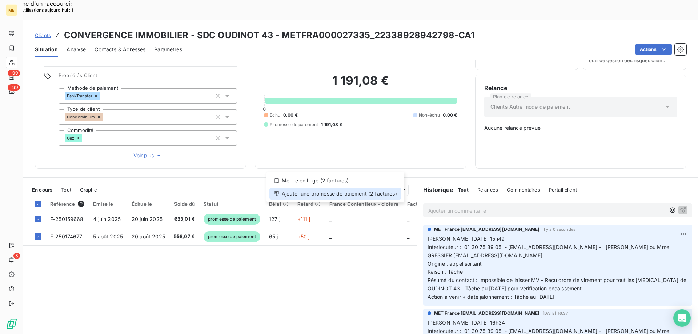
click at [332, 193] on div "Ajouter une promesse de paiement (2 factures)" at bounding box center [335, 194] width 132 height 12
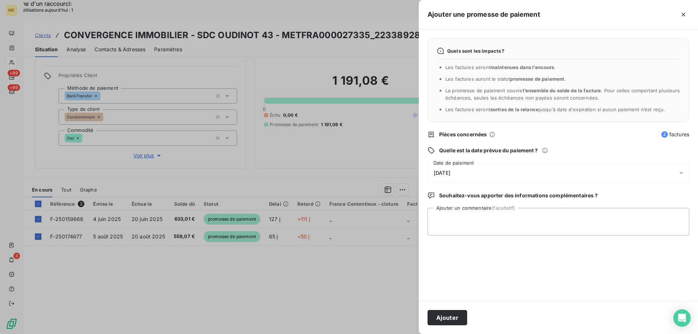
click at [497, 174] on div "[DATE]" at bounding box center [558, 173] width 262 height 20
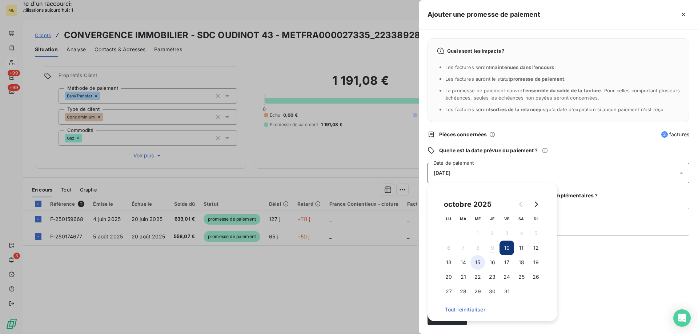
click at [478, 262] on button "15" at bounding box center [477, 262] width 15 height 15
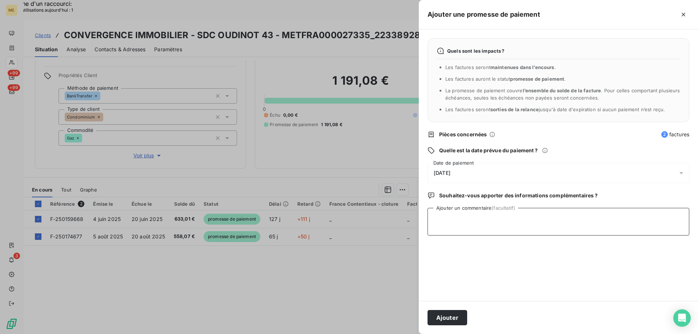
click at [581, 220] on textarea "Ajouter un commentaire (facultatif)" at bounding box center [558, 222] width 262 height 28
click at [445, 314] on button "Ajouter" at bounding box center [447, 317] width 40 height 15
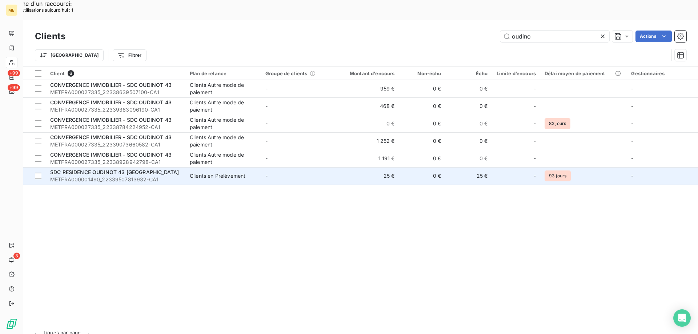
click at [119, 169] on span "SDC RESIDENCE OUDINOT 43 [GEOGRAPHIC_DATA]" at bounding box center [114, 172] width 129 height 6
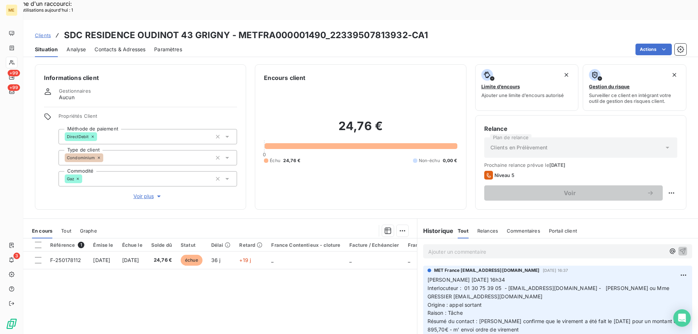
click at [441, 247] on p "Ajouter un commentaire ﻿" at bounding box center [546, 251] width 237 height 9
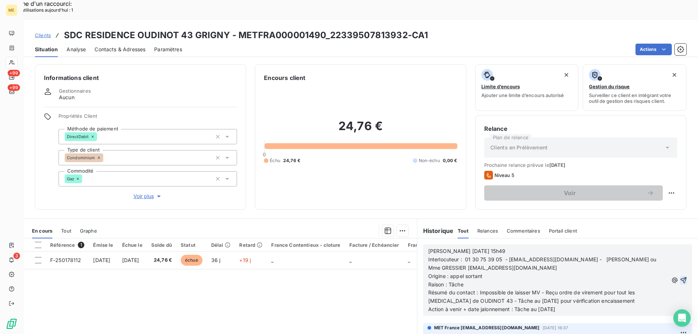
click at [680, 277] on icon "button" at bounding box center [683, 280] width 7 height 7
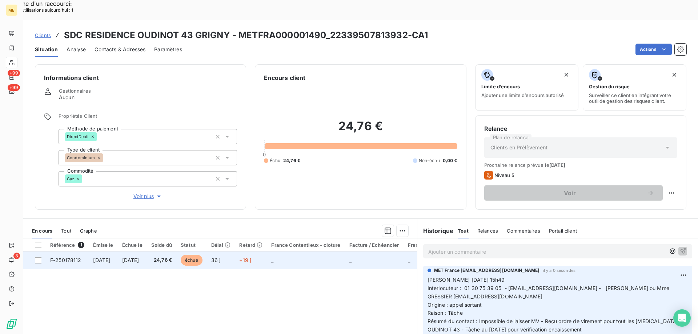
drag, startPoint x: 37, startPoint y: 226, endPoint x: 48, endPoint y: 234, distance: 13.7
click at [38, 242] on div at bounding box center [38, 245] width 7 height 7
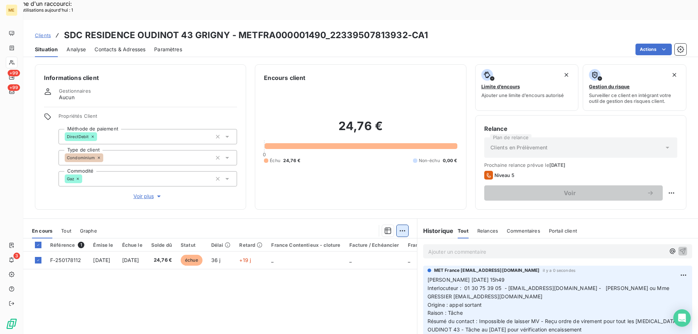
click at [364, 241] on div "Ajouter une promesse de paiement (1 facture)" at bounding box center [337, 240] width 128 height 12
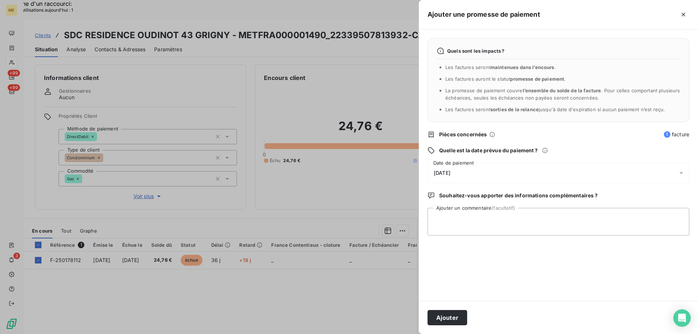
click at [503, 172] on div "[DATE]" at bounding box center [558, 173] width 262 height 20
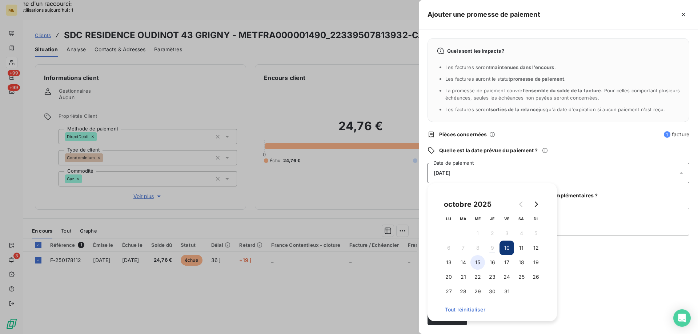
click at [479, 261] on button "15" at bounding box center [477, 262] width 15 height 15
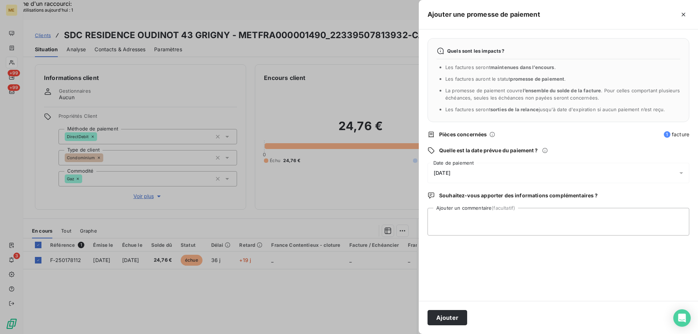
click at [589, 257] on div "Quels sont les impacts ? Les factures seront maintenues dans l’encours . Les fa…" at bounding box center [558, 165] width 279 height 272
click at [449, 317] on button "Ajouter" at bounding box center [447, 317] width 40 height 15
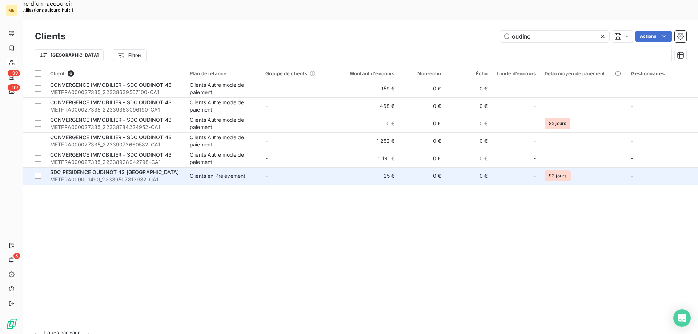
click at [92, 169] on span "SDC RESIDENCE OUDINOT 43 [GEOGRAPHIC_DATA]" at bounding box center [114, 172] width 129 height 6
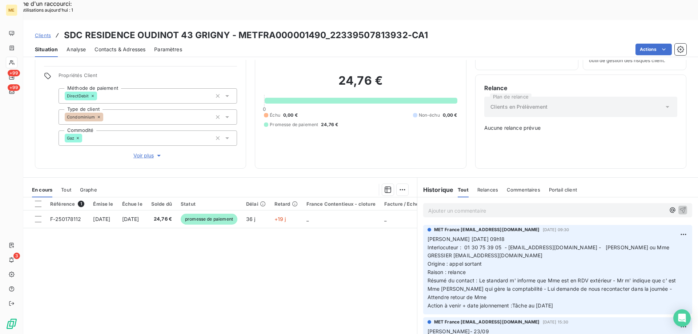
scroll to position [654, 0]
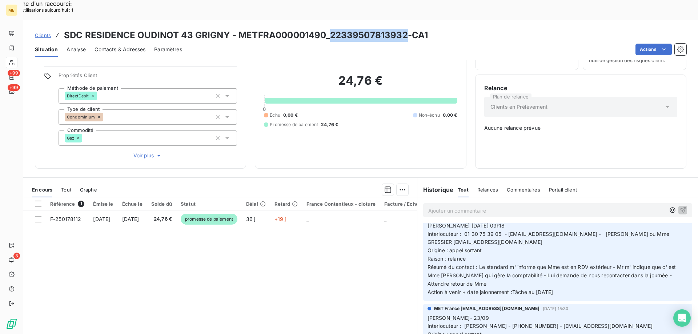
drag, startPoint x: 327, startPoint y: 15, endPoint x: 405, endPoint y: 11, distance: 77.9
click at [405, 29] on h3 "SDC RESIDENCE OUDINOT 43 GRIGNY - METFRA000001490_22339507813932-CA1" at bounding box center [246, 35] width 364 height 13
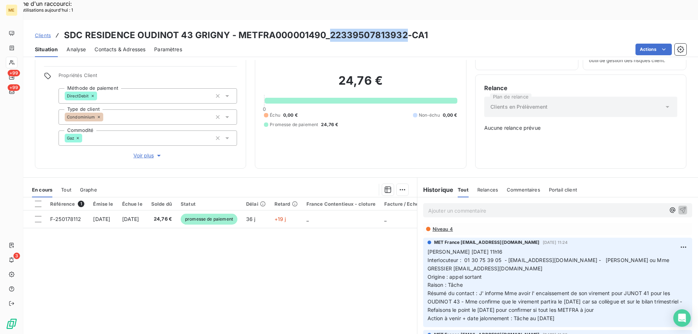
click at [320, 232] on div "Référence 1 Émise le Échue le Solde dû Statut Délai Retard France Contentieux -…" at bounding box center [220, 267] width 394 height 140
